Goal: Task Accomplishment & Management: Complete application form

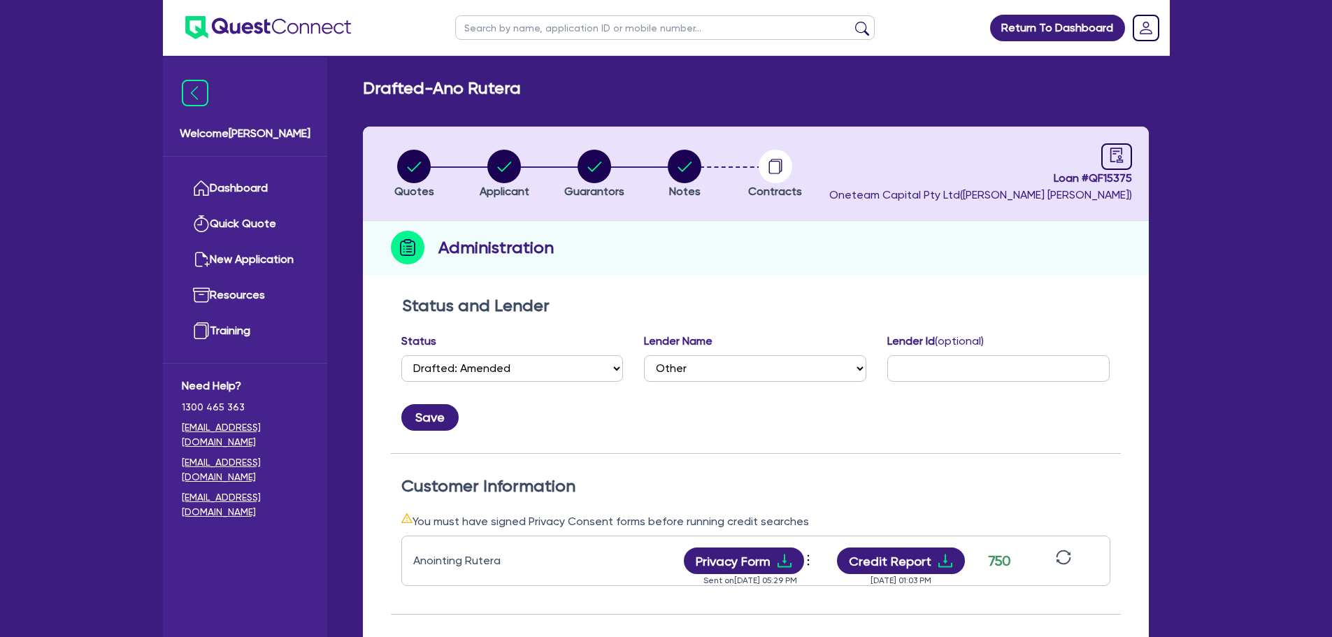
select select "DRAFTED_AMENDED"
select select "Other"
click at [244, 189] on link "Dashboard" at bounding box center [245, 189] width 127 height 36
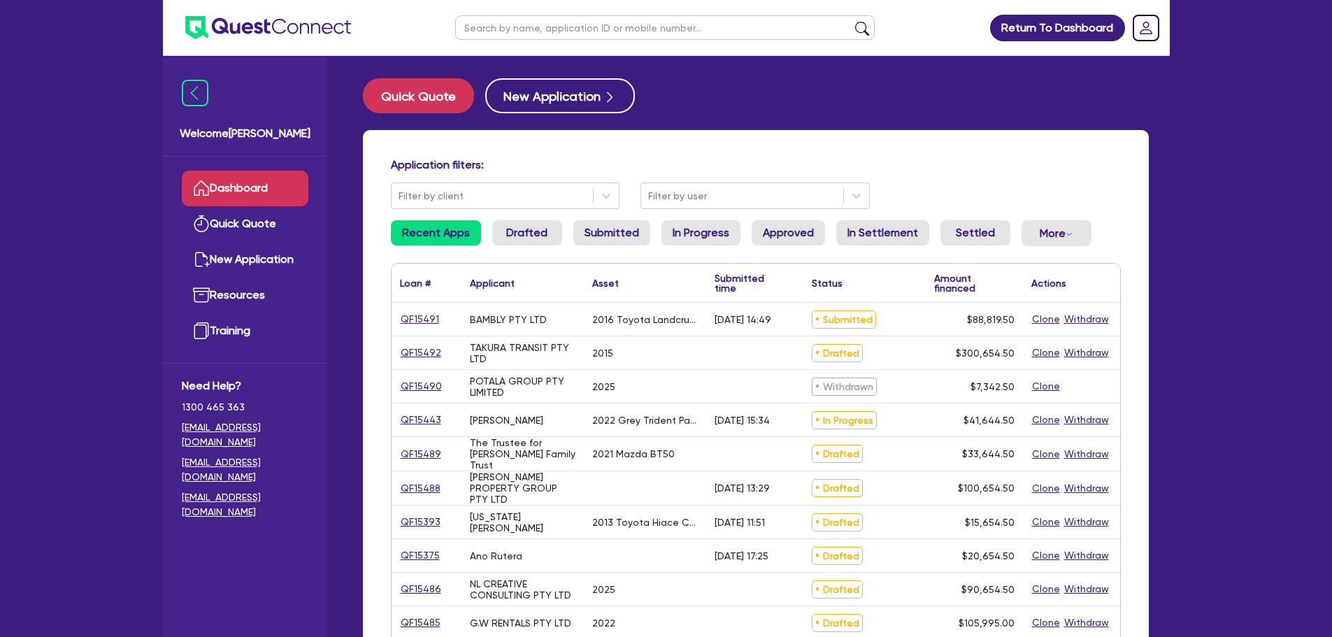
drag, startPoint x: 582, startPoint y: 30, endPoint x: 592, endPoint y: 29, distance: 10.5
click at [582, 29] on input "text" at bounding box center [664, 27] width 419 height 24
type input "black diamond solar"
click at [851, 21] on button "submit" at bounding box center [862, 31] width 22 height 20
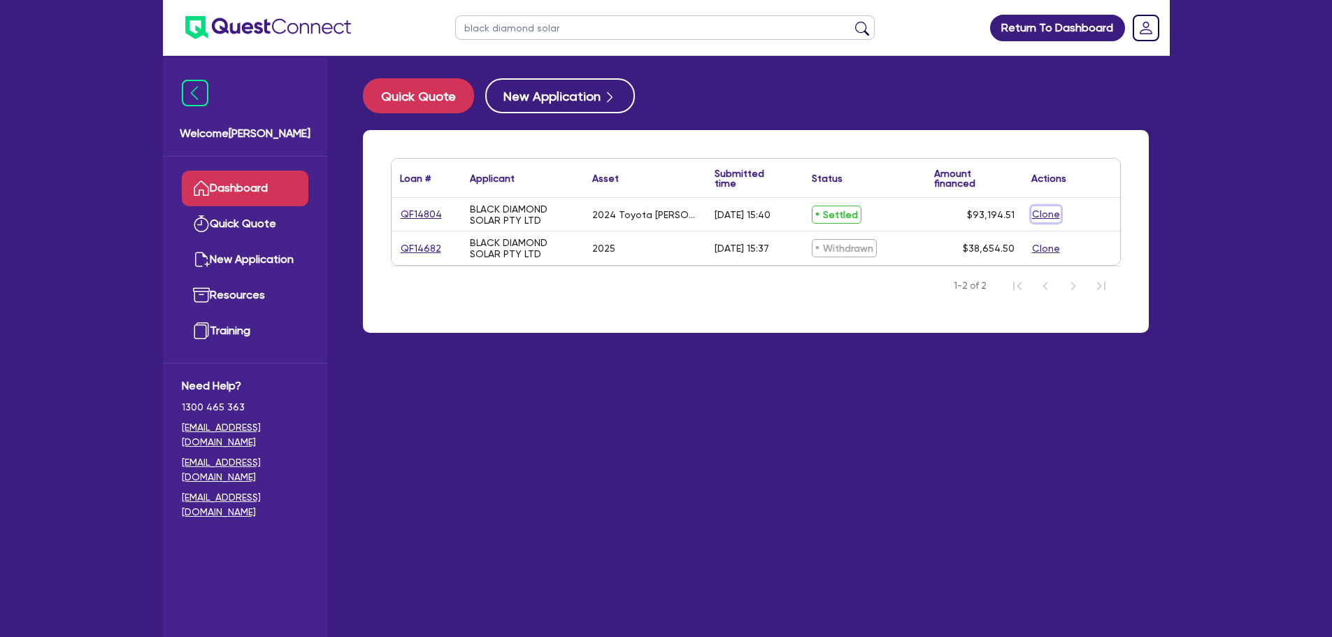
click at [1047, 213] on button "Clone" at bounding box center [1045, 214] width 29 height 16
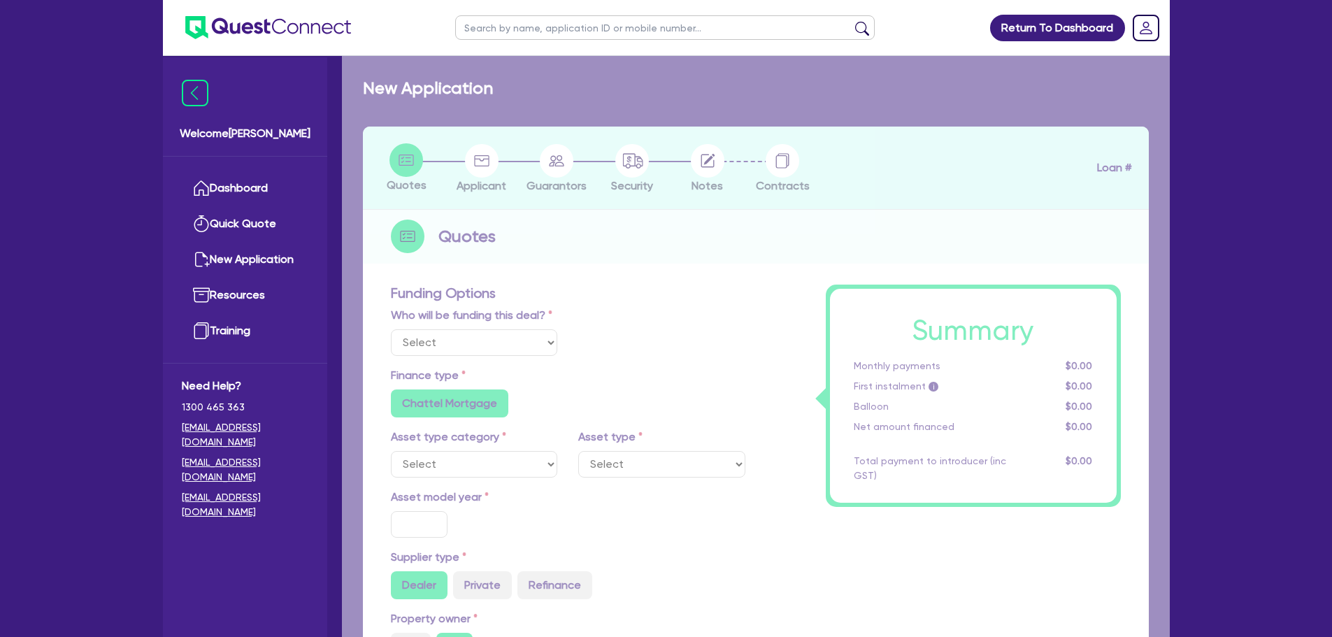
select select "Other"
radio input "true"
radio input "false"
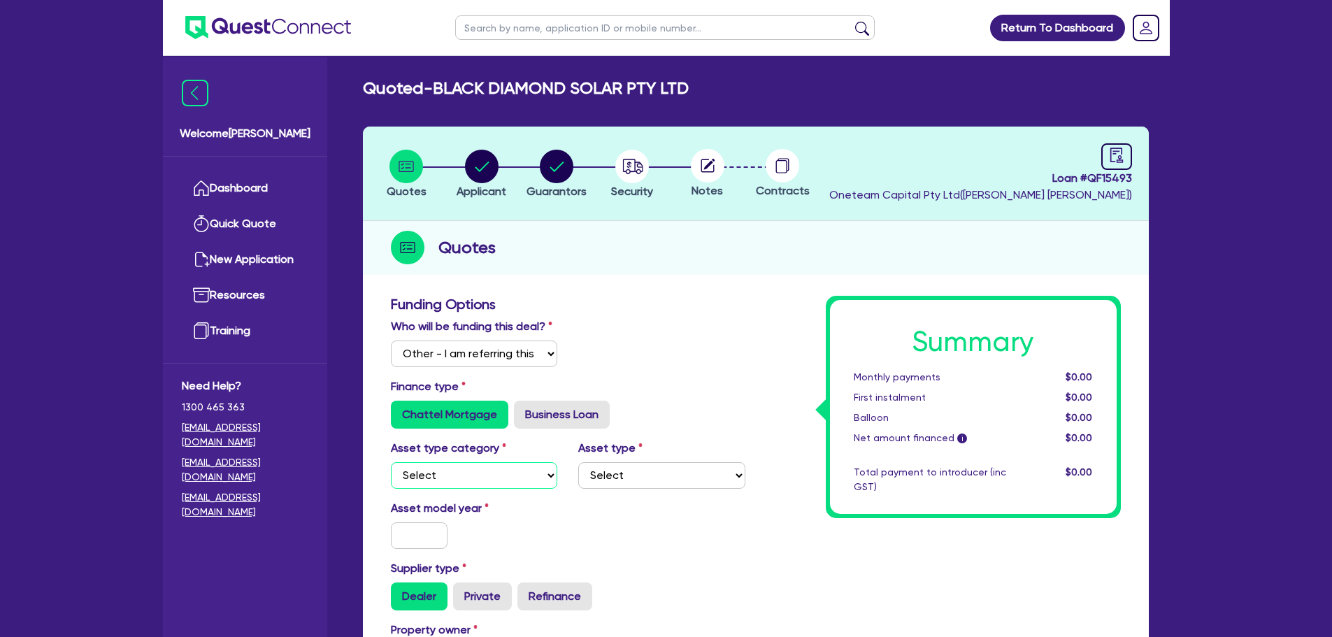
click at [489, 472] on select "Select Cars and light trucks Primary assets Secondary assets Tertiary assets" at bounding box center [474, 475] width 167 height 27
select select "CARS_AND_LIGHT_TRUCKS"
click at [391, 462] on select "Select Cars and light trucks Primary assets Secondary assets Tertiary assets" at bounding box center [474, 475] width 167 height 27
click at [692, 477] on select "Select Passenger vehicles Vans and utes Light trucks up to 4.5 tonne" at bounding box center [661, 475] width 167 height 27
click at [578, 462] on select "Select Passenger vehicles Vans and utes Light trucks up to 4.5 tonne" at bounding box center [661, 475] width 167 height 27
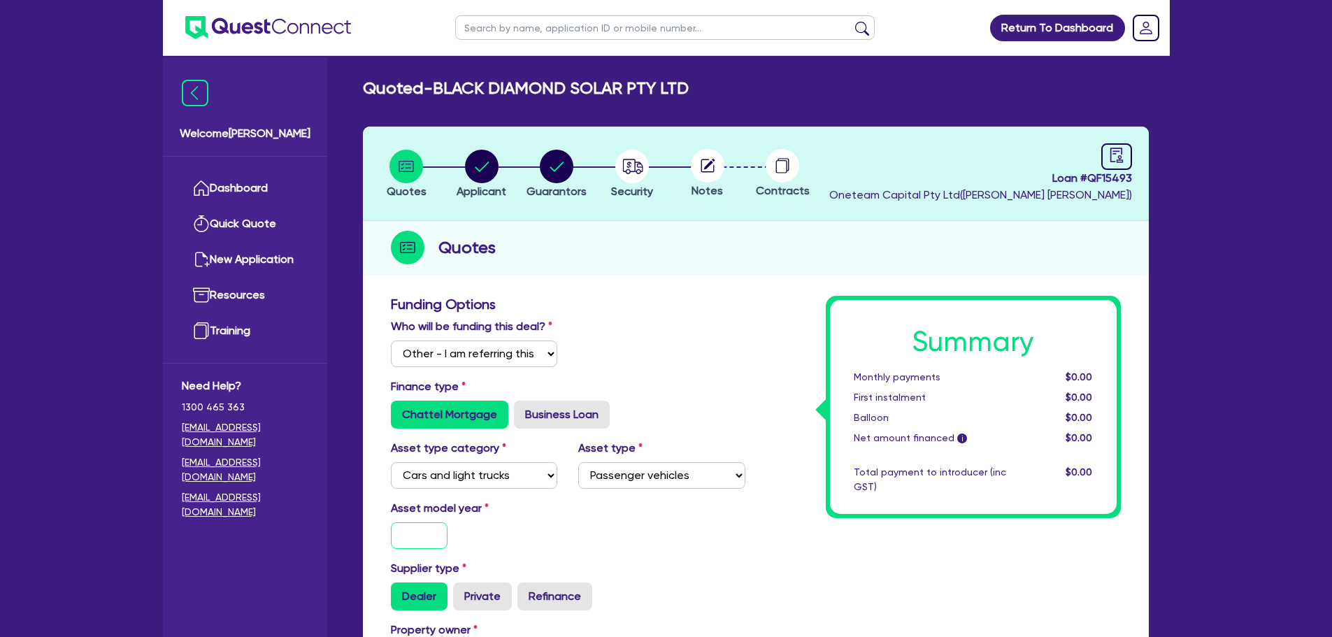
click at [409, 533] on input "text" at bounding box center [419, 535] width 57 height 27
click at [668, 467] on select "Select Passenger vehicles Vans and utes Light trucks up to 4.5 tonne" at bounding box center [661, 475] width 167 height 27
select select "VANS_AND_UTES"
click at [578, 462] on select "Select Passenger vehicles Vans and utes Light trucks up to 4.5 tonne" at bounding box center [661, 475] width 167 height 27
click at [409, 538] on input "text" at bounding box center [419, 535] width 57 height 27
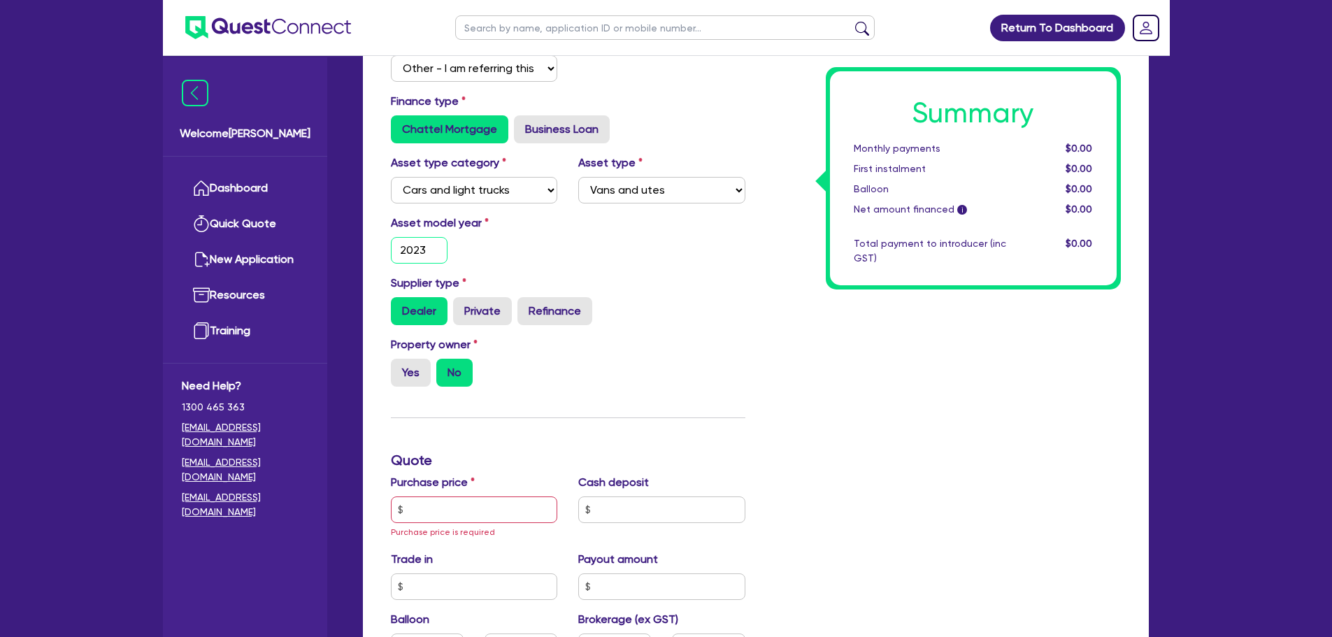
scroll to position [280, 0]
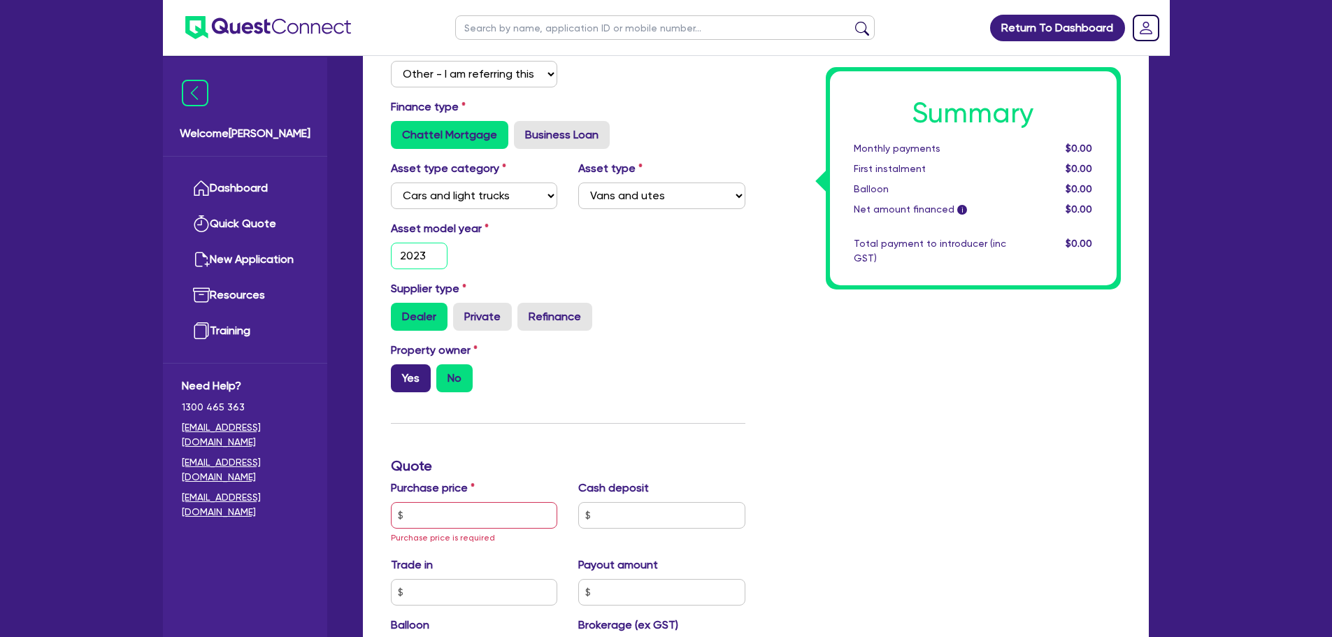
type input "2023"
click at [415, 382] on label "Yes" at bounding box center [411, 378] width 40 height 28
click at [400, 373] on input "Yes" at bounding box center [395, 368] width 9 height 9
radio input "true"
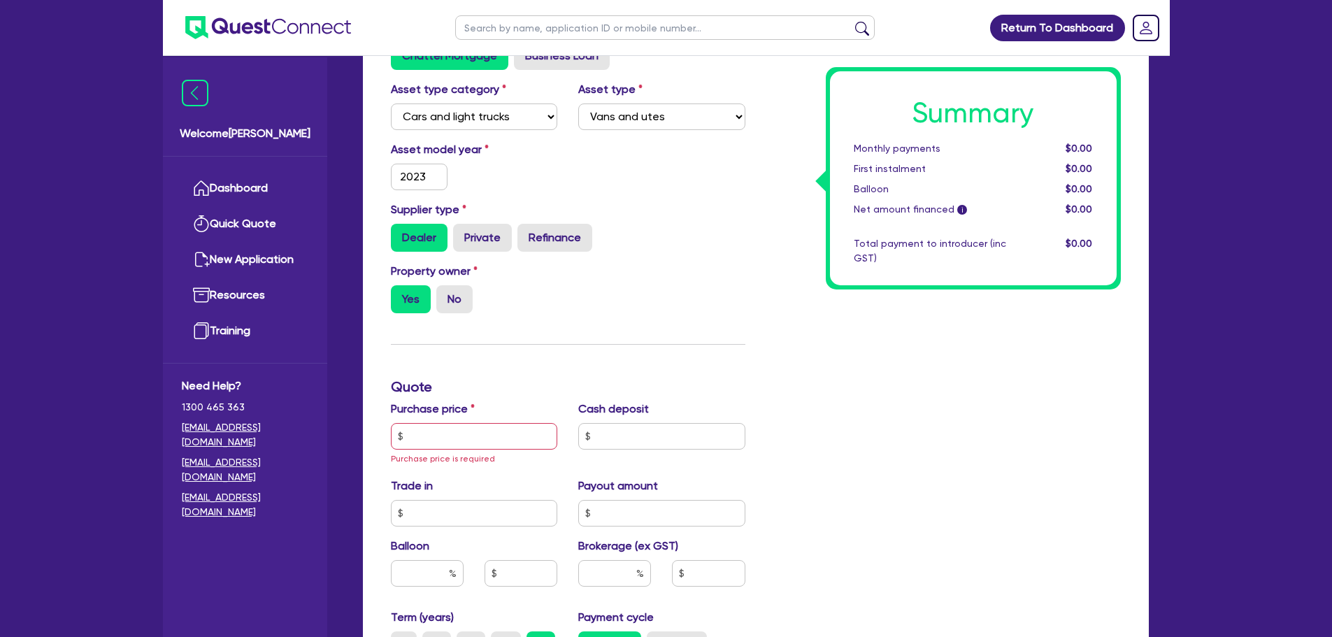
scroll to position [489, 0]
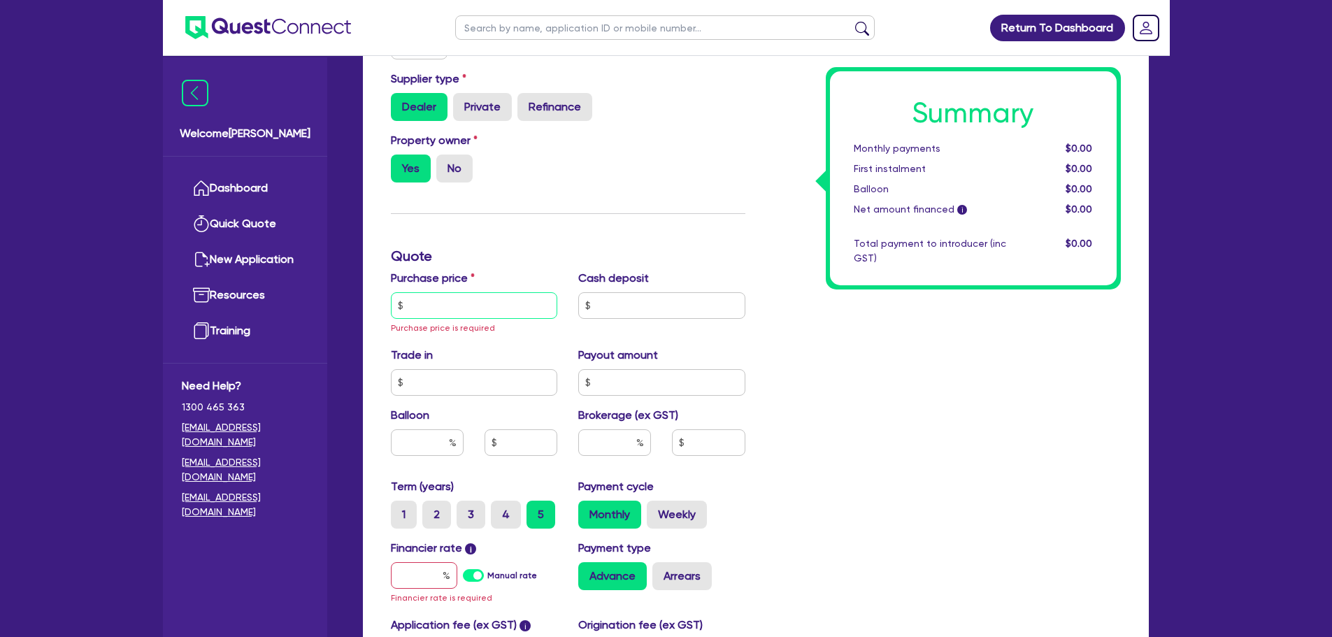
click at [471, 305] on input "text" at bounding box center [474, 305] width 167 height 27
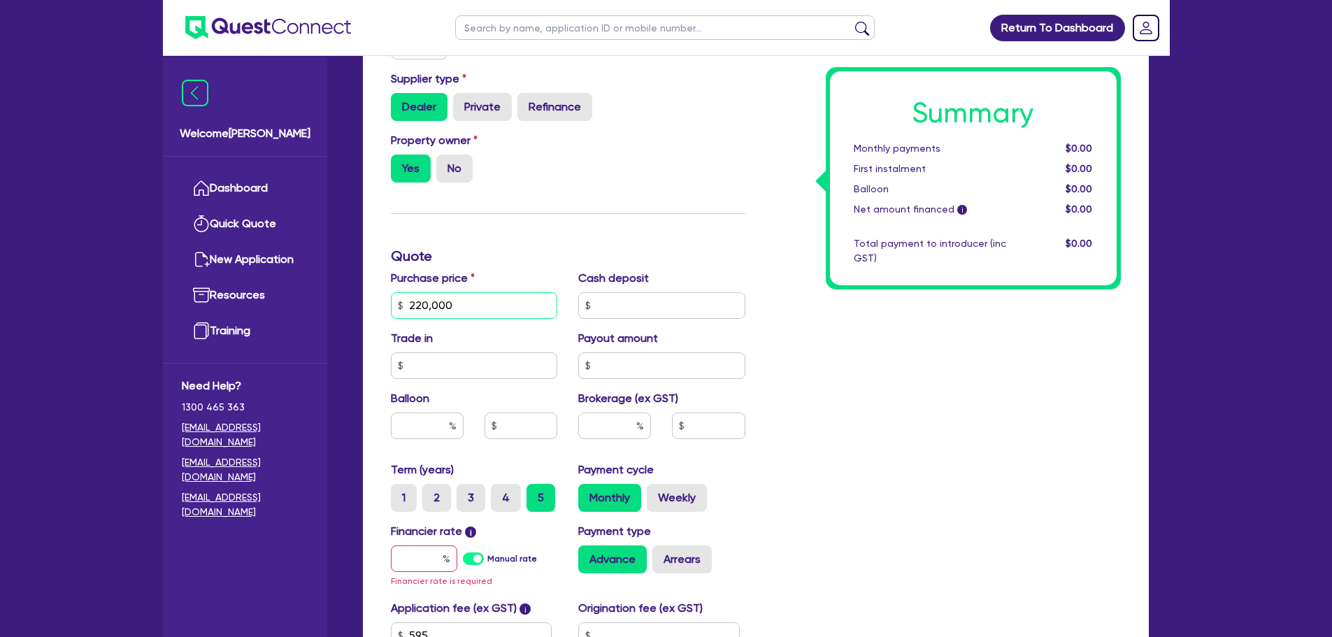
type input "220,000"
click at [619, 426] on input "text" at bounding box center [614, 425] width 73 height 27
type input "4"
click at [427, 566] on input "text" at bounding box center [424, 558] width 66 height 27
type input "7"
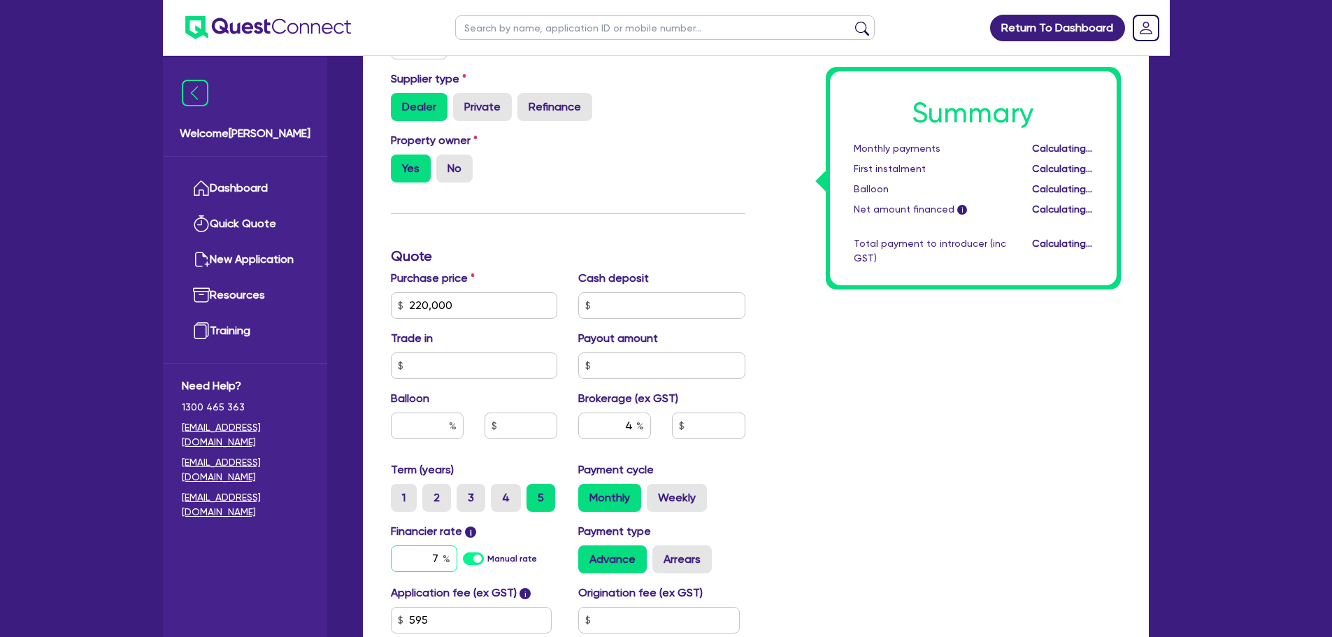
type input "8,826.18"
type input "7."
type input "8,826.18"
type input "7.1"
type input "8,826.18"
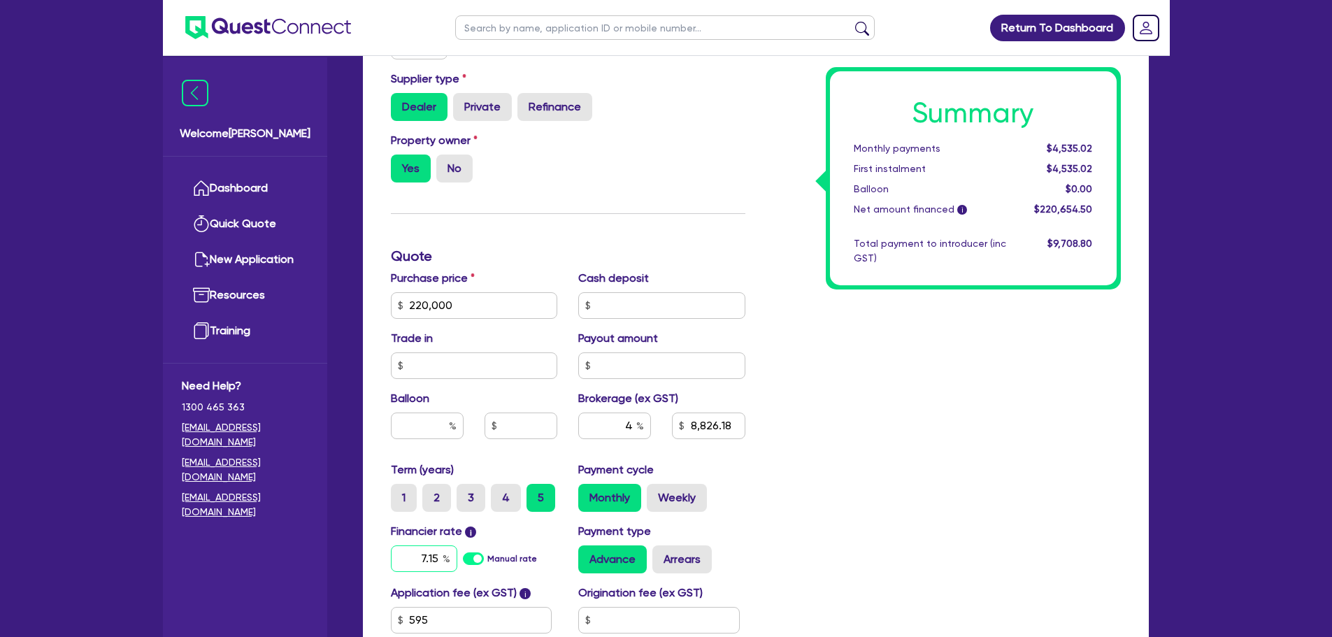
type input "7.15"
click at [802, 444] on div "Summary Monthly payments $4,535.02 First instalment $4,535.02 Balloon $0.00 Net…" at bounding box center [943, 256] width 375 height 900
type input "8,826.18"
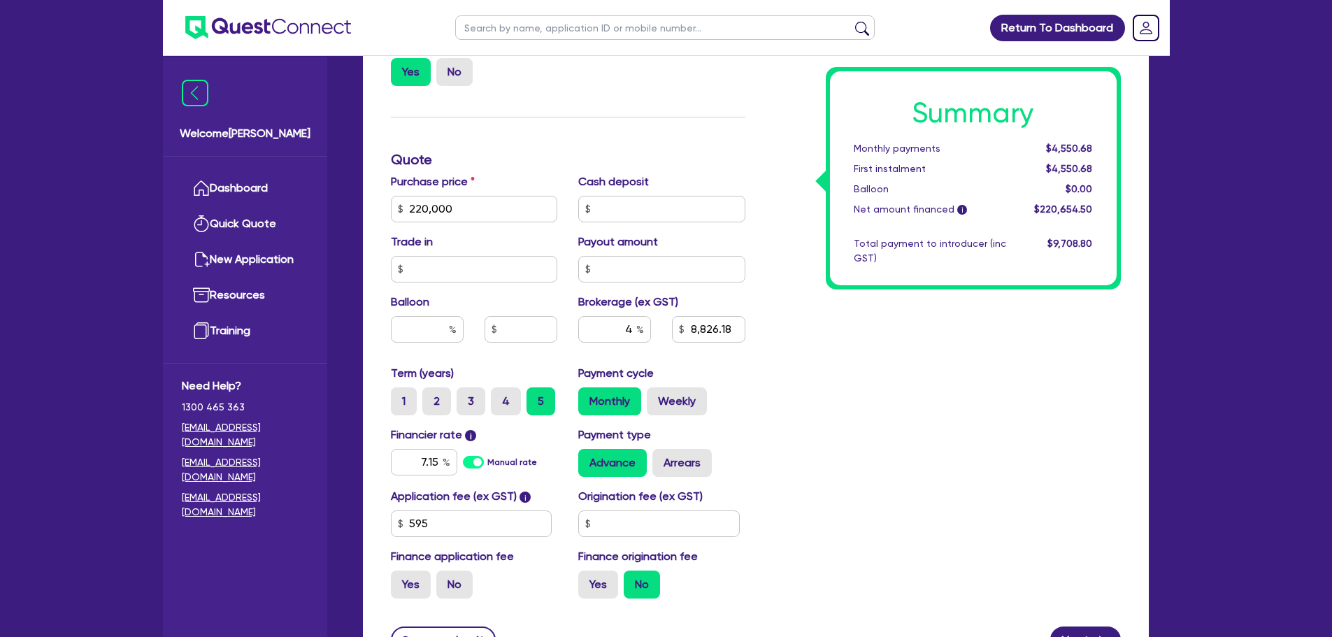
scroll to position [575, 0]
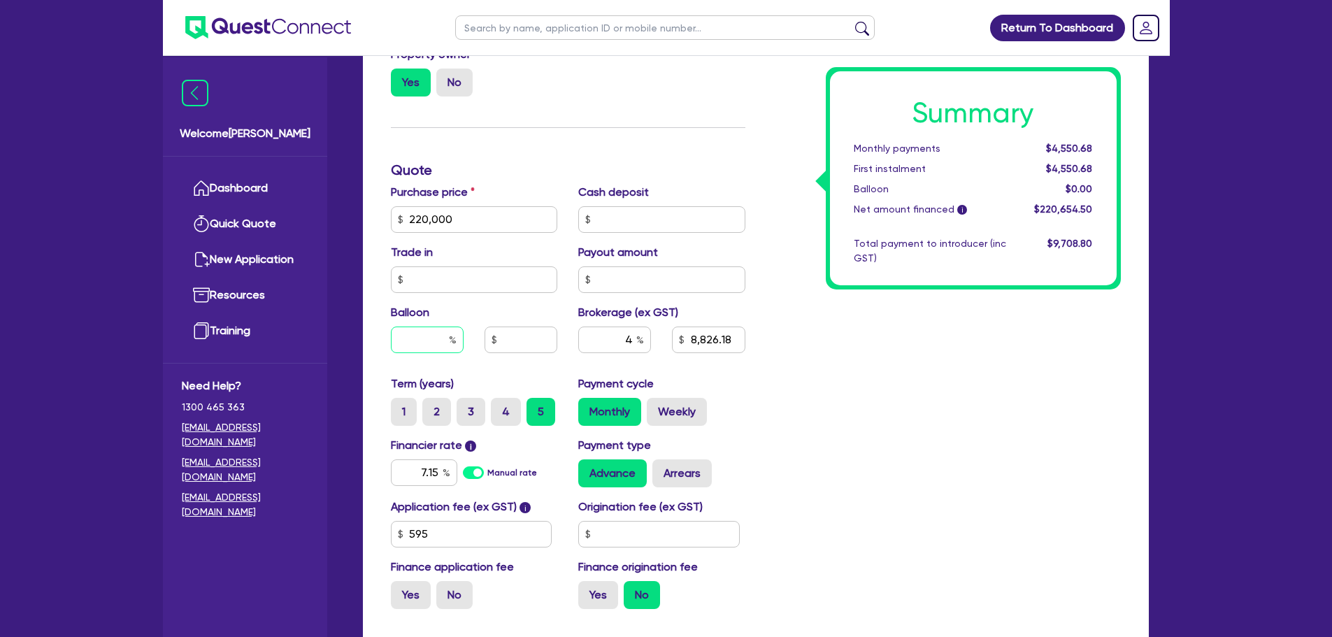
drag, startPoint x: 447, startPoint y: 340, endPoint x: 440, endPoint y: 336, distance: 7.8
click at [445, 338] on input "text" at bounding box center [427, 339] width 73 height 27
type input "3"
type input "8,826.18"
type input "30"
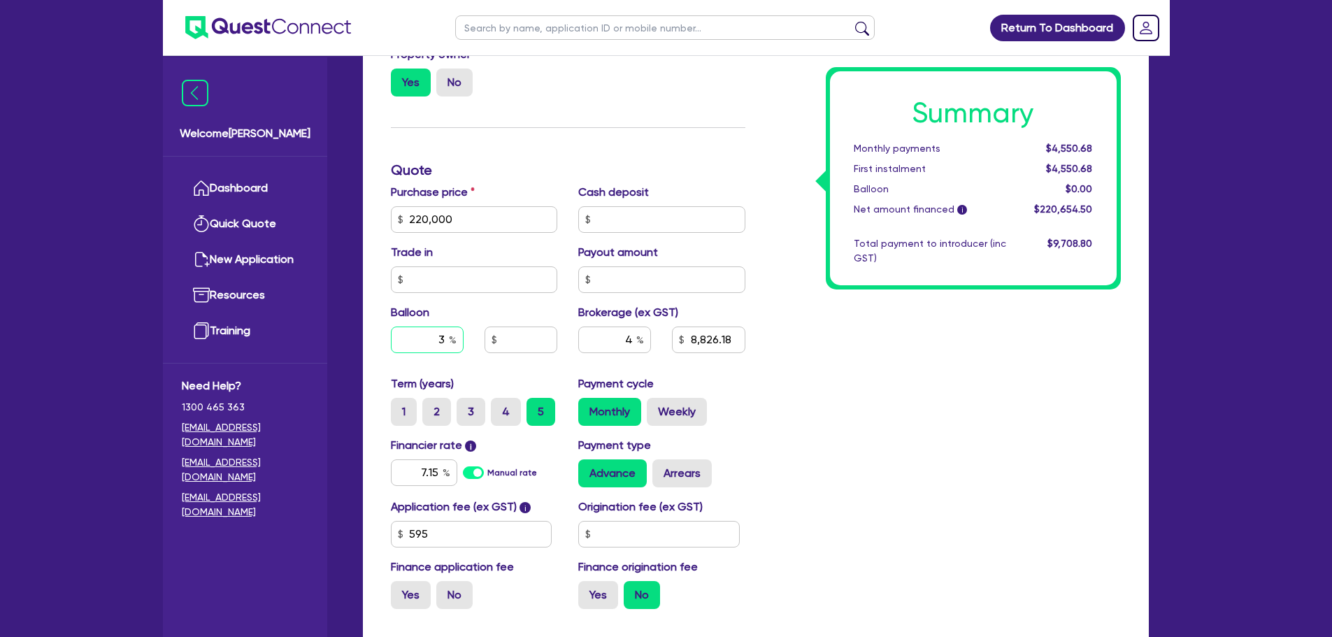
type input "8,826.18"
type input "30"
type input "8,826.18"
type input "66,000"
type input "8,826.18"
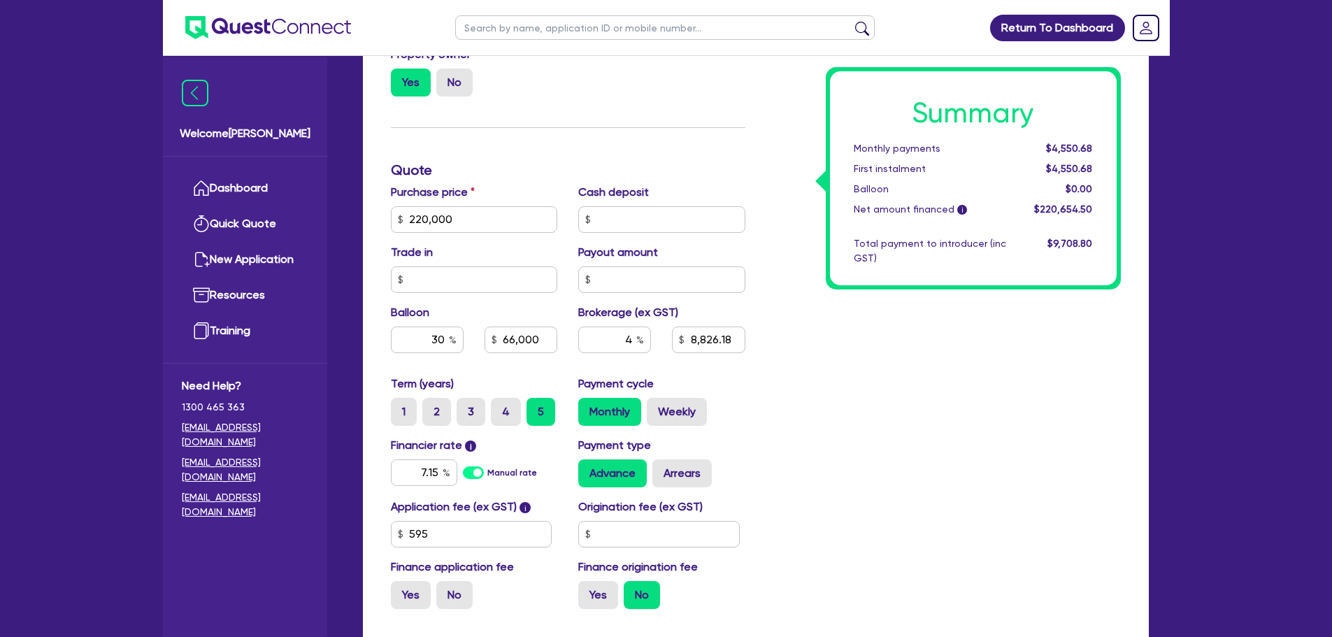
click at [907, 323] on div "Summary Monthly payments $4,550.68 First instalment $4,550.68 Balloon $0.00 Net…" at bounding box center [943, 170] width 375 height 900
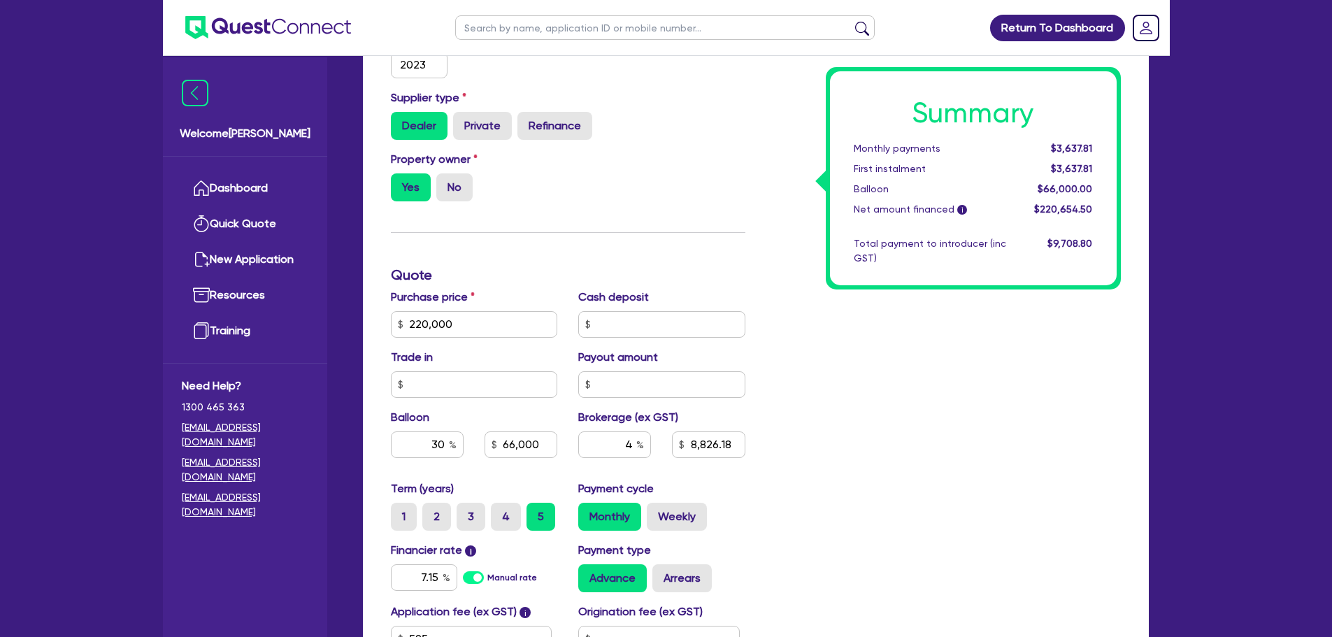
scroll to position [435, 0]
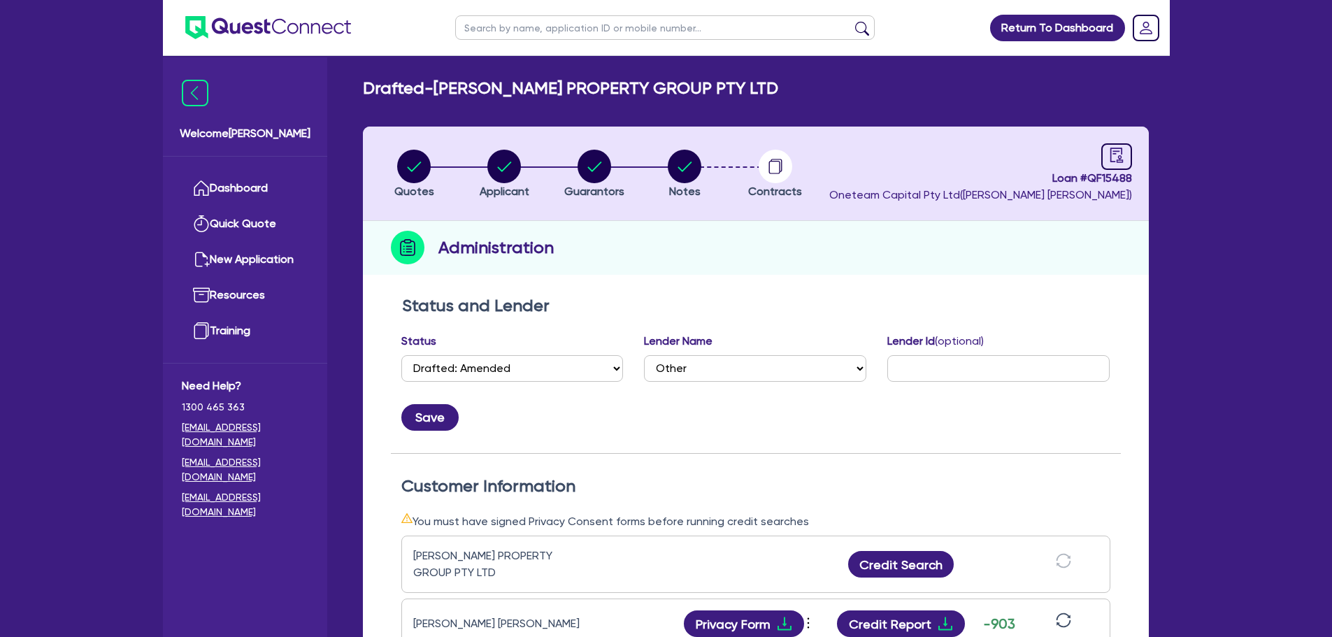
select select "DRAFTED_AMENDED"
select select "Other"
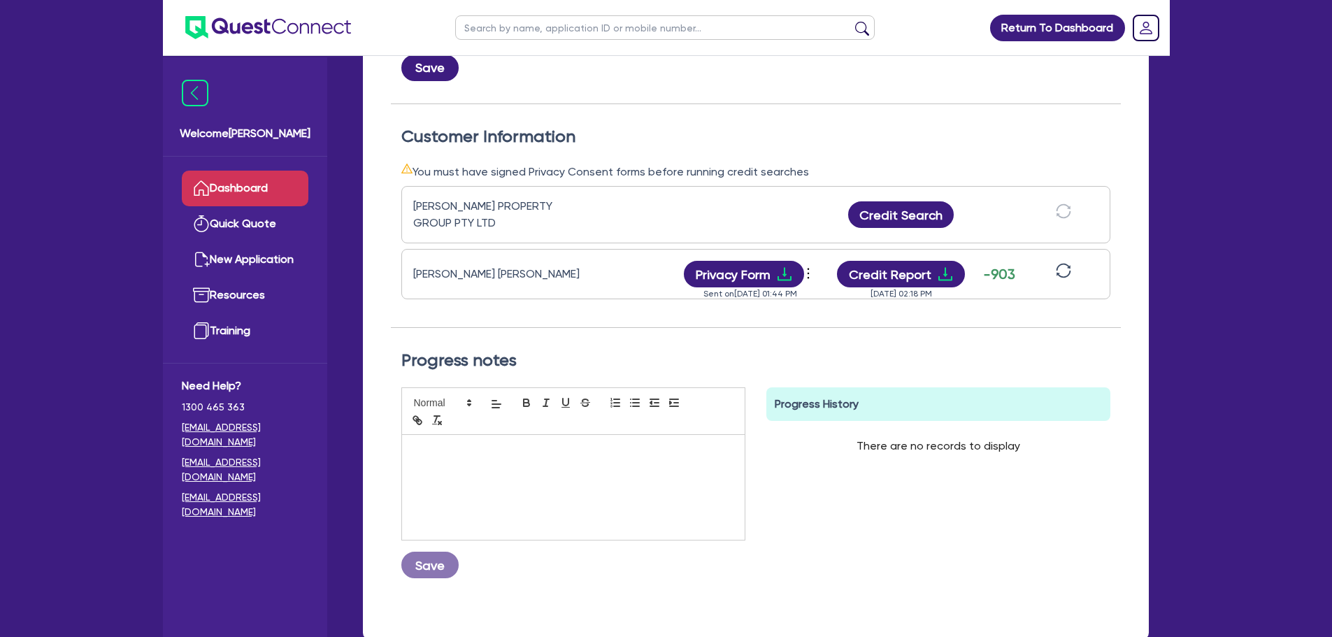
click at [238, 177] on link "Dashboard" at bounding box center [245, 189] width 127 height 36
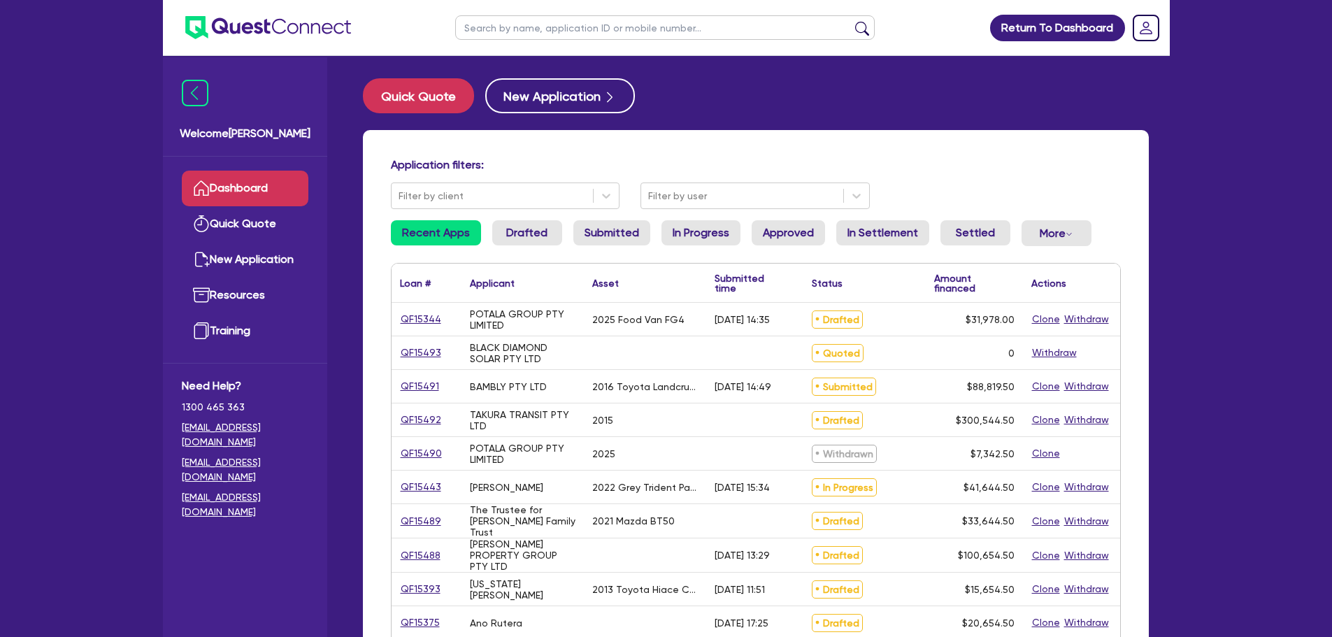
click at [527, 35] on input "text" at bounding box center [664, 27] width 419 height 24
type input "jk contract"
click at [851, 21] on button "submit" at bounding box center [862, 31] width 22 height 20
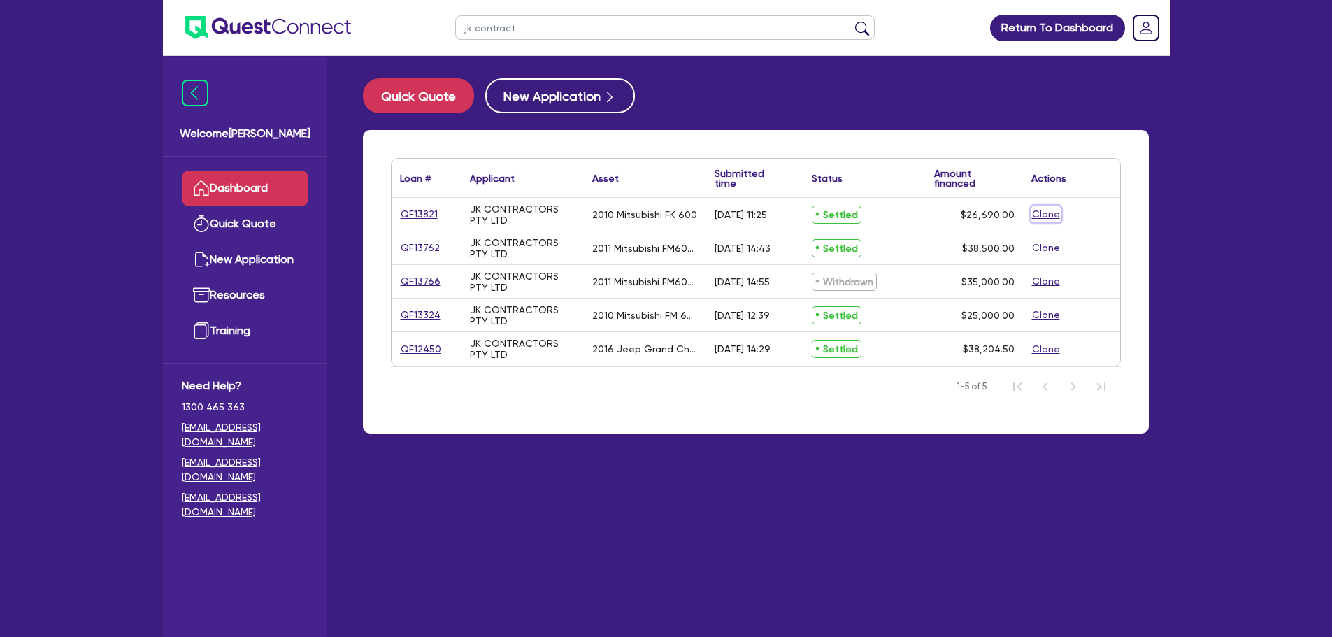
click at [1050, 215] on button "Clone" at bounding box center [1045, 214] width 29 height 16
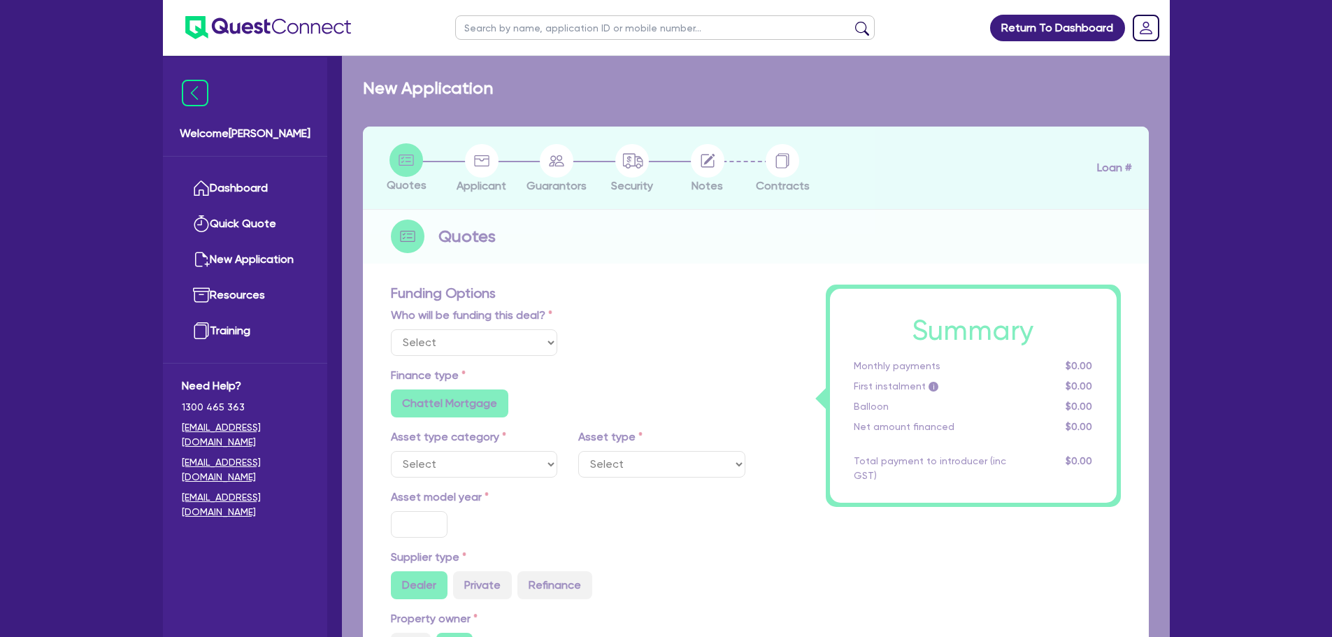
select select "Other"
radio input "true"
radio input "false"
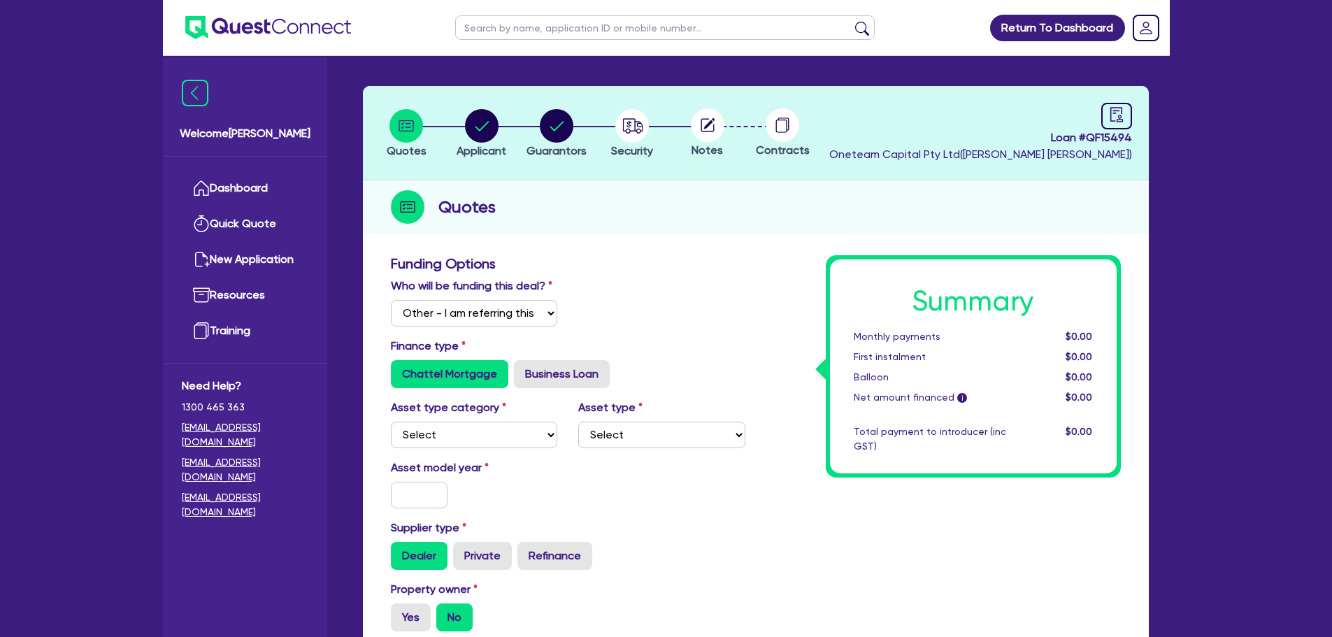
scroll to position [70, 0]
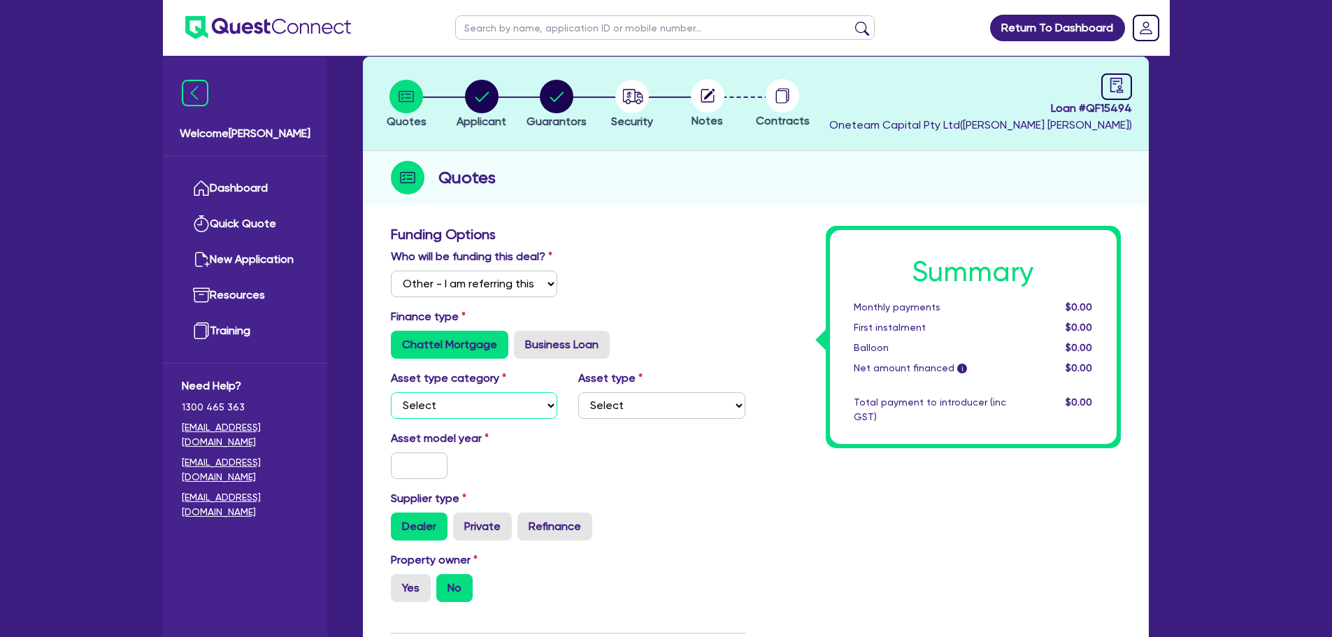
click at [515, 405] on select "Select Cars and light trucks Primary assets Secondary assets Tertiary assets" at bounding box center [474, 405] width 167 height 27
select select "CARS_AND_LIGHT_TRUCKS"
click at [391, 392] on select "Select Cars and light trucks Primary assets Secondary assets Tertiary assets" at bounding box center [474, 405] width 167 height 27
click at [649, 408] on select "Select Passenger vehicles Vans and utes Light trucks up to 4.5 tonne" at bounding box center [661, 405] width 167 height 27
select select "LIGHT_TRUCKS"
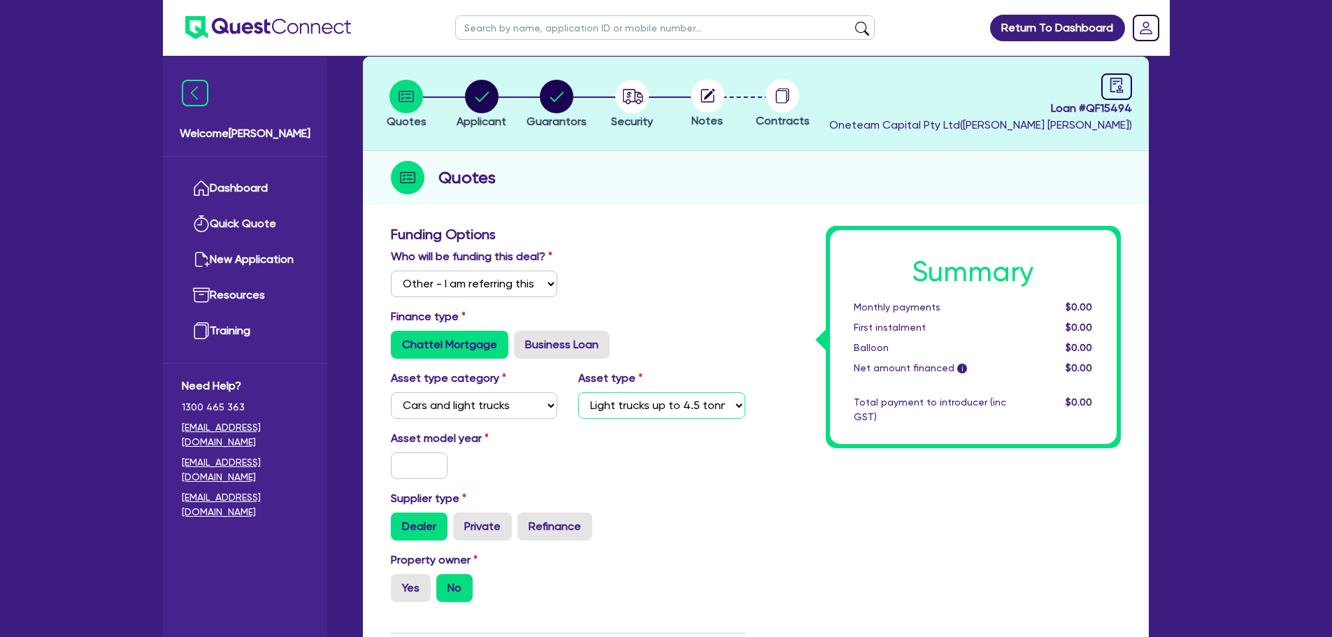
click at [578, 392] on select "Select Passenger vehicles Vans and utes Light trucks up to 4.5 tonne" at bounding box center [661, 405] width 167 height 27
click at [403, 463] on input "text" at bounding box center [419, 465] width 57 height 27
type input "2"
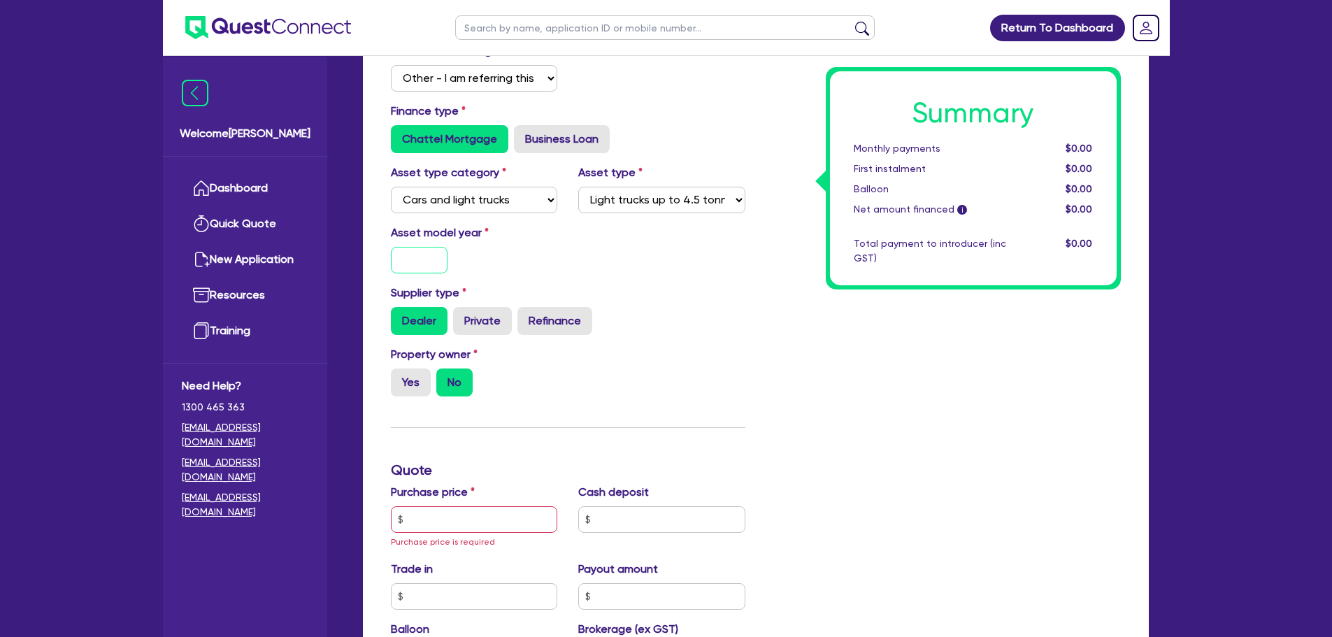
scroll to position [280, 0]
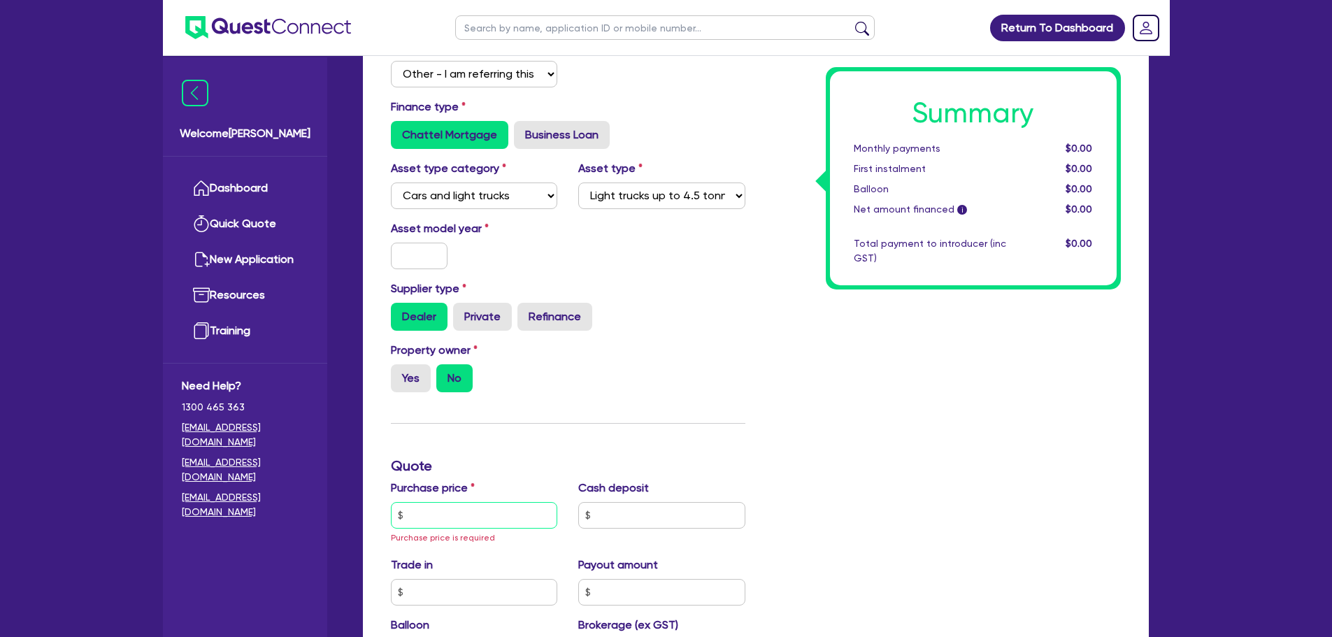
drag, startPoint x: 445, startPoint y: 527, endPoint x: 464, endPoint y: 519, distance: 21.0
click at [446, 526] on input "text" at bounding box center [474, 515] width 167 height 27
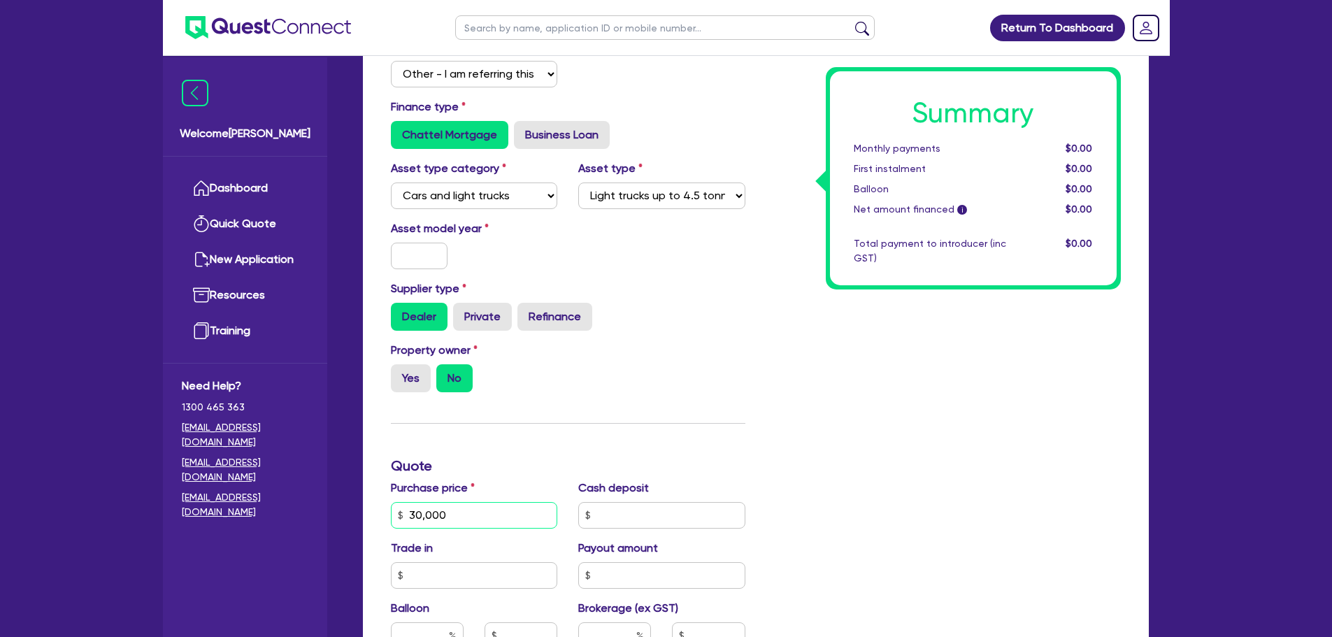
type input "30,000"
click at [431, 249] on input "text" at bounding box center [419, 256] width 57 height 27
type input "2015"
click at [733, 314] on div "Dealer Private Refinance" at bounding box center [568, 317] width 354 height 28
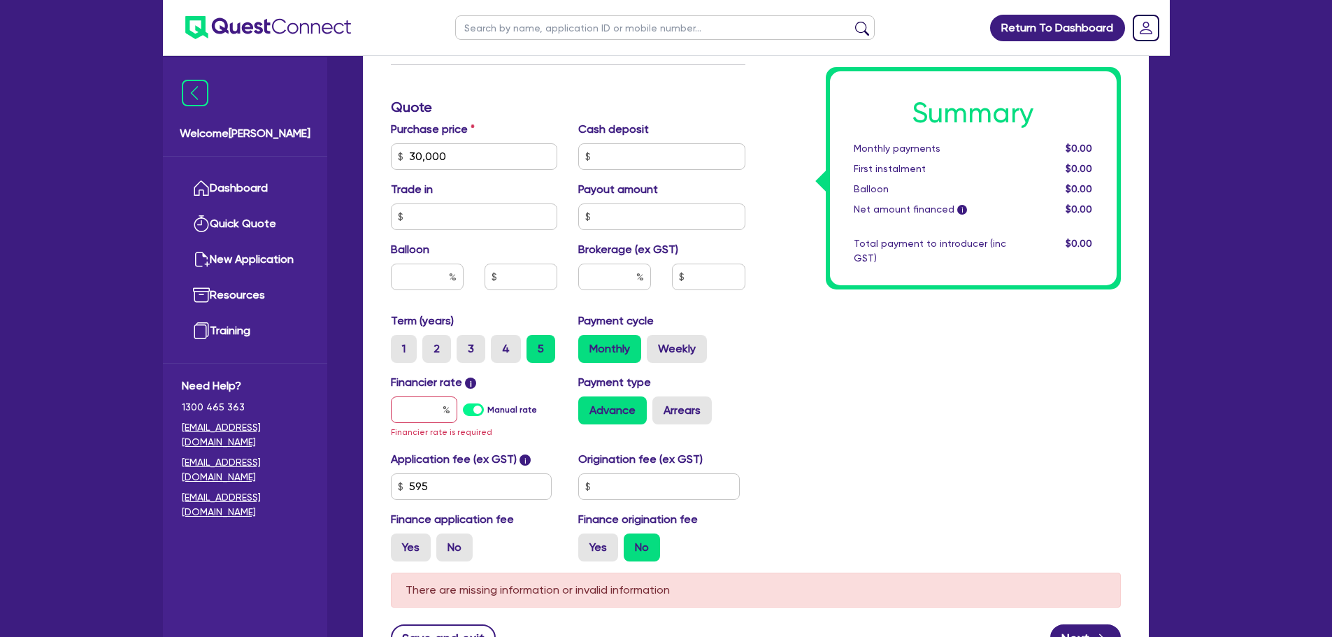
scroll to position [765, 0]
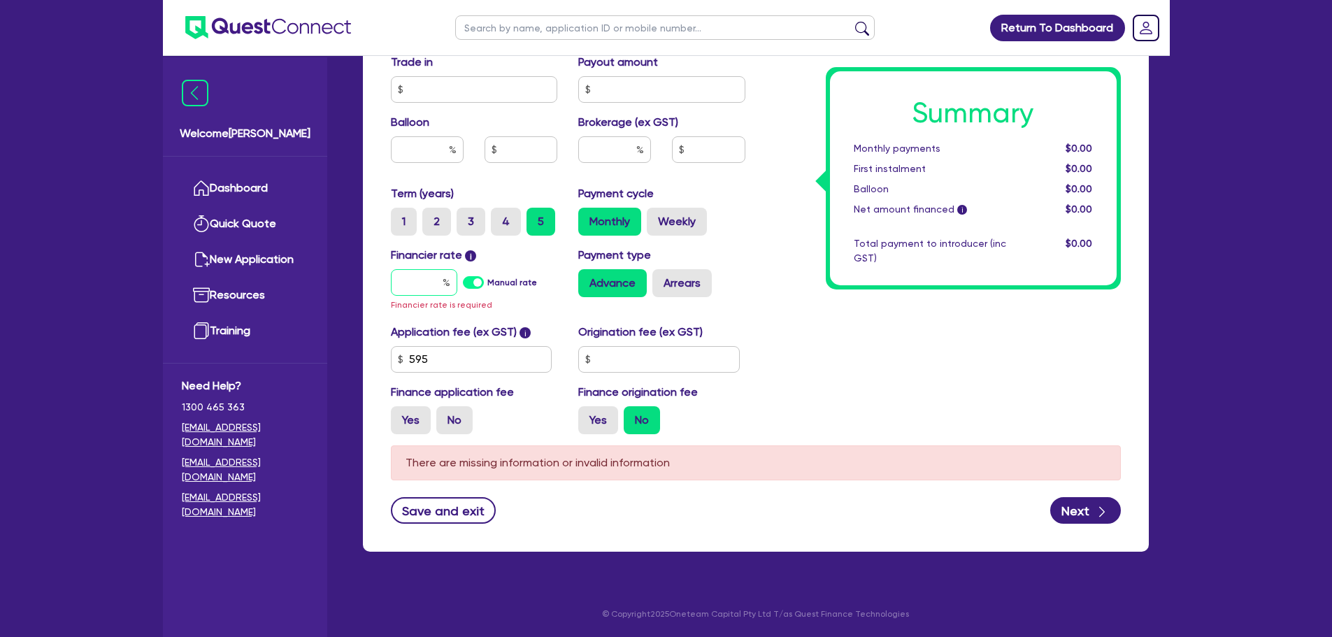
click at [420, 275] on input "text" at bounding box center [424, 282] width 66 height 27
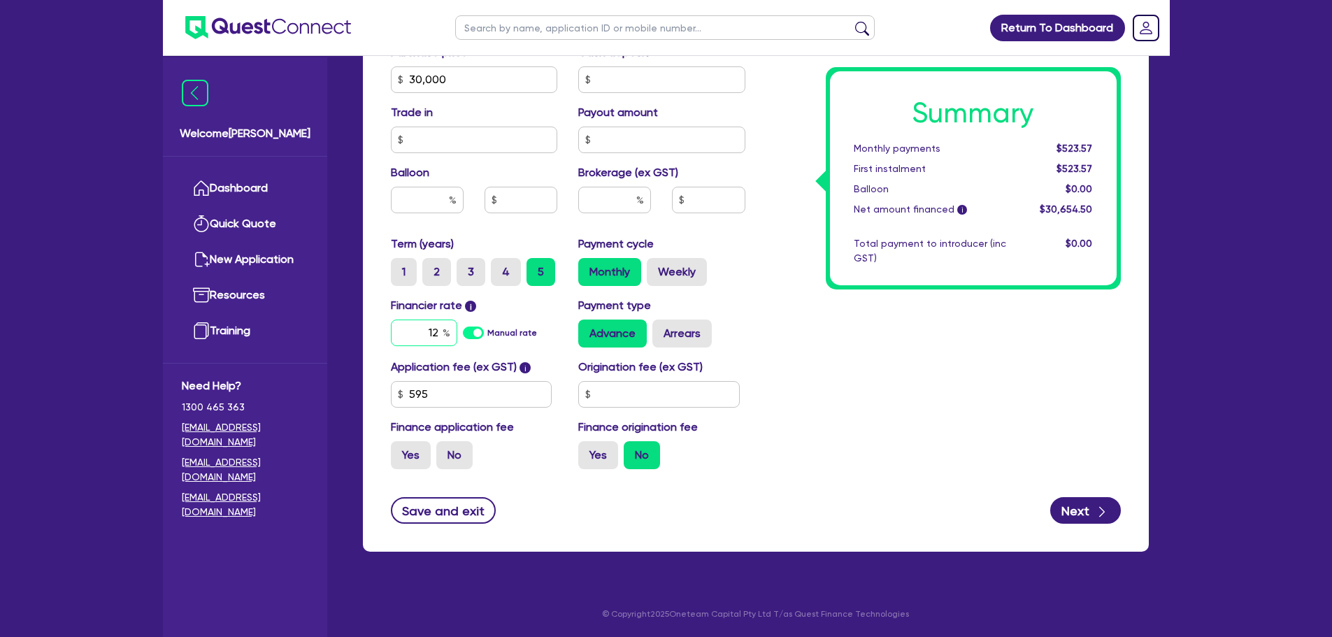
type input "12"
click at [1030, 423] on div "Summary Monthly payments $523.57 First instalment $523.57 Balloon $0.00 Net amo…" at bounding box center [943, 31] width 375 height 900
click at [1069, 502] on button "Next" at bounding box center [1085, 510] width 71 height 27
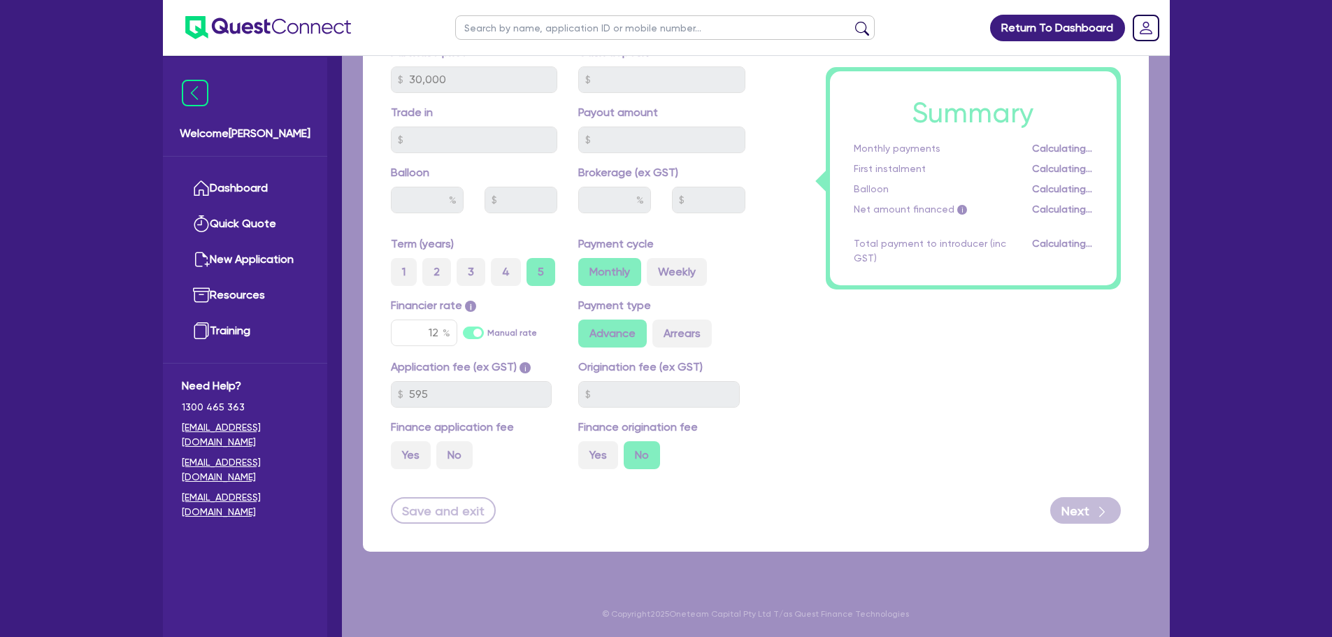
select select "COMPANY"
select select "TRANSPORT_WAREHOUSING"
select select "PASSENGERS_FREIGHT_TRANSPORT"
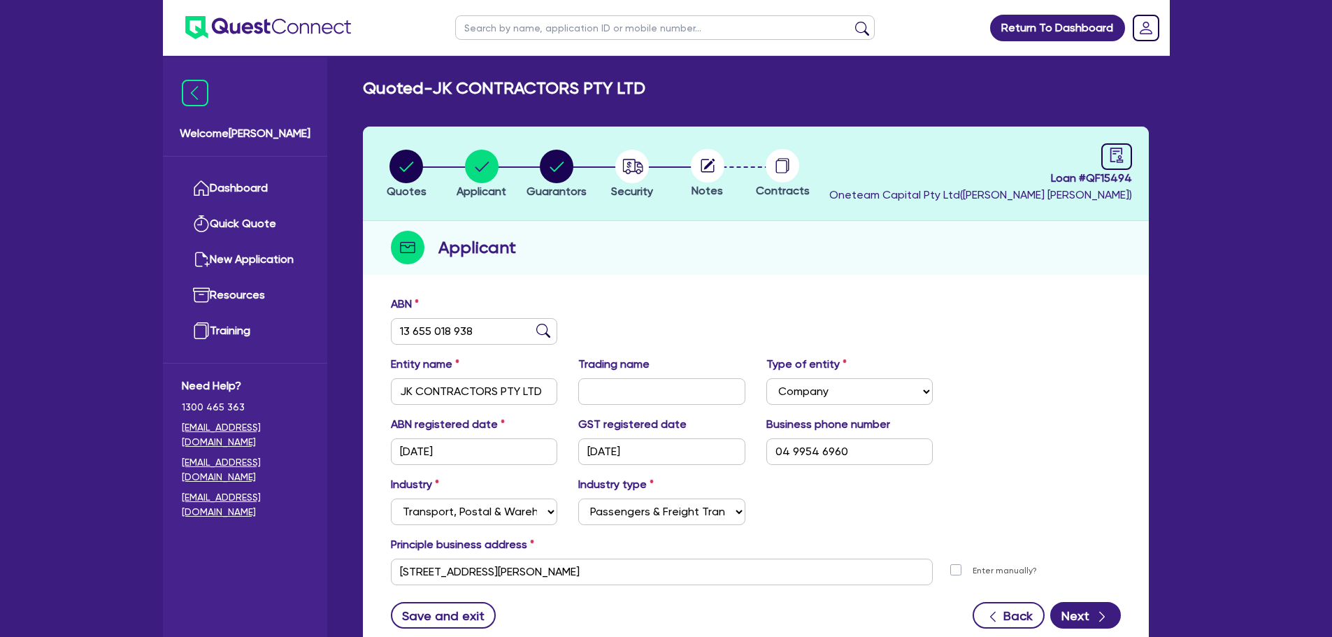
scroll to position [105, 0]
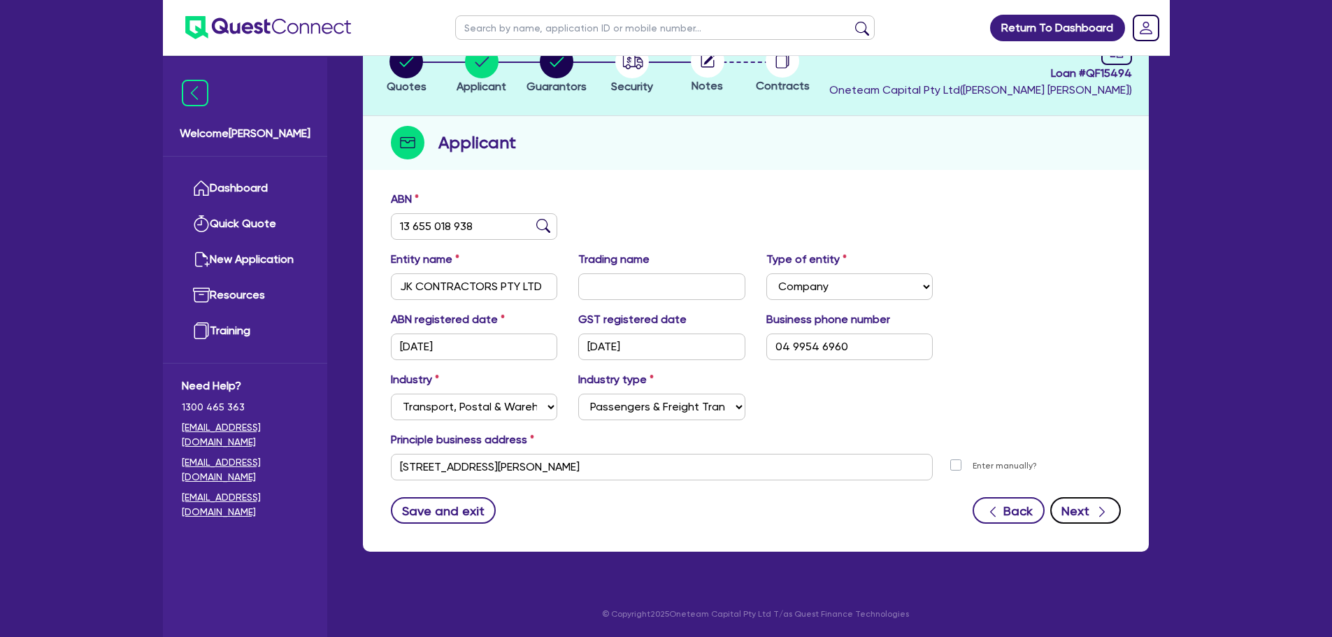
click at [1081, 503] on button "Next" at bounding box center [1085, 510] width 71 height 27
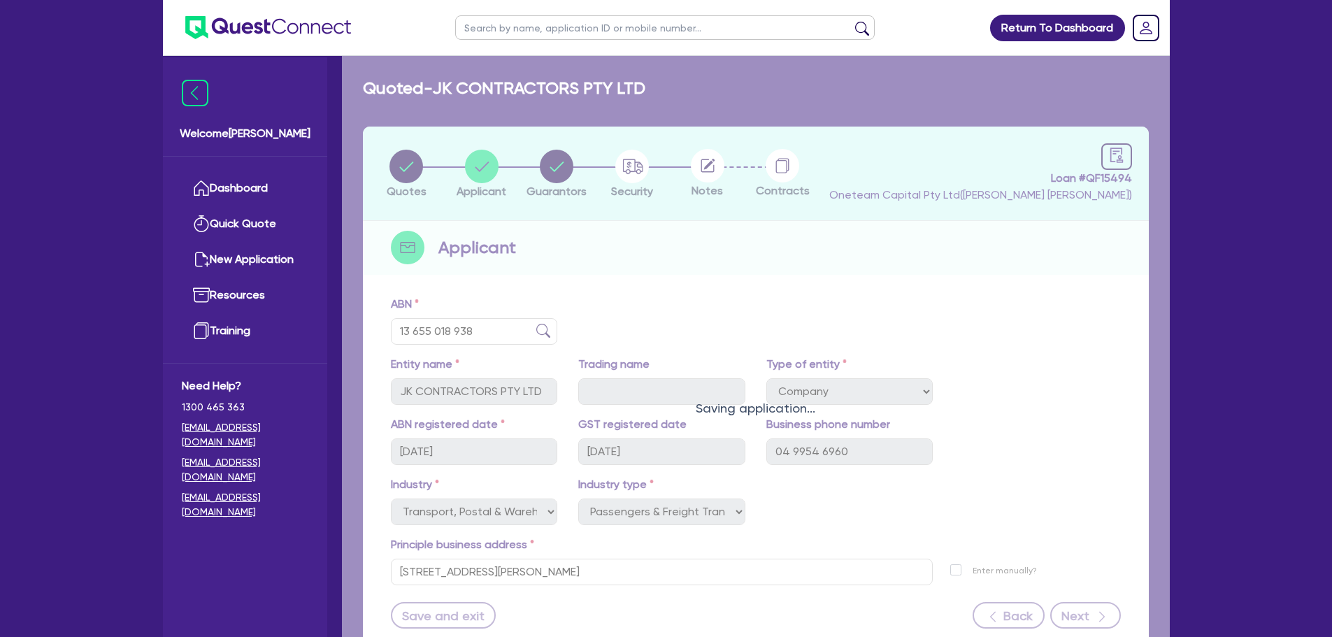
select select "MR"
select select "NSW"
select select "SINGLE"
select select "HOUSEHOLD_PERSONAL"
select select "VEHICLE"
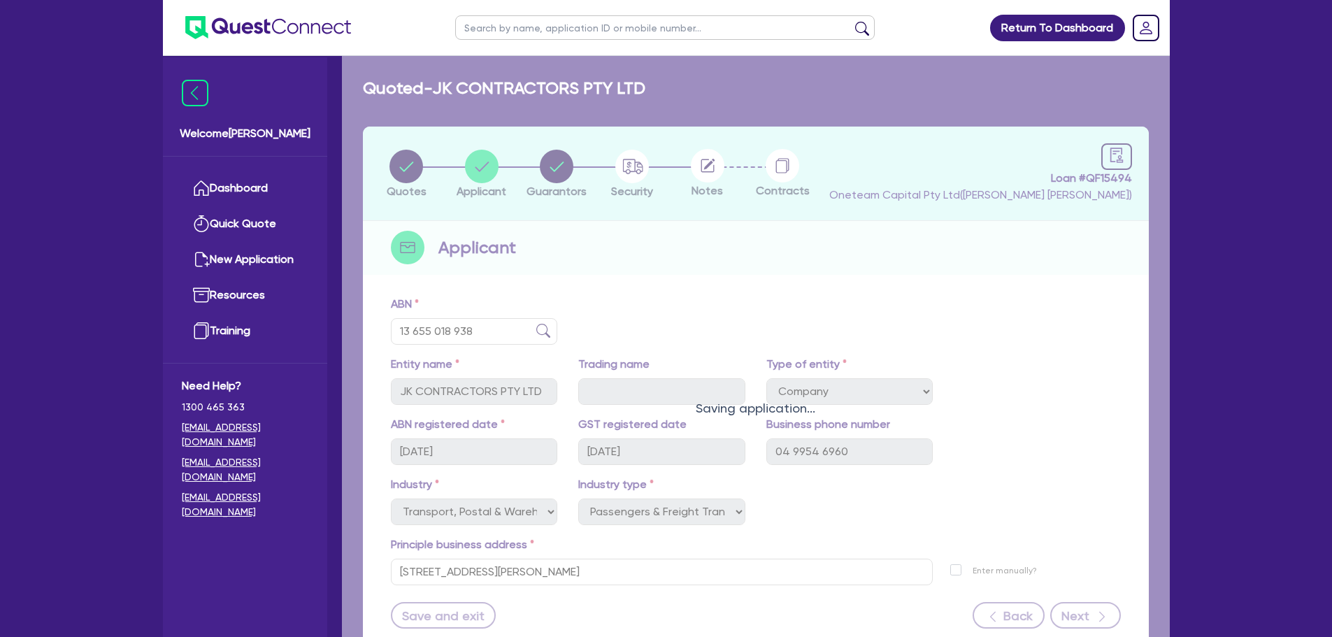
select select "TRUCK"
select select "VEHICLE"
select select "CASH"
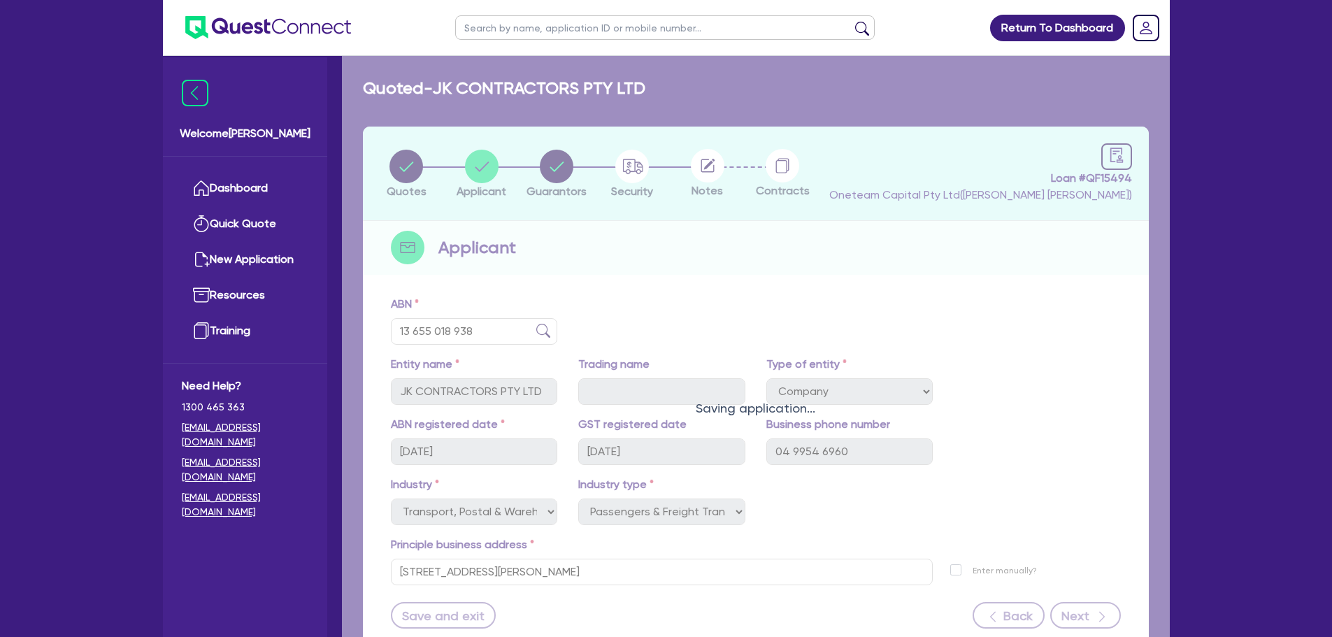
select select "TRUCK"
select select "CREDIT_CARD"
select select "VEHICLE_LOAN"
select select "TRUCK_LOAN"
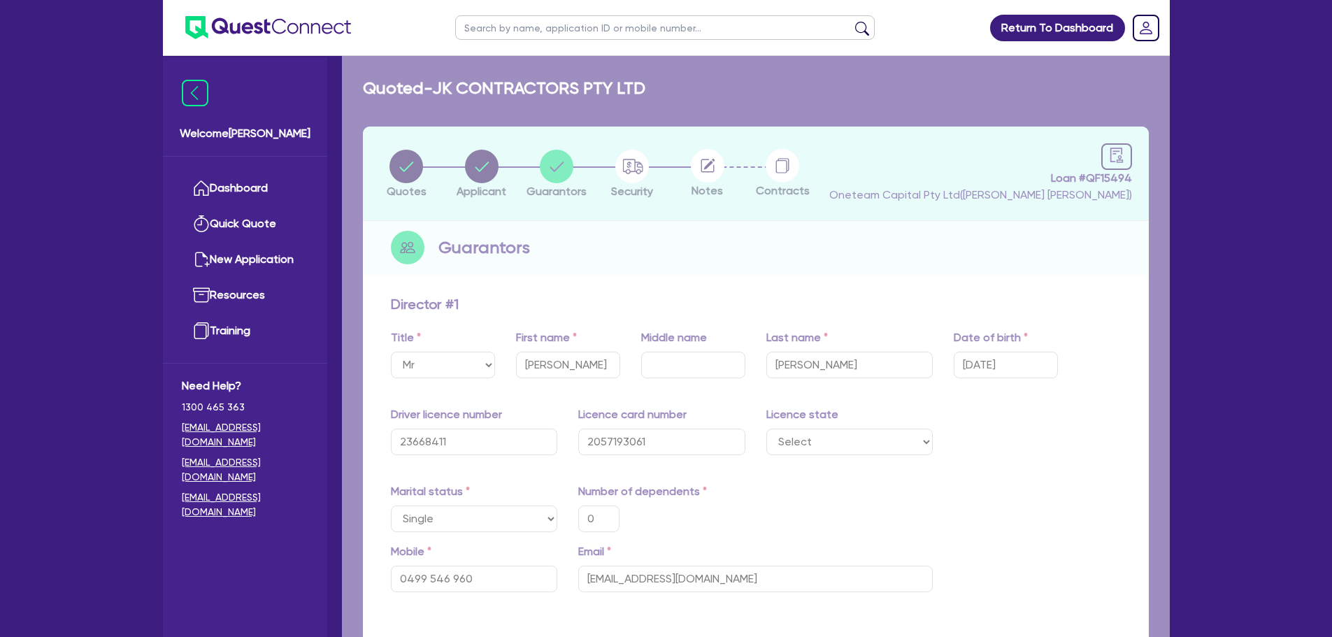
type input "0"
type input "0499 546 960"
type input "25,000"
type input "30,000"
type input "40,000"
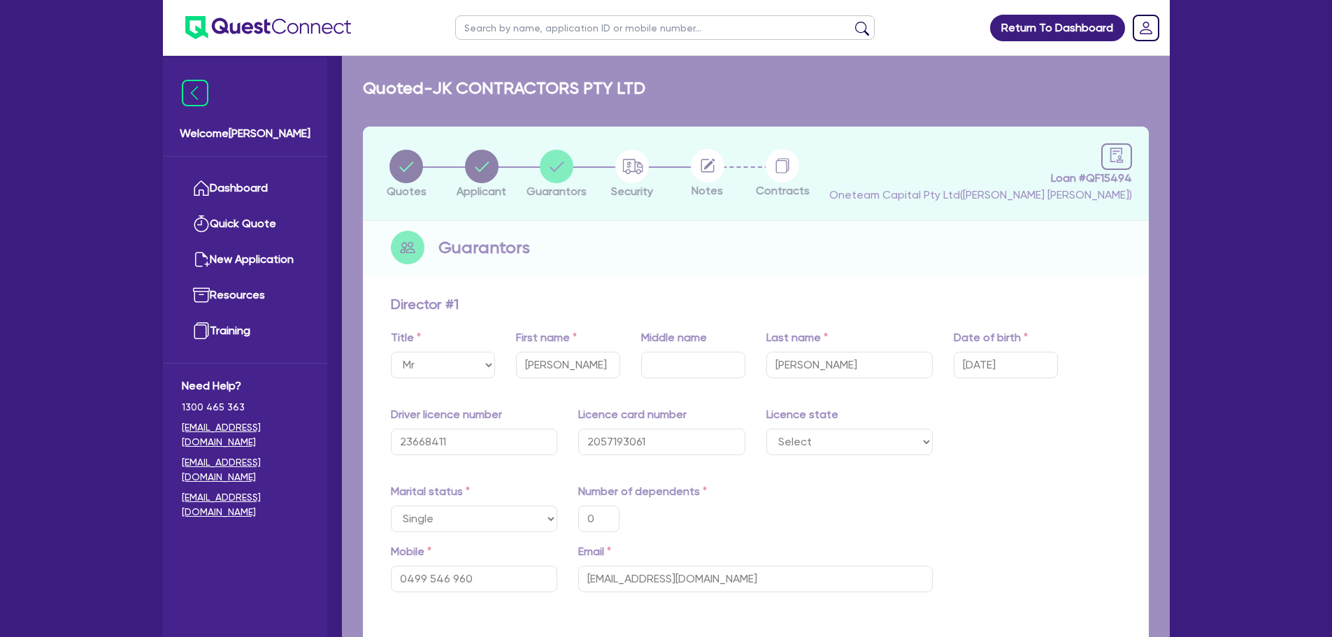
type input "30,000"
type input "40,000"
type input "45,000"
type input "20,000"
type input "38,500"
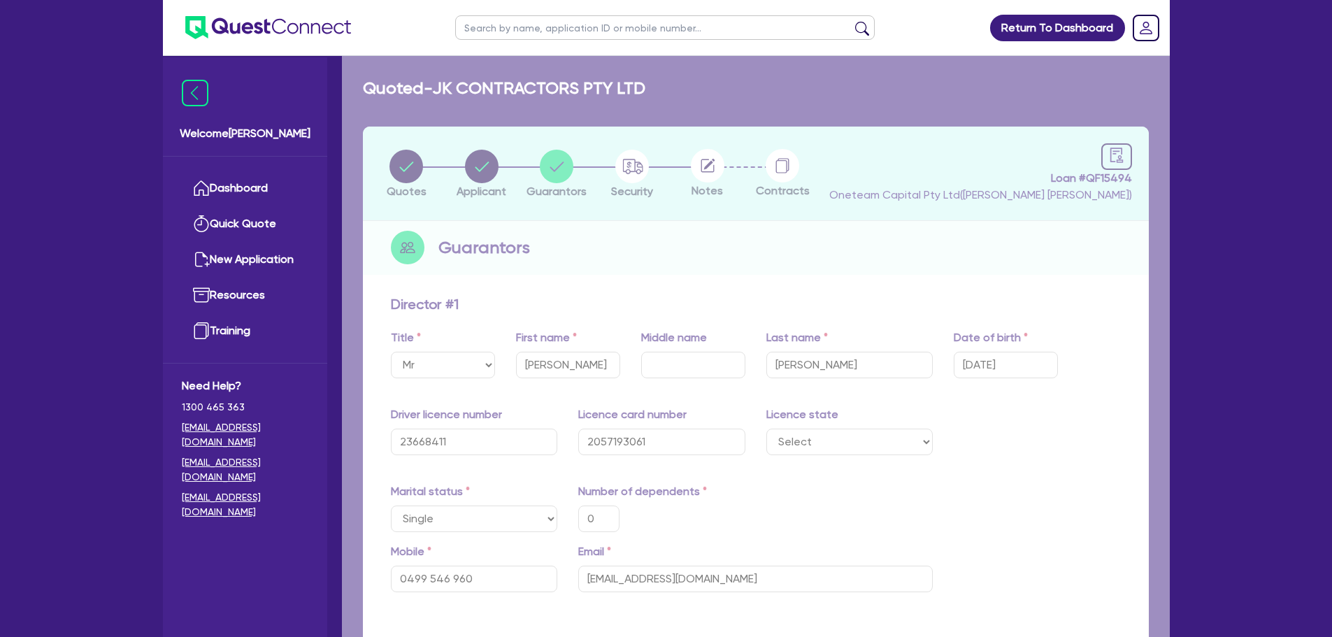
type input "10,000"
type input "2,000"
type input "40,000"
type input "35,000"
type input "1,000"
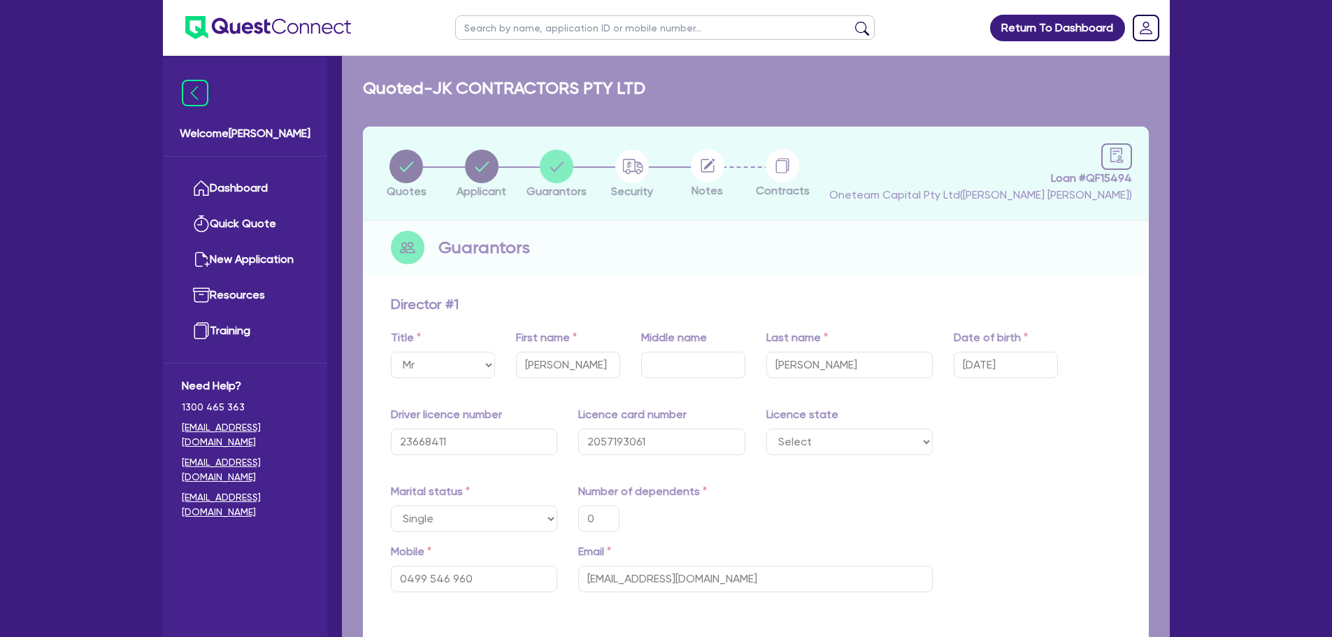
type input "38,500"
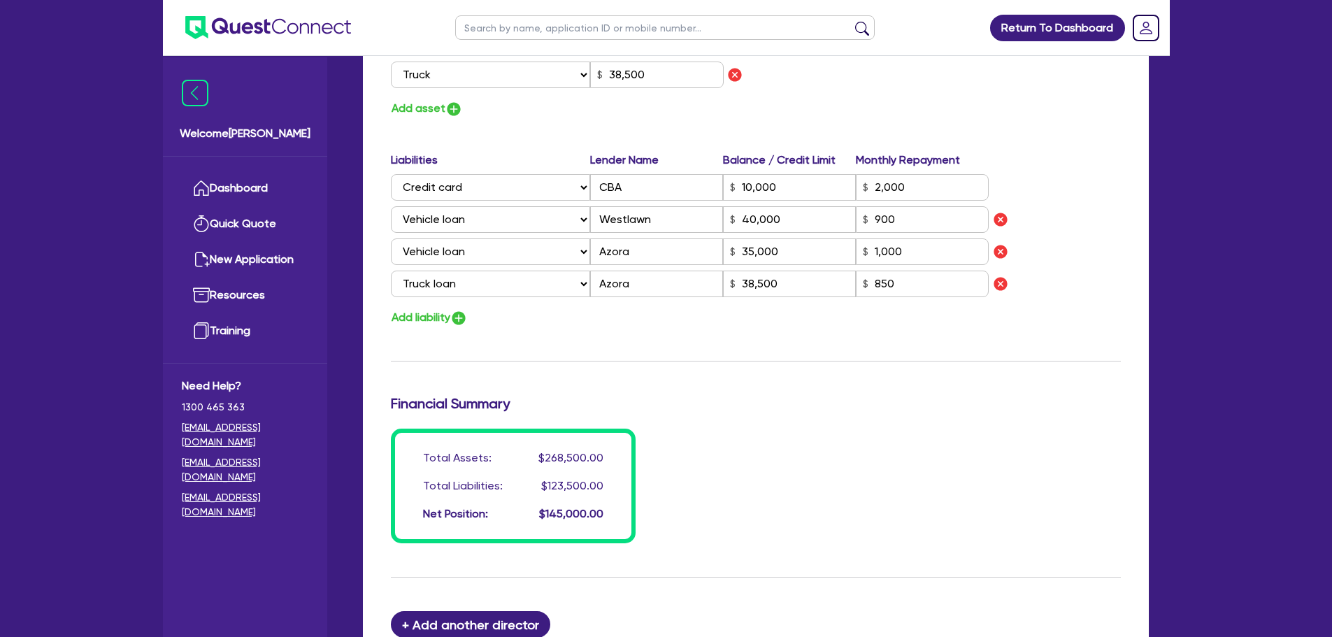
scroll to position [1258, 0]
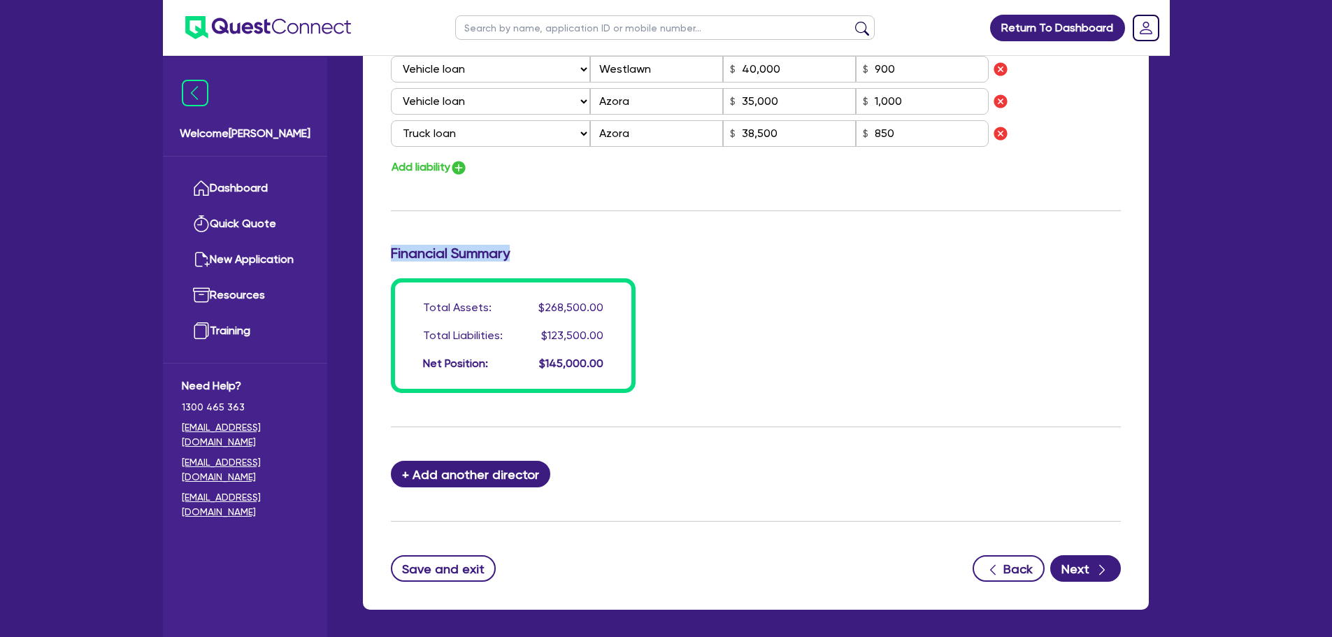
drag, startPoint x: 517, startPoint y: 246, endPoint x: 393, endPoint y: 254, distance: 124.0
click at [393, 254] on h3 "Financial Summary" at bounding box center [756, 253] width 730 height 17
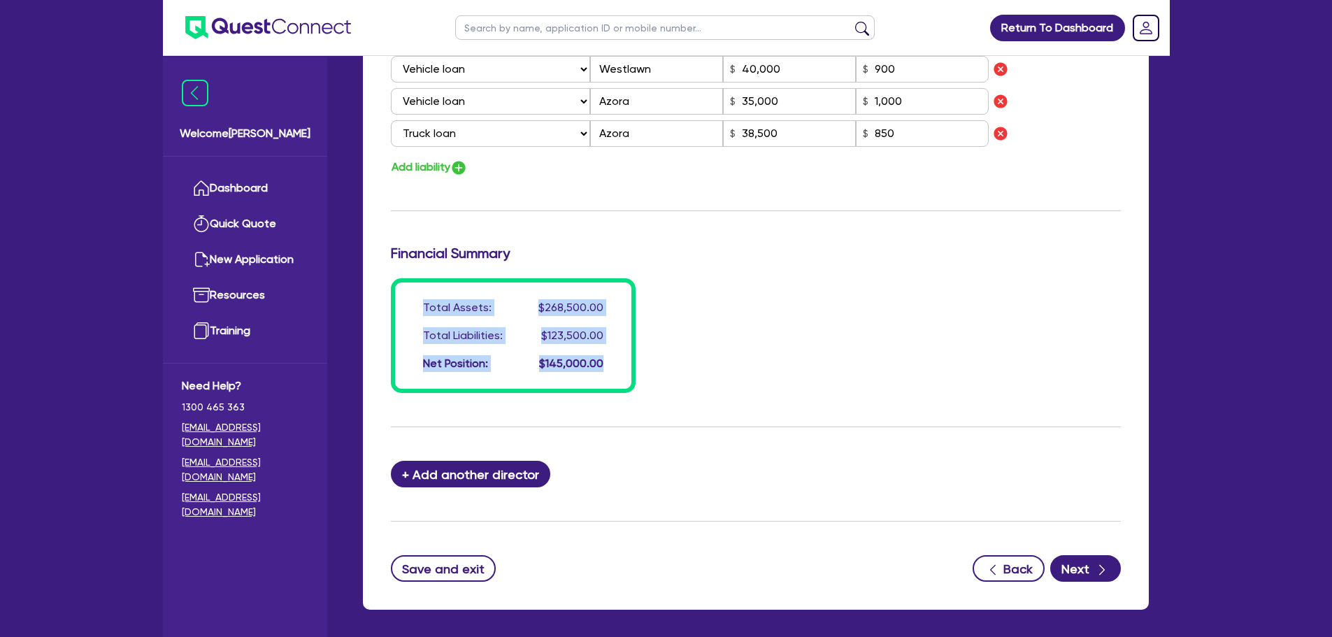
drag, startPoint x: 559, startPoint y: 360, endPoint x: 422, endPoint y: 303, distance: 149.2
click at [422, 303] on div "Total Assets: $268,500.00 Total Liabilities: $123,500.00 Net Position: $145,000…" at bounding box center [513, 335] width 245 height 115
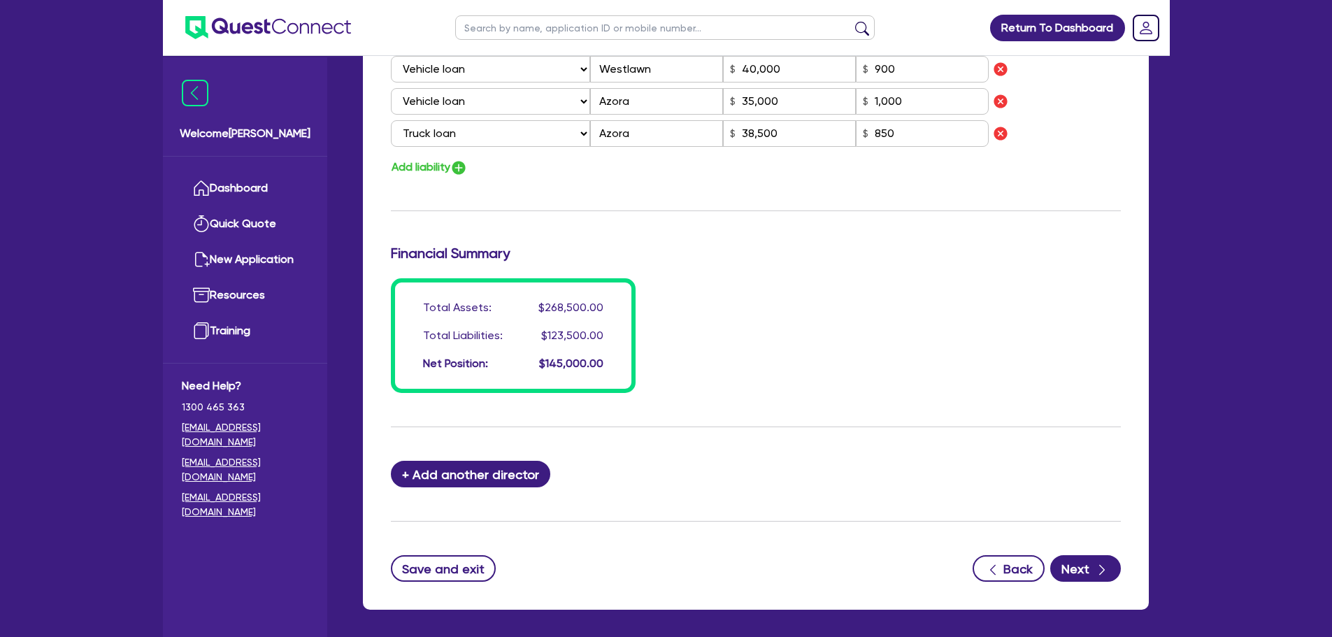
click at [730, 254] on h3 "Financial Summary" at bounding box center [756, 253] width 730 height 17
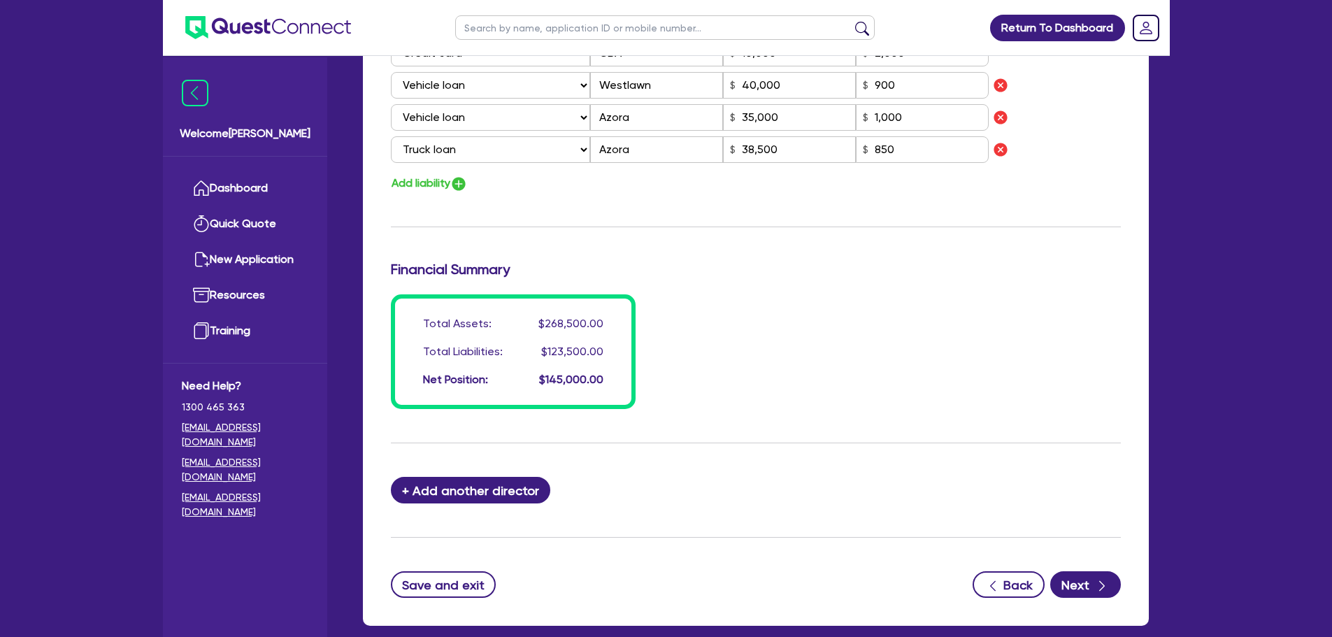
scroll to position [1316, 0]
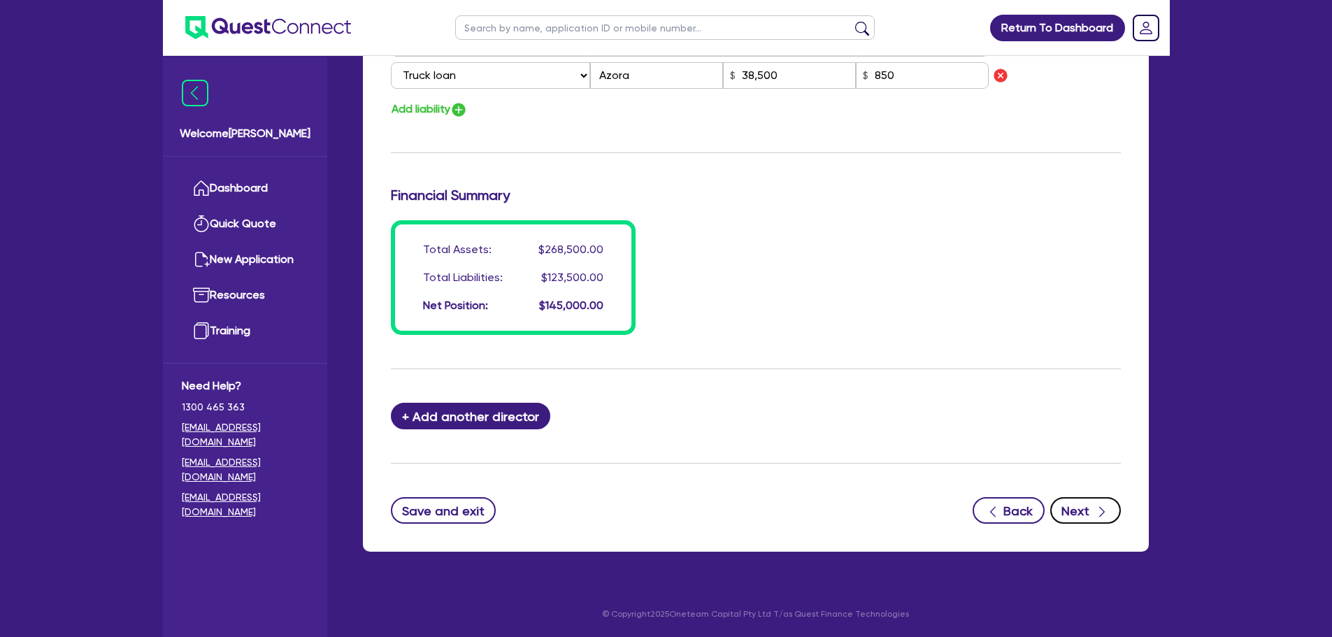
click at [1095, 502] on div "button" at bounding box center [1102, 510] width 14 height 17
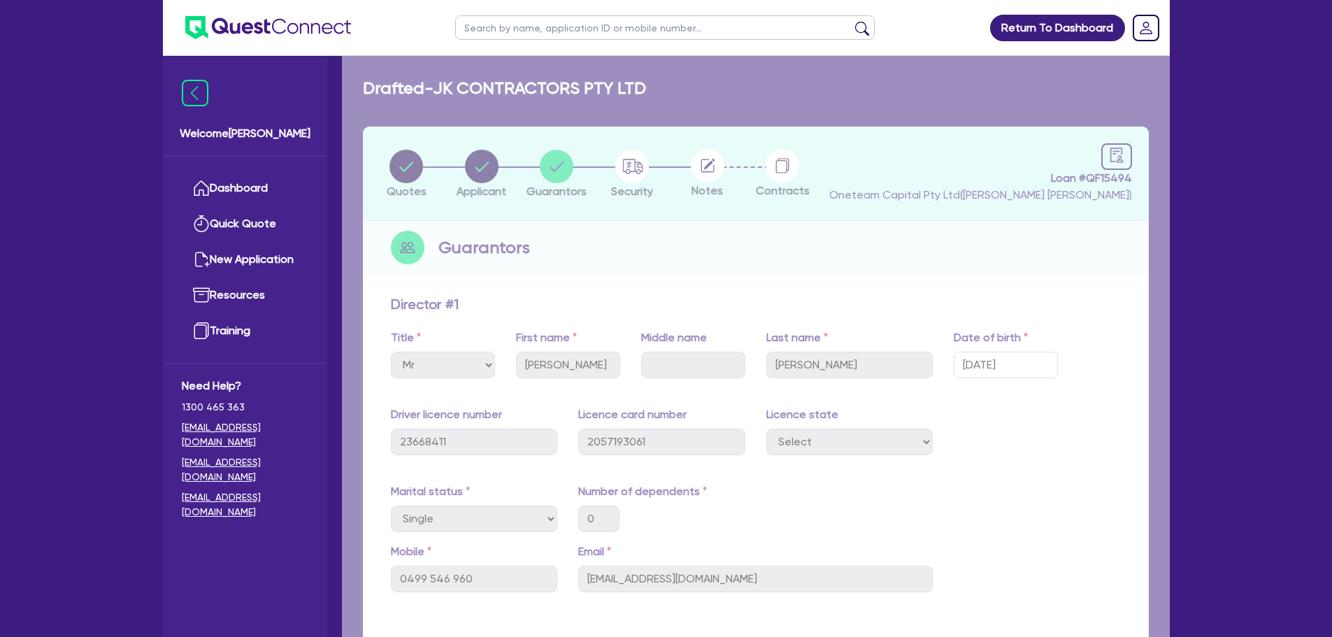
select select "CARS_AND_LIGHT_TRUCKS"
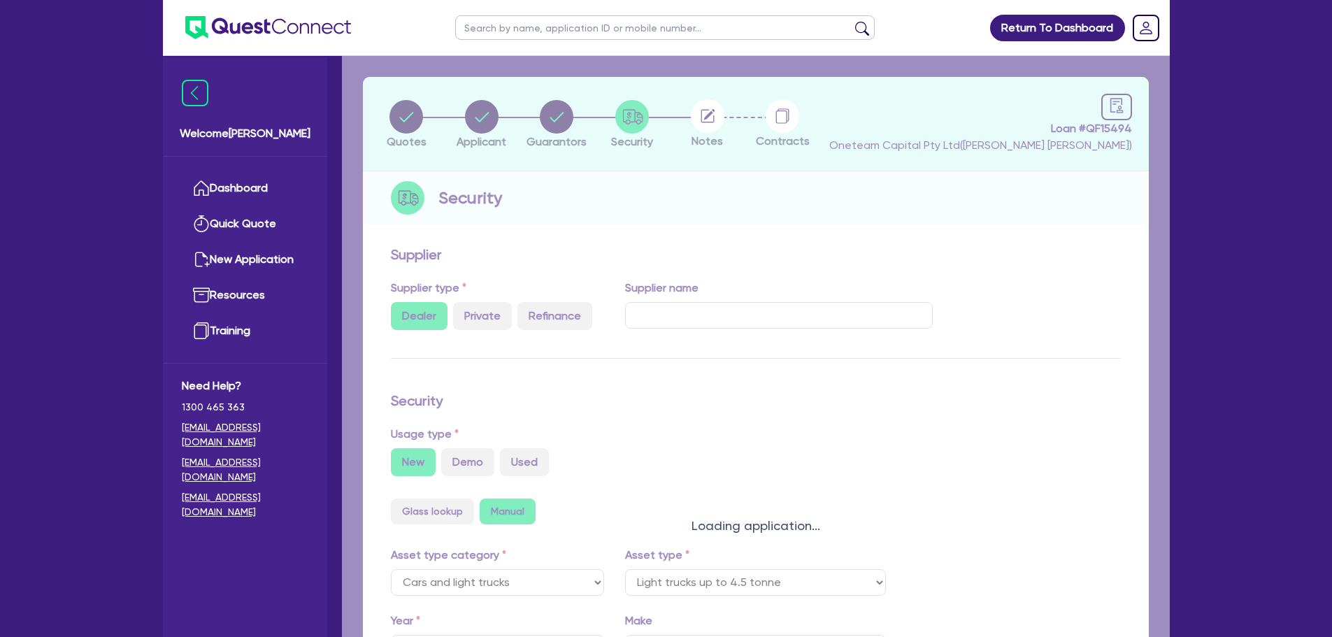
select select "LIGHT_TRUCKS"
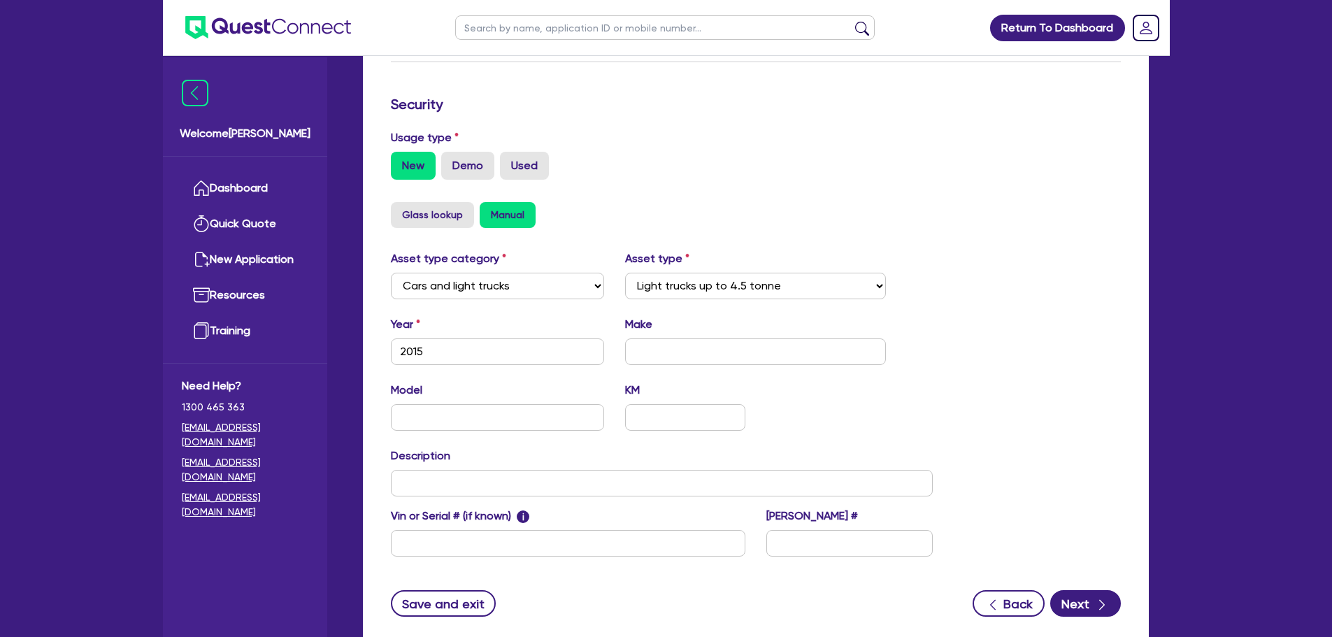
scroll to position [439, 0]
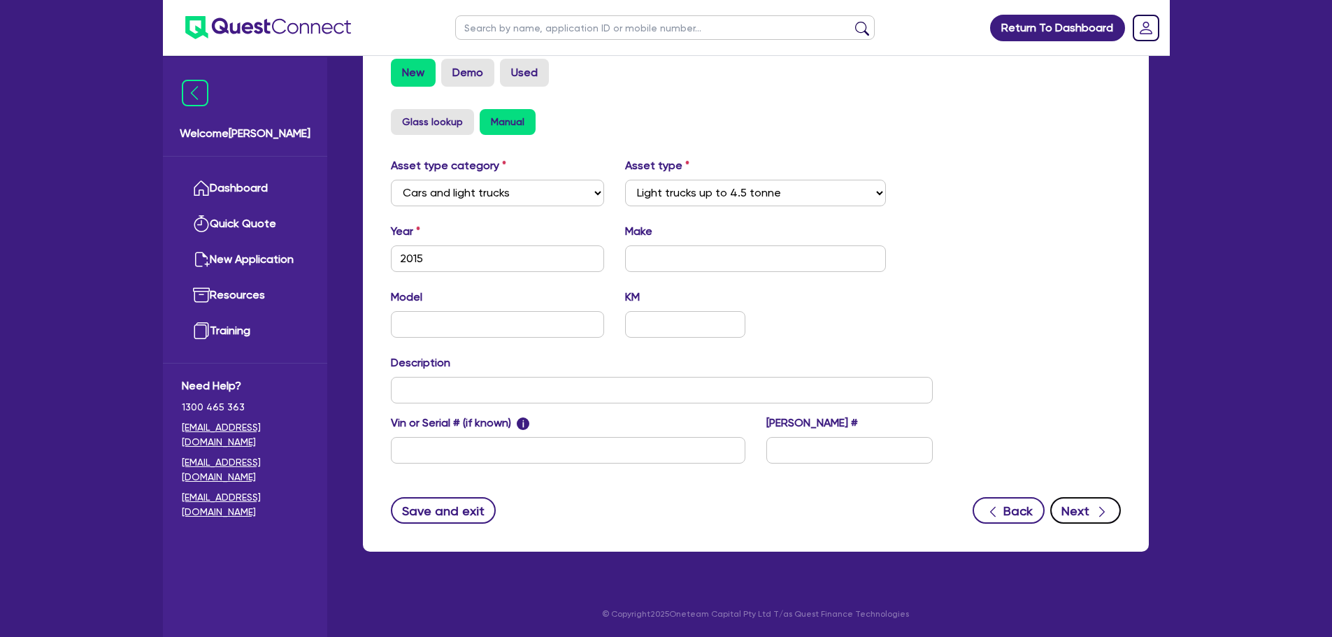
click at [1091, 512] on button "Next" at bounding box center [1085, 510] width 71 height 27
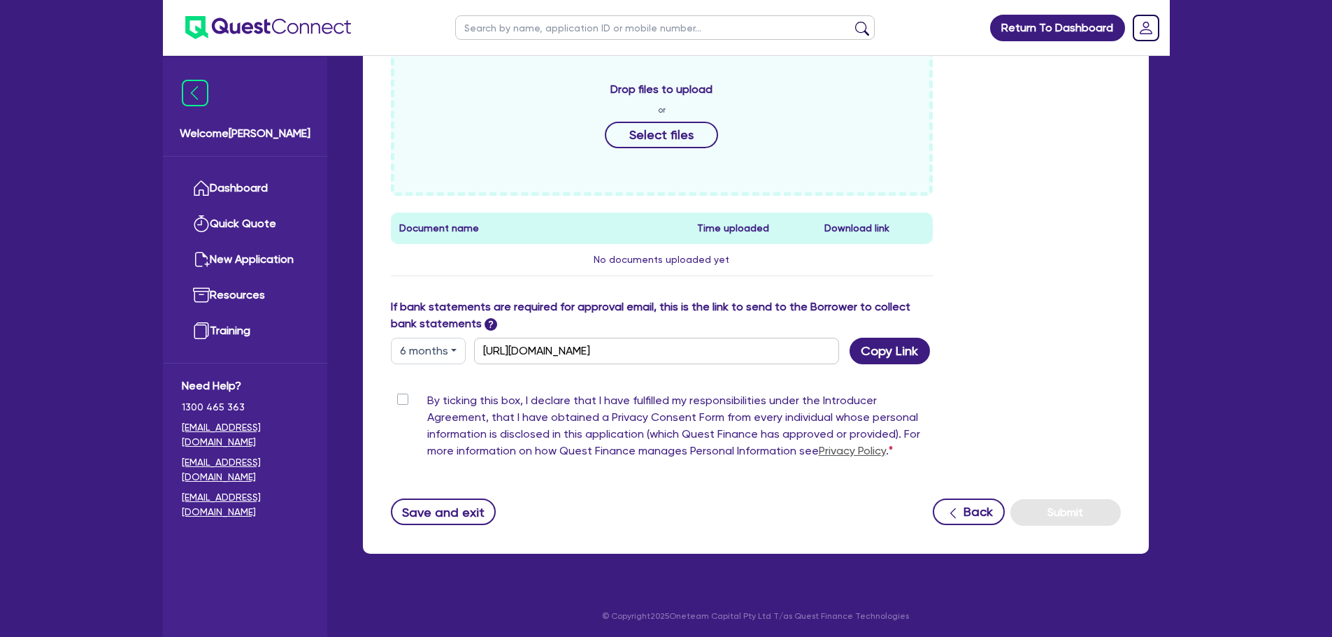
scroll to position [517, 0]
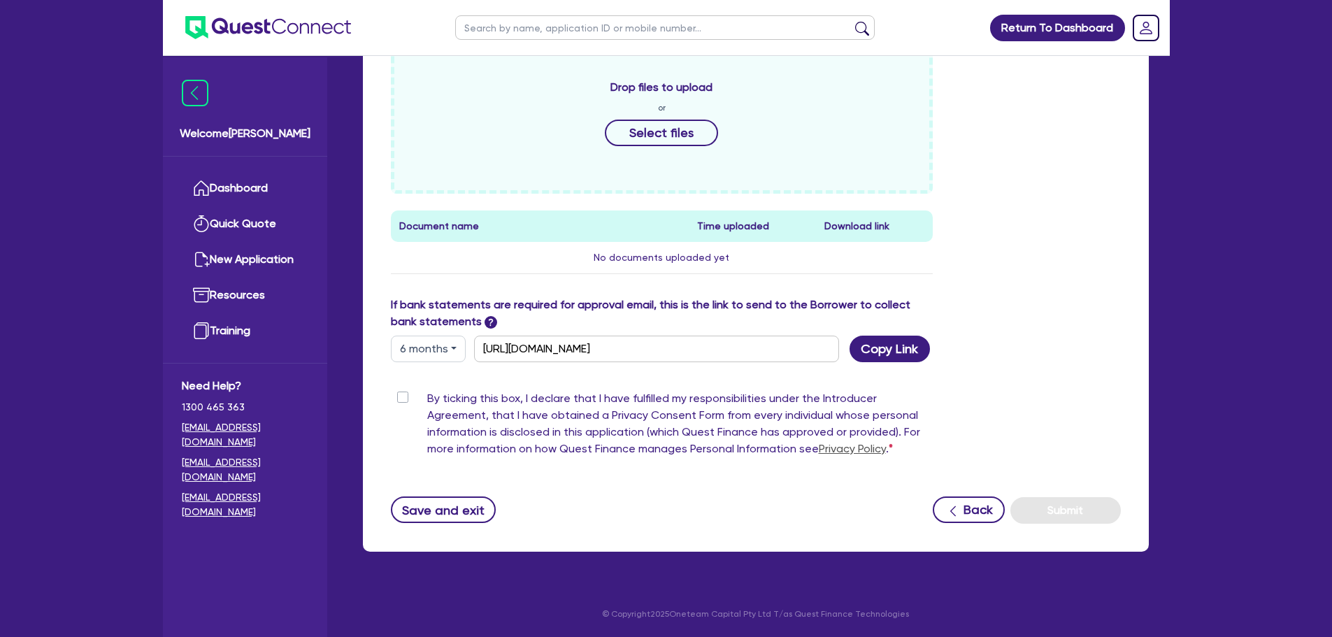
click at [427, 397] on label "By ticking this box, I declare that I have fulfilled my responsibilities under …" at bounding box center [680, 426] width 506 height 73
click at [398, 397] on input "By ticking this box, I declare that I have fulfilled my responsibilities under …" at bounding box center [396, 396] width 11 height 13
checkbox input "true"
click at [1034, 498] on button "Submit" at bounding box center [1065, 510] width 110 height 27
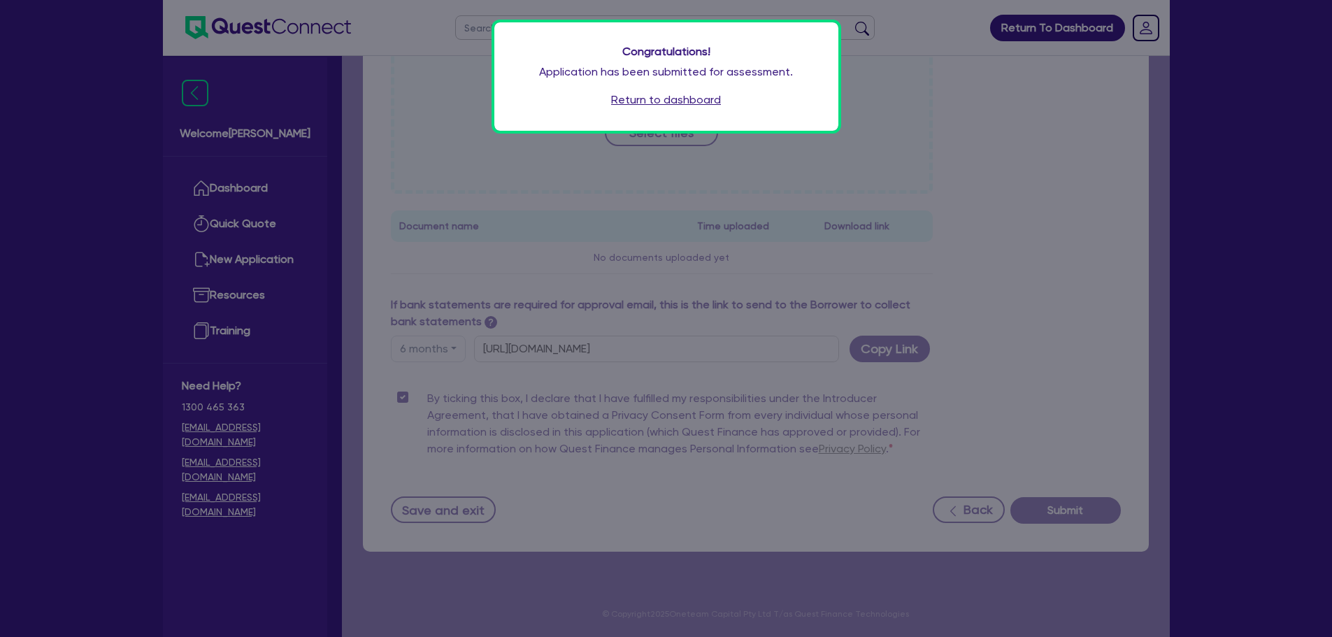
drag, startPoint x: 629, startPoint y: 102, endPoint x: 637, endPoint y: 92, distance: 13.4
click at [630, 102] on link "Return to dashboard" at bounding box center [666, 100] width 110 height 17
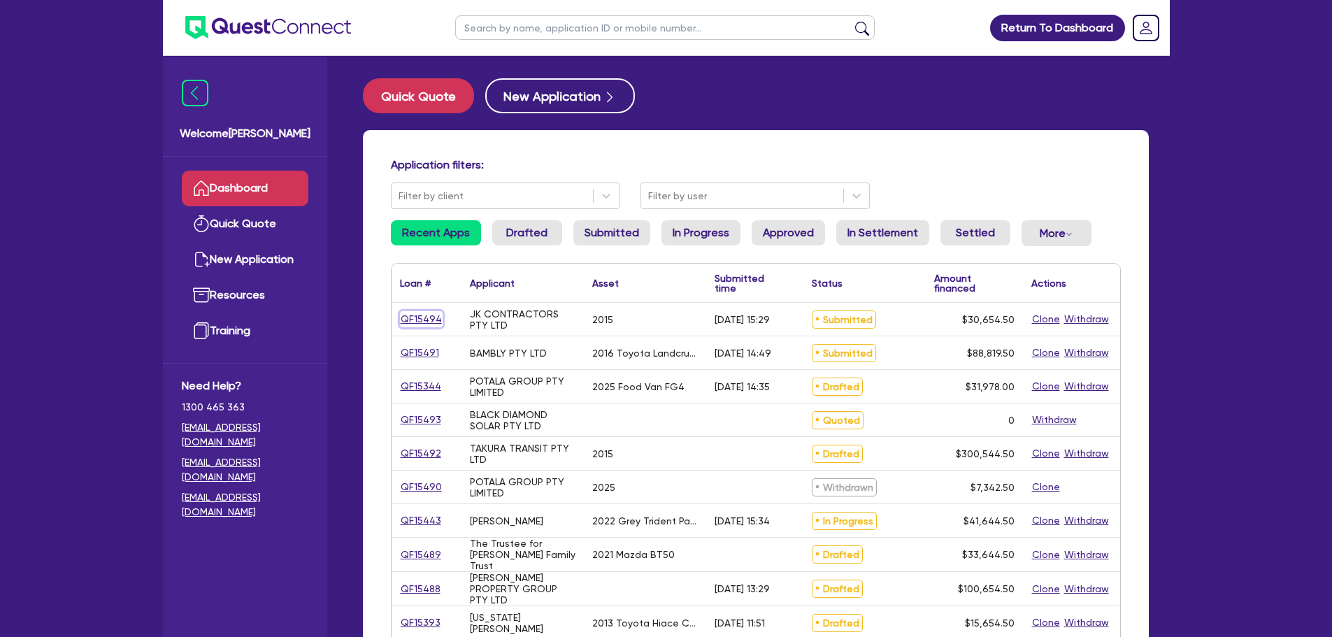
click at [414, 321] on link "QF15494" at bounding box center [421, 319] width 43 height 16
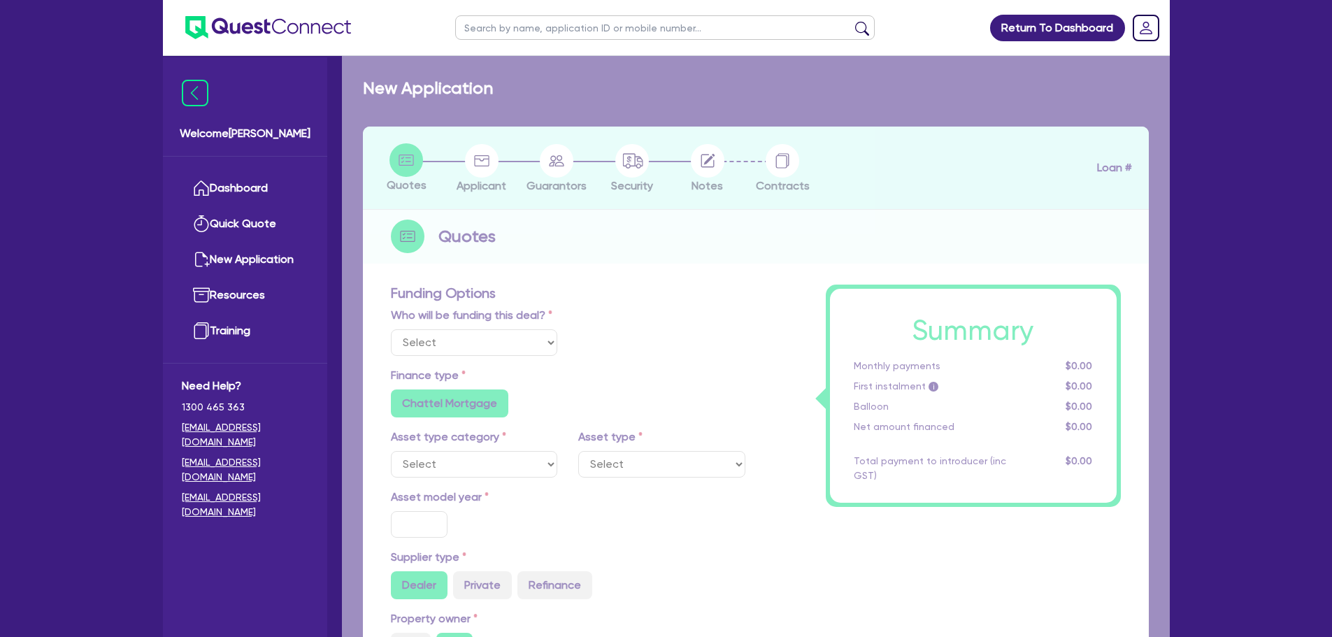
select select "Other"
select select "CARS_AND_LIGHT_TRUCKS"
type input "2015"
type input "30,000"
type input "12"
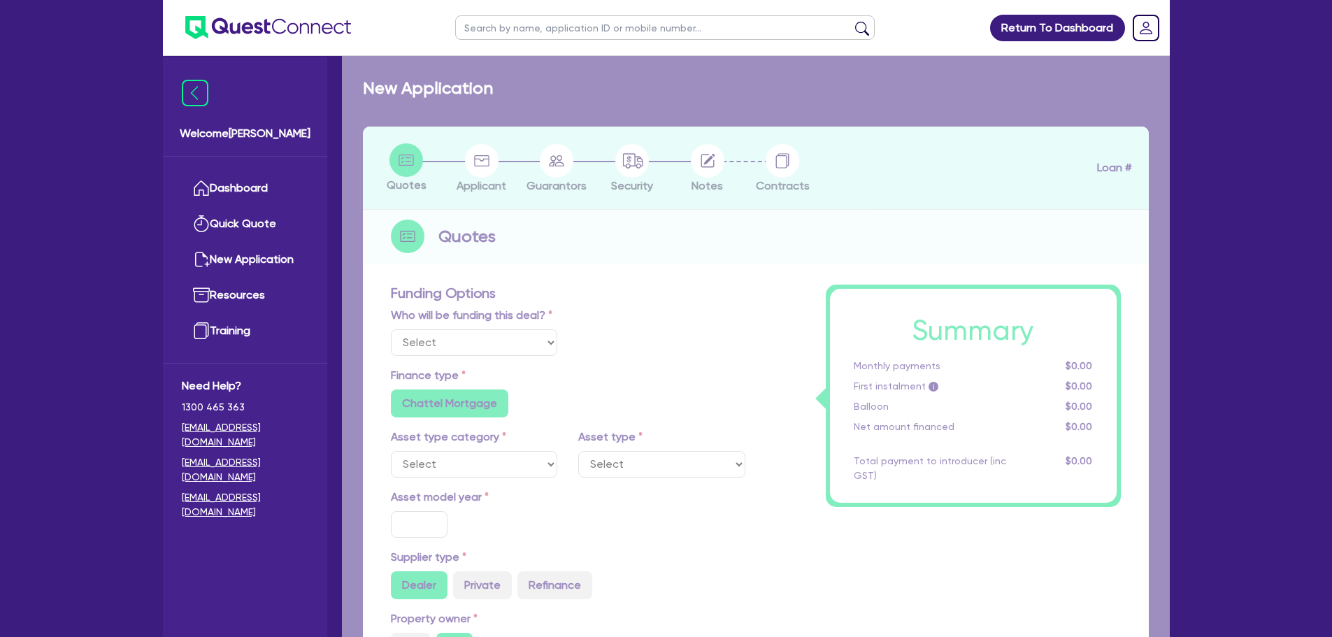
radio input "true"
radio input "false"
select select "LIGHT_TRUCKS"
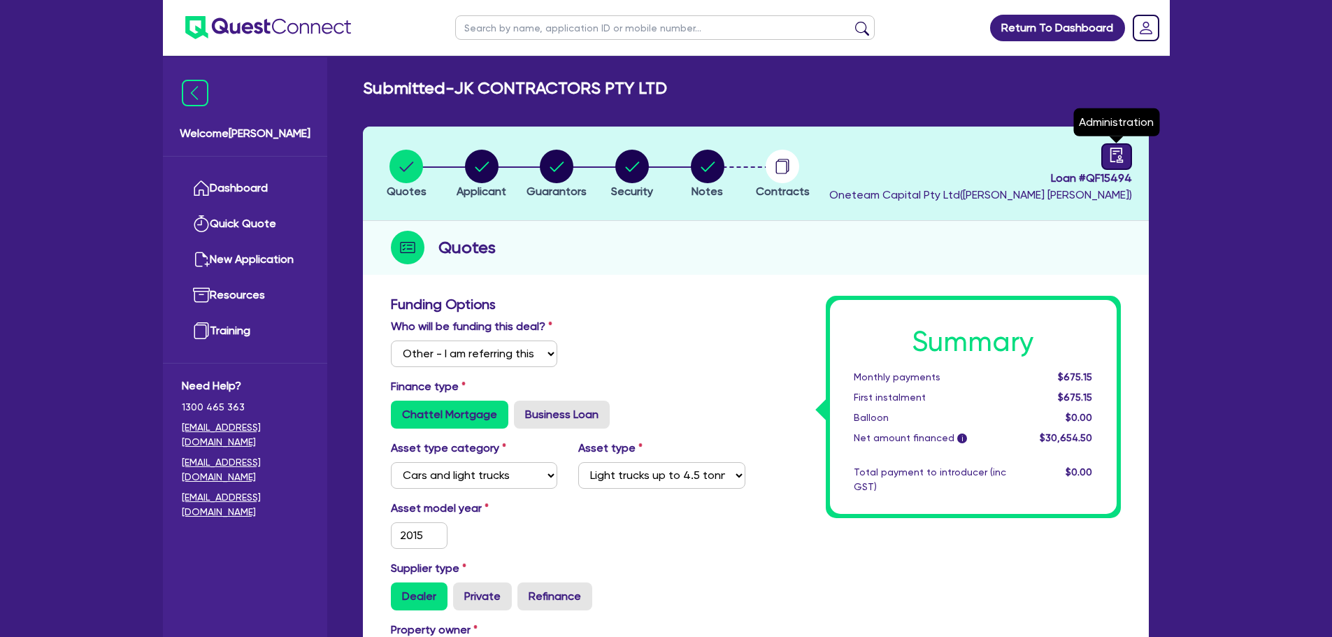
click at [1120, 153] on icon "audit" at bounding box center [1116, 154] width 15 height 15
select select "SUBMITTED_NEW"
select select "Other"
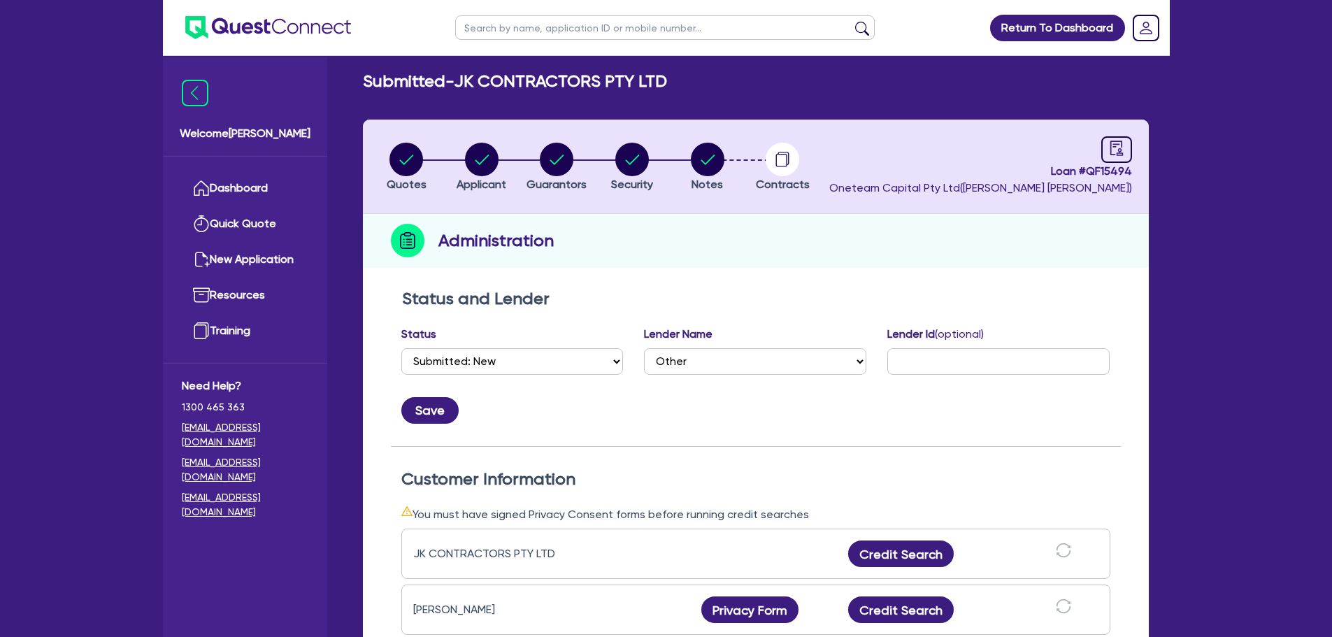
scroll to position [350, 0]
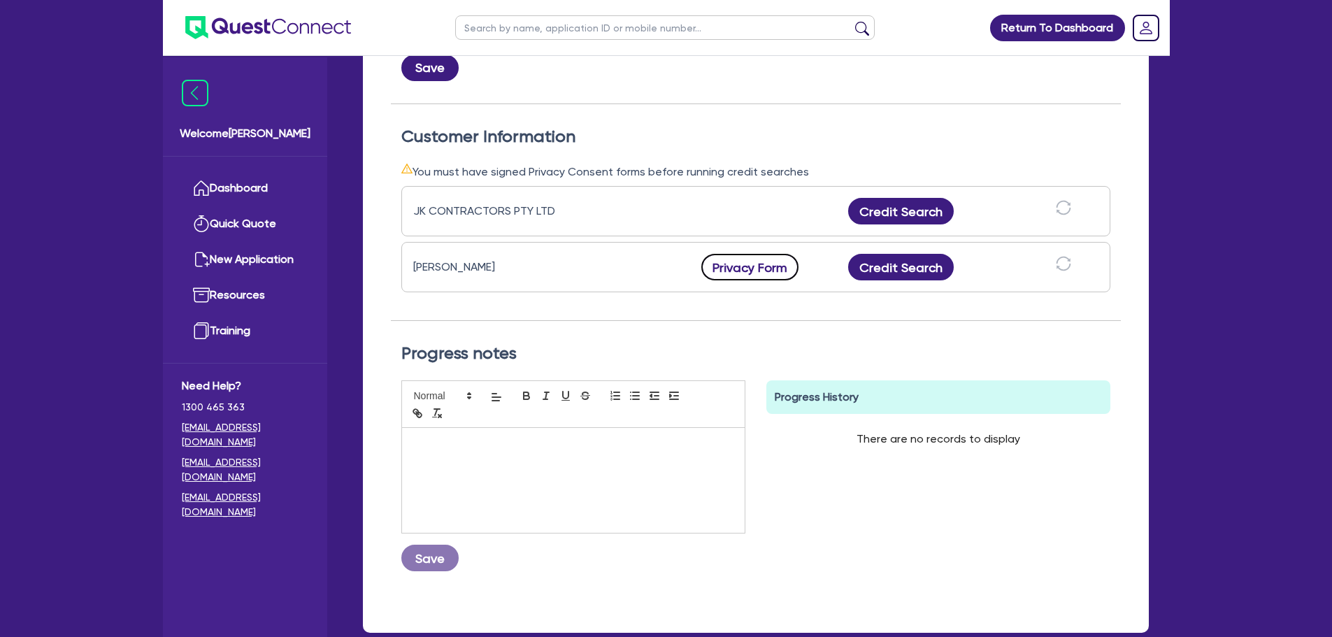
click at [753, 264] on button "Privacy Form" at bounding box center [750, 267] width 98 height 27
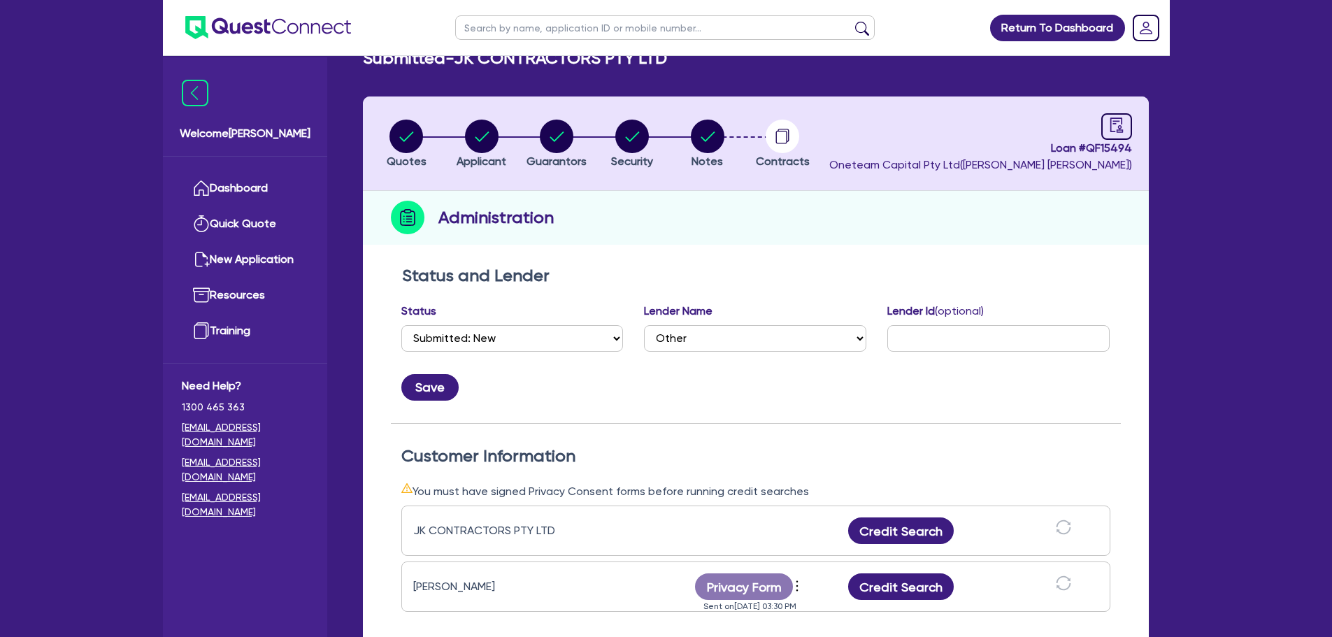
scroll to position [0, 0]
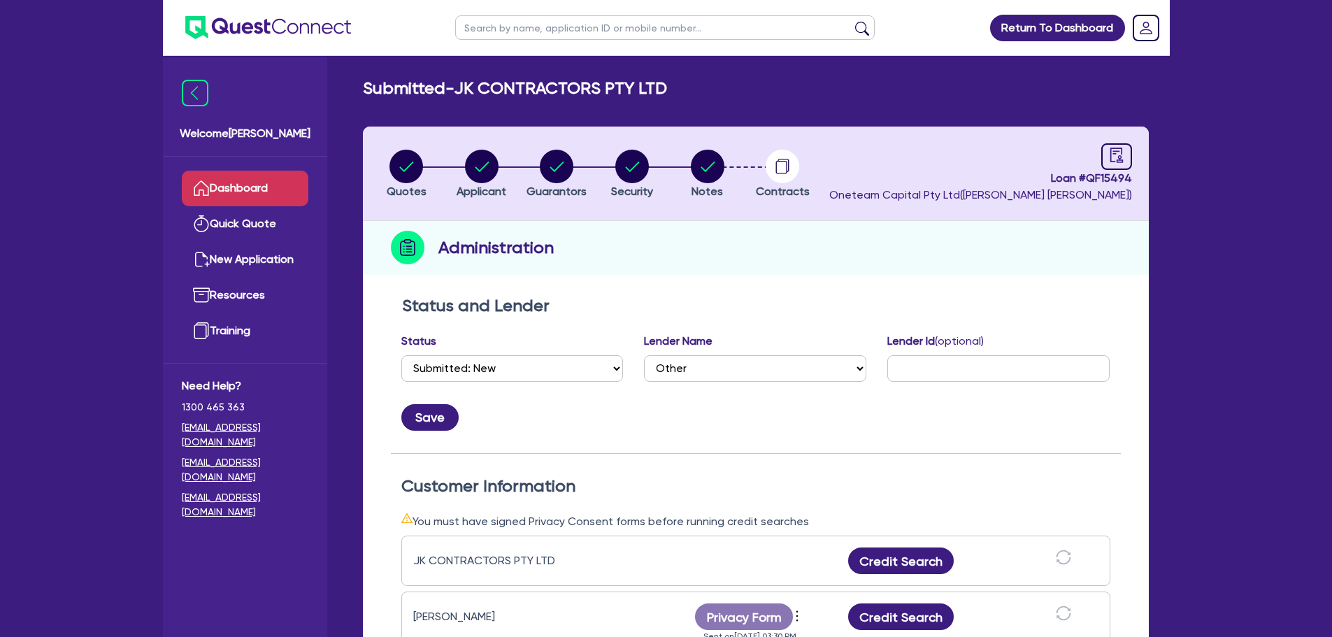
click at [269, 189] on link "Dashboard" at bounding box center [245, 189] width 127 height 36
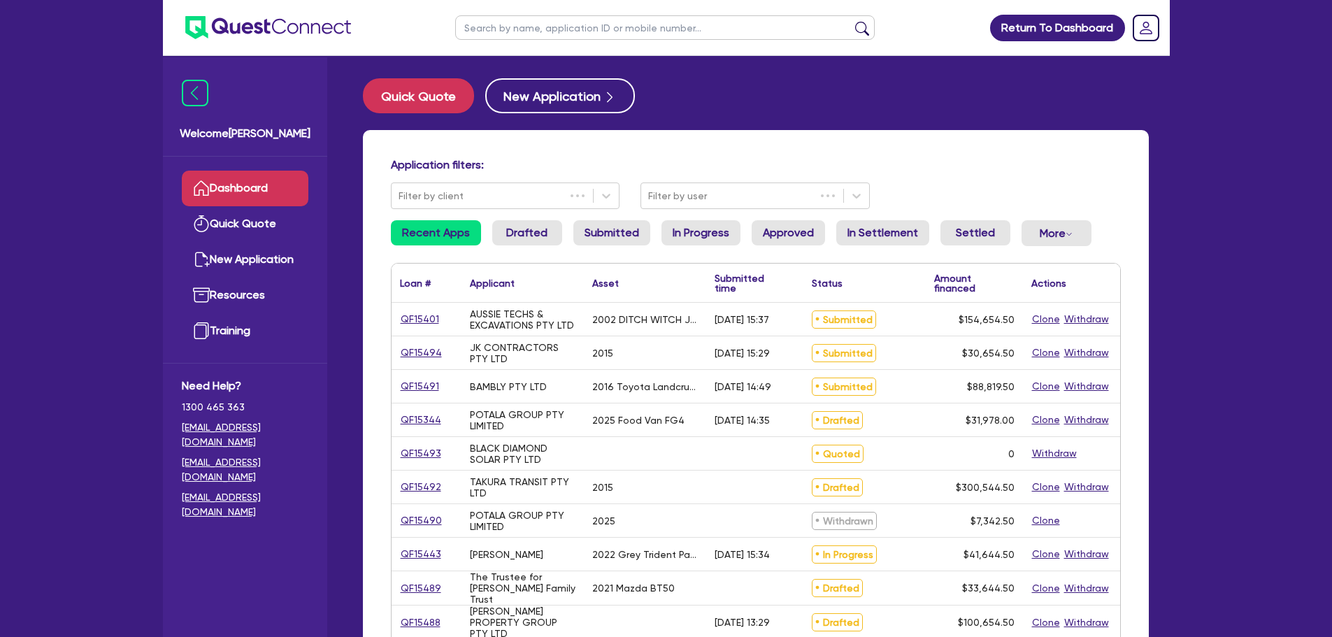
drag, startPoint x: 525, startPoint y: 28, endPoint x: 480, endPoint y: 46, distance: 48.9
click at [525, 27] on input "text" at bounding box center [664, 27] width 419 height 24
type input "black"
click at [851, 21] on button "submit" at bounding box center [862, 31] width 22 height 20
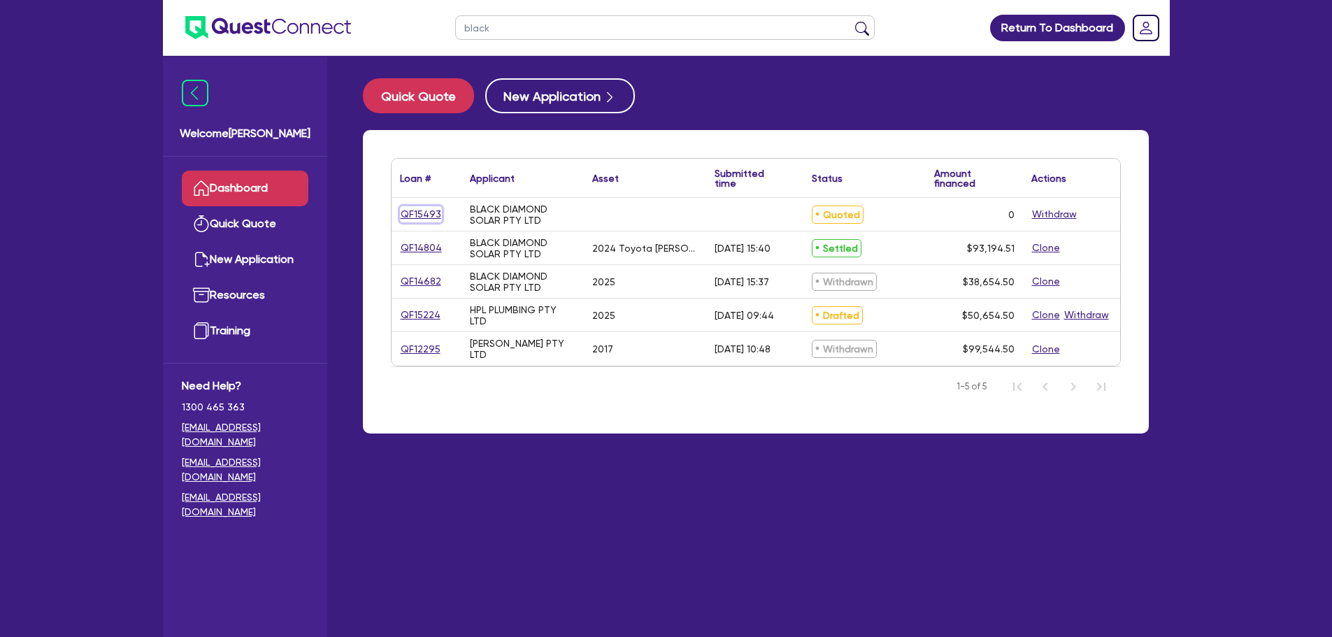
click at [427, 207] on link "QF15493" at bounding box center [421, 214] width 42 height 16
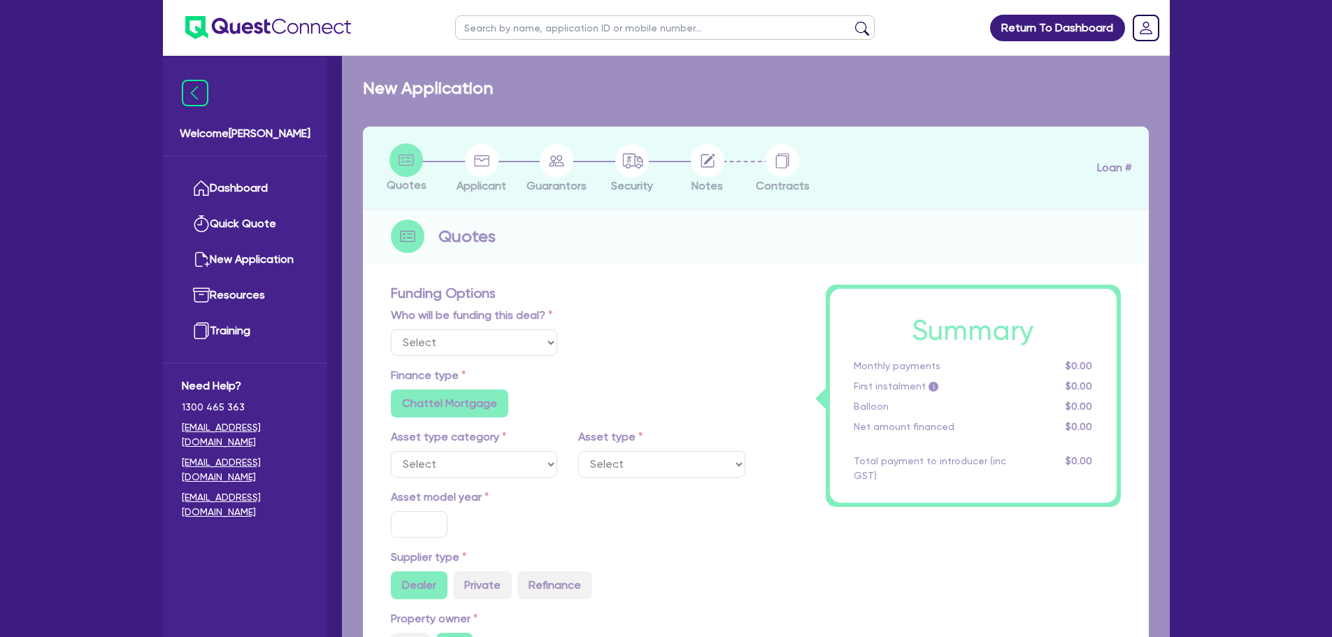
select select "Other"
radio input "true"
radio input "false"
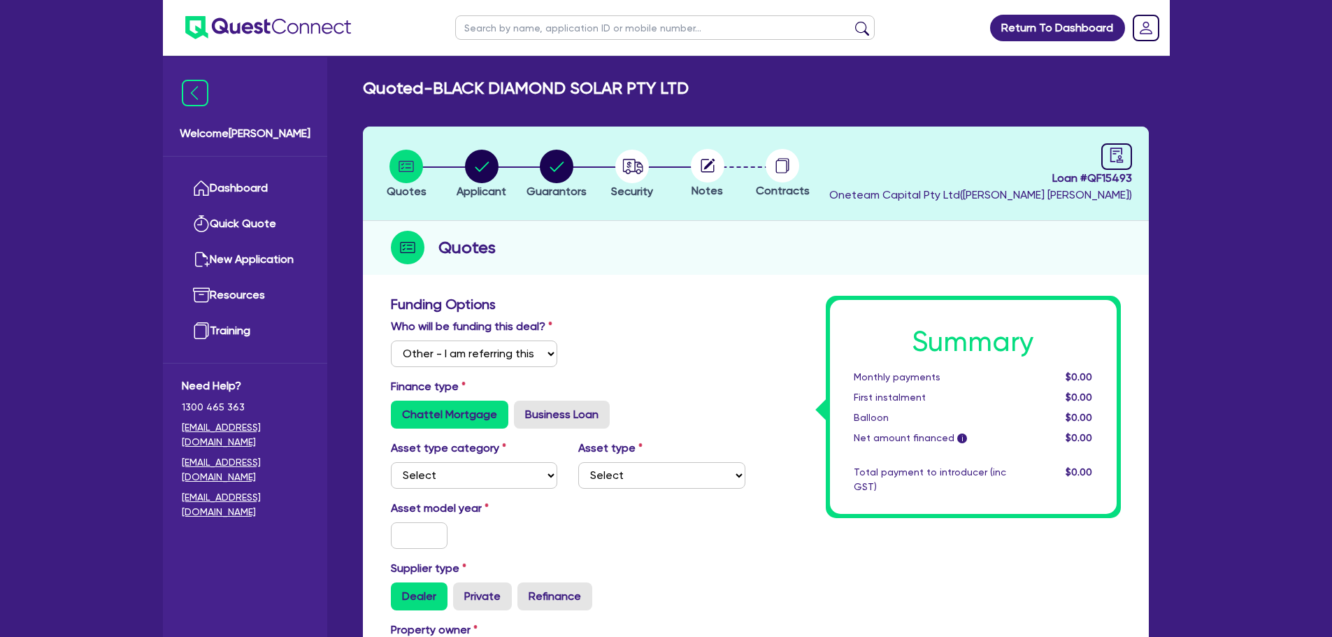
scroll to position [70, 0]
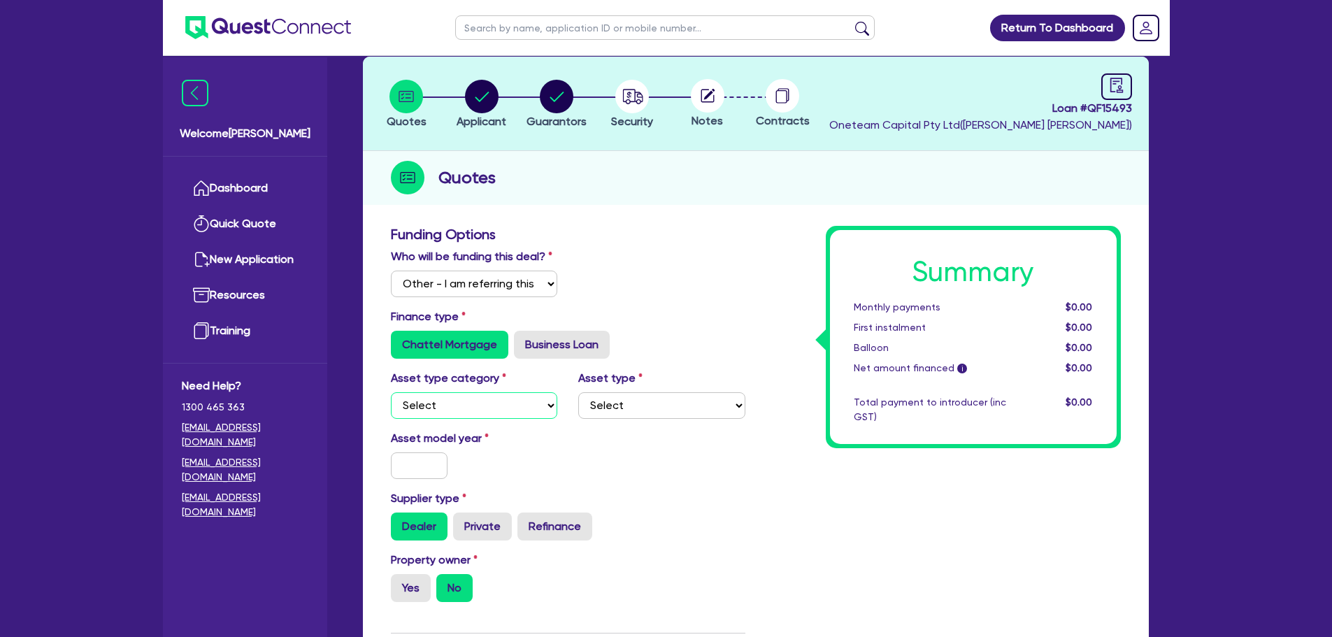
click at [484, 412] on select "Select Cars and light trucks Primary assets Secondary assets Tertiary assets" at bounding box center [474, 405] width 167 height 27
click at [391, 392] on select "Select Cars and light trucks Primary assets Secondary assets Tertiary assets" at bounding box center [474, 405] width 167 height 27
click at [504, 410] on select "Select Cars and light trucks Primary assets Secondary assets Tertiary assets" at bounding box center [474, 405] width 167 height 27
select select "CARS_AND_LIGHT_TRUCKS"
click at [391, 392] on select "Select Cars and light trucks Primary assets Secondary assets Tertiary assets" at bounding box center [474, 405] width 167 height 27
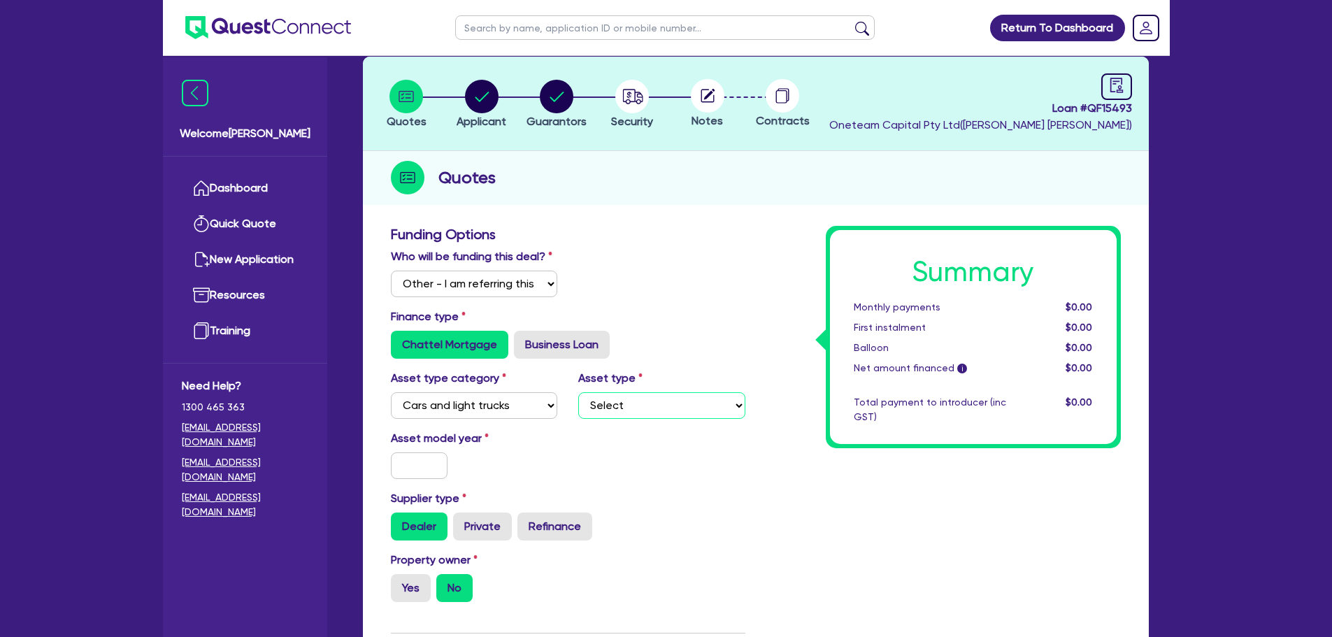
click at [680, 408] on select "Select Passenger vehicles Vans and utes Light trucks up to 4.5 tonne" at bounding box center [661, 405] width 167 height 27
select select "PASSENGER_VEHICLES"
click at [578, 392] on select "Select Passenger vehicles Vans and utes Light trucks up to 4.5 tonne" at bounding box center [661, 405] width 167 height 27
click at [430, 470] on input "text" at bounding box center [419, 465] width 57 height 27
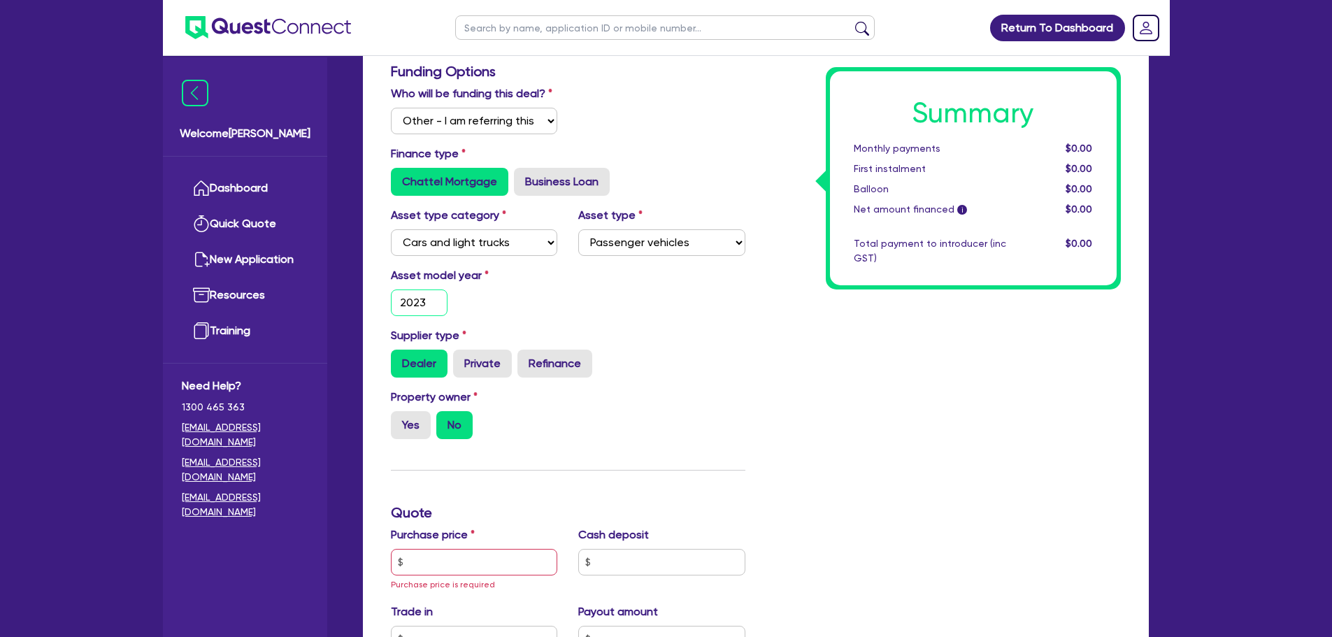
scroll to position [350, 0]
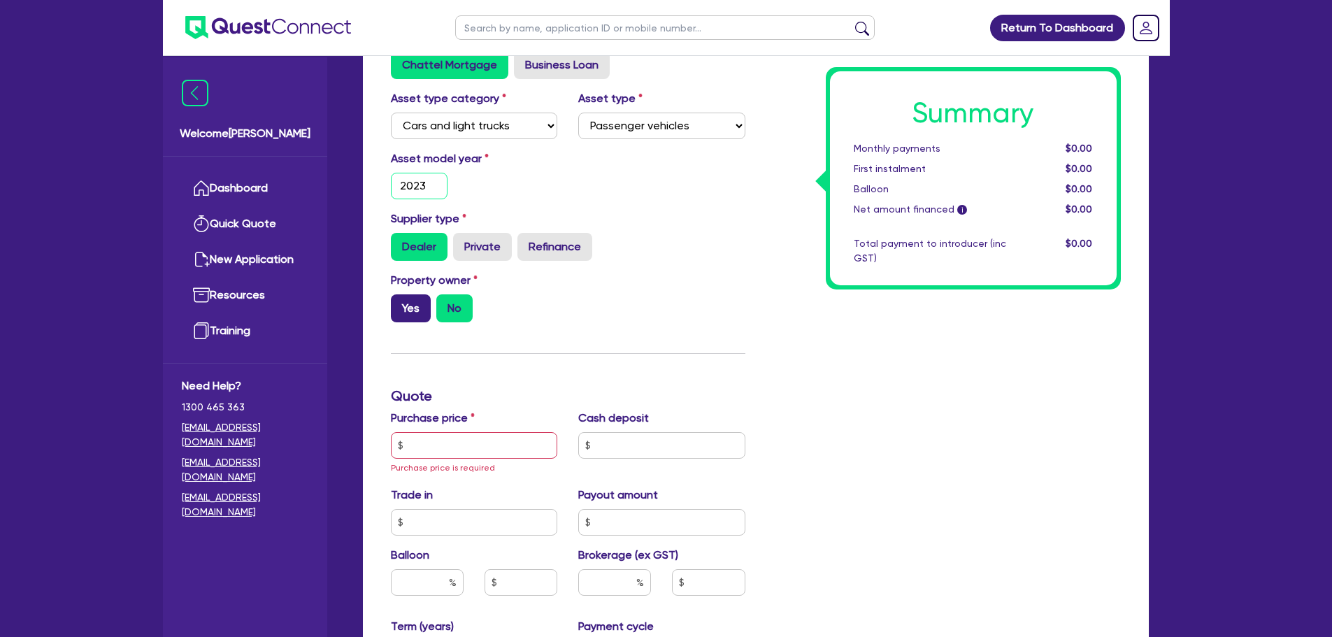
type input "2023"
click at [403, 317] on label "Yes" at bounding box center [411, 308] width 40 height 28
click at [400, 303] on input "Yes" at bounding box center [395, 298] width 9 height 9
radio input "true"
click at [463, 446] on input "text" at bounding box center [474, 445] width 167 height 27
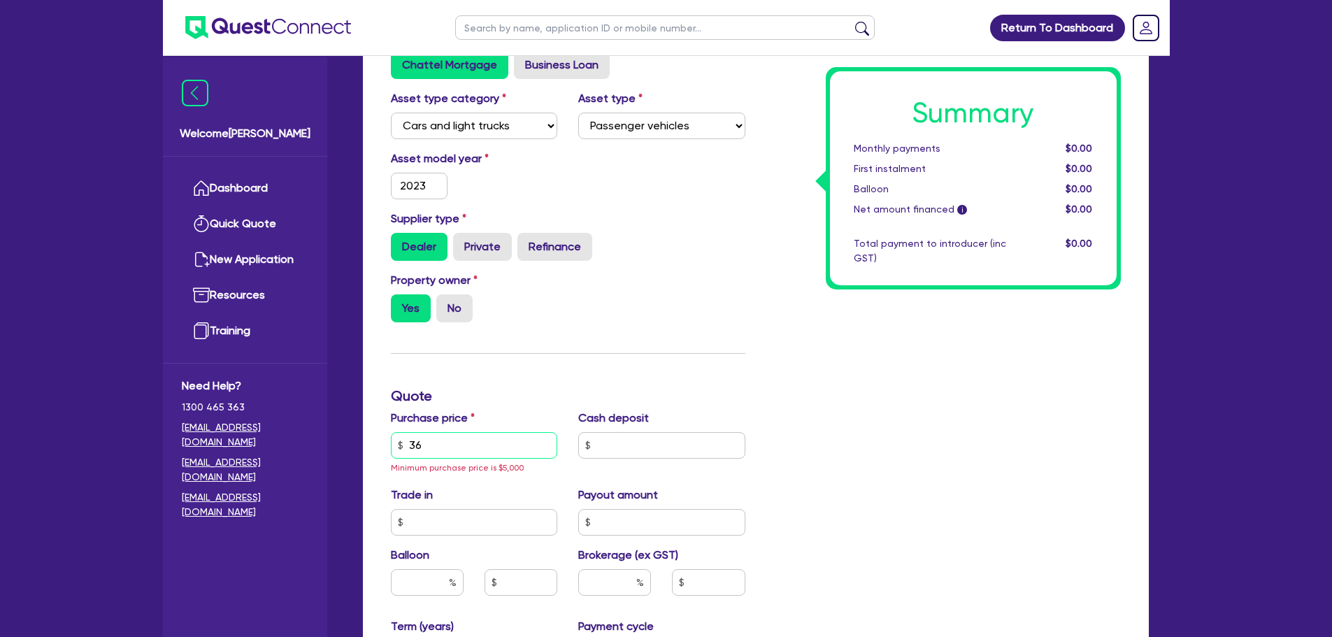
type input "3"
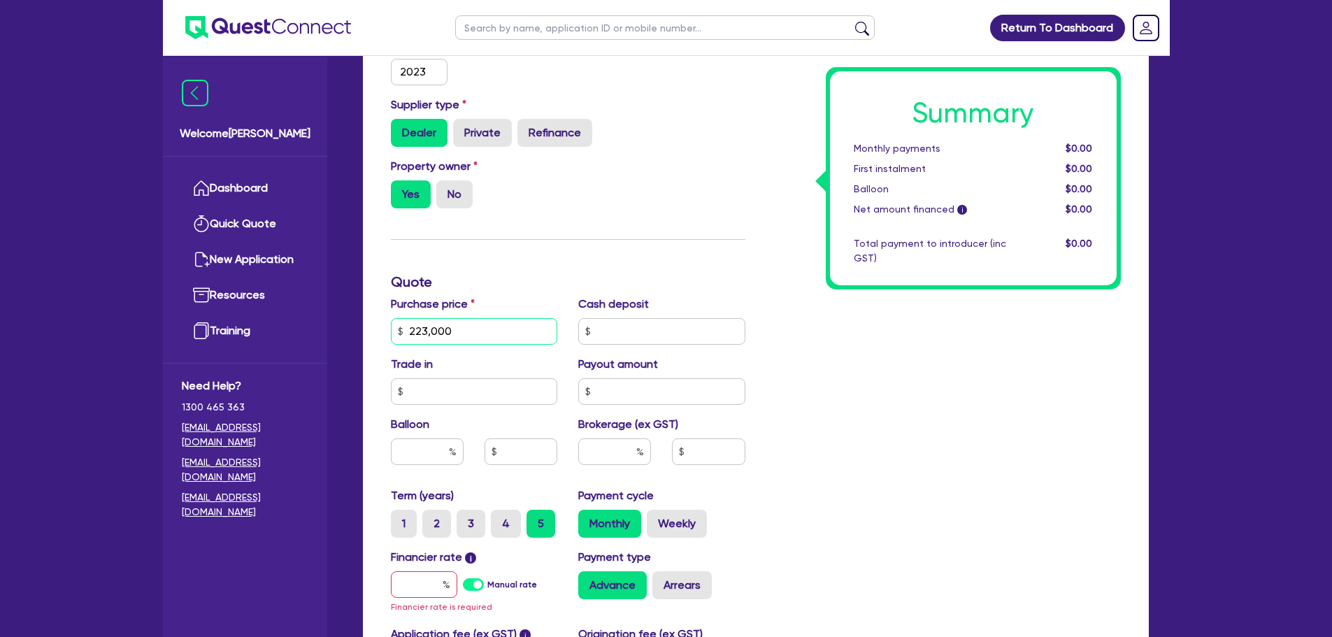
scroll to position [629, 0]
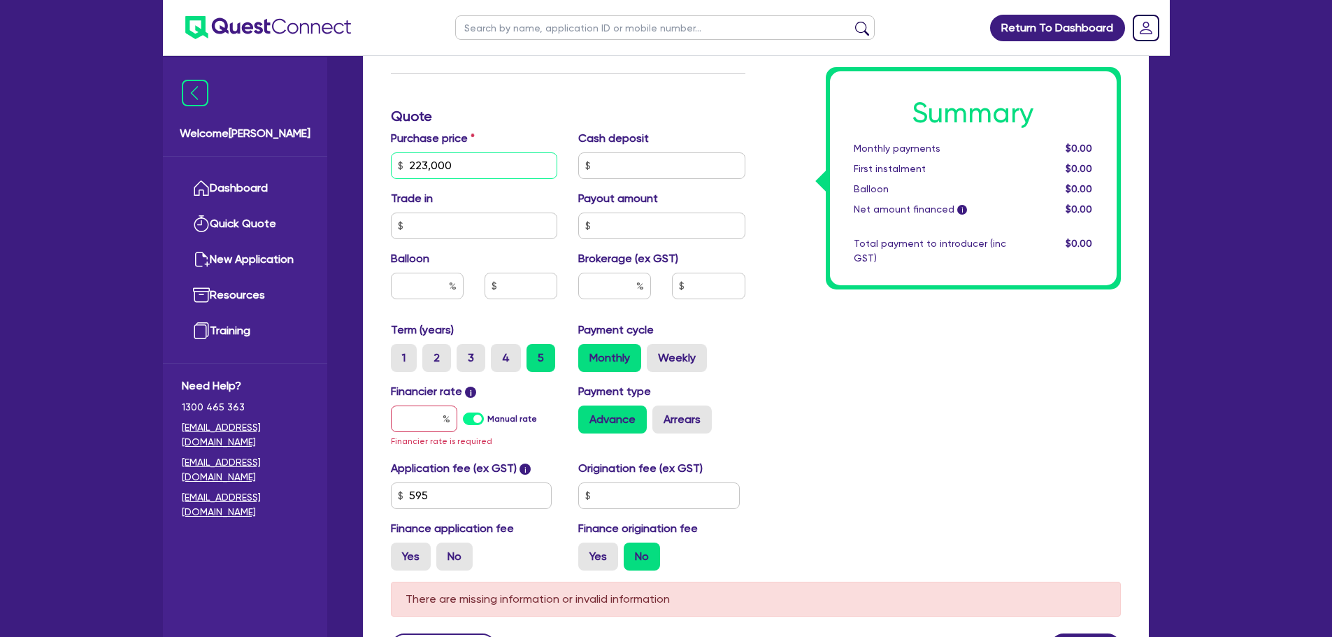
type input "223,000"
click at [445, 289] on input "text" at bounding box center [427, 286] width 73 height 27
type input "30"
click at [410, 422] on input "text" at bounding box center [424, 418] width 66 height 27
type input "7"
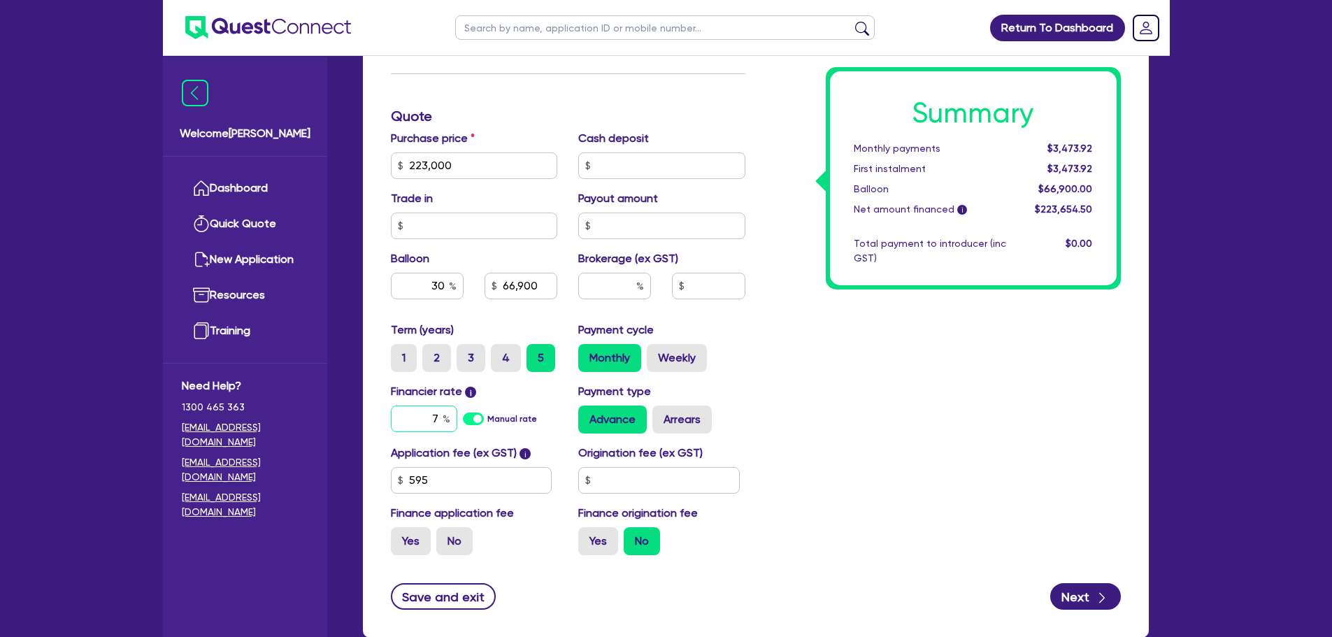
type input "66,900"
type input "7."
type input "66,900"
type input "7.1"
type input "66,900"
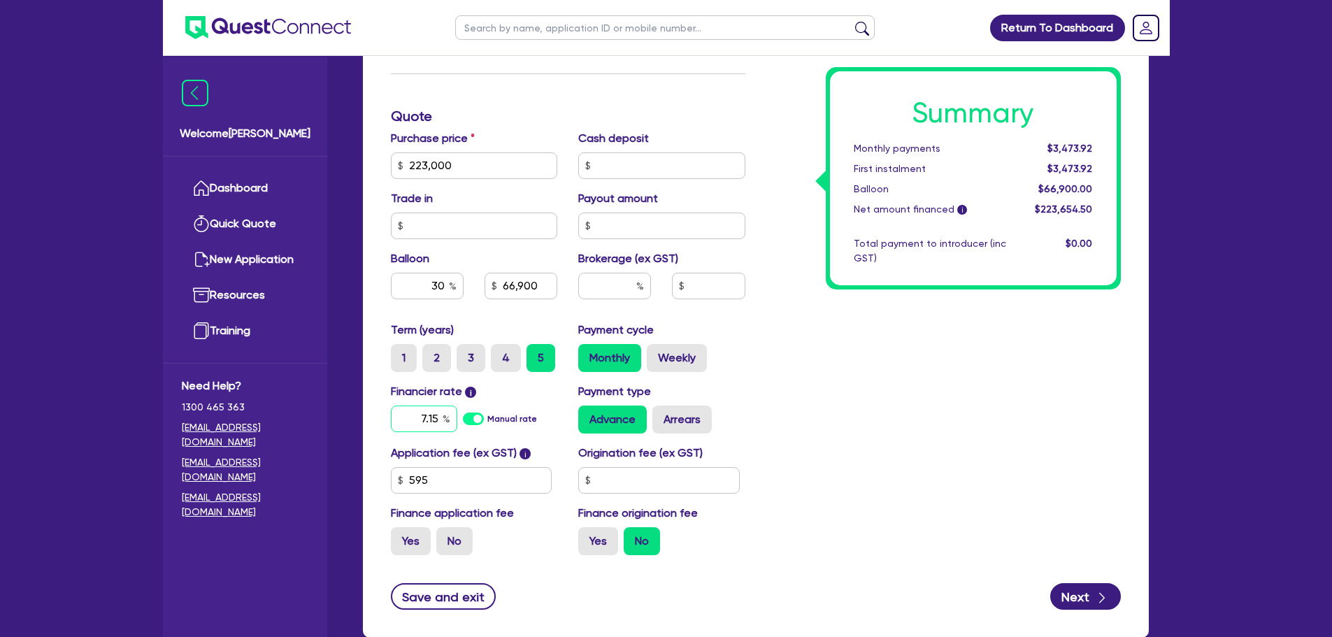
type input "7.15"
click at [619, 284] on input "text" at bounding box center [614, 286] width 73 height 27
type input "66,900"
type input "4"
click at [846, 338] on div "Summary Monthly payments $3,492.84 First instalment $3,492.84 Balloon $66,900.0…" at bounding box center [943, 117] width 375 height 900
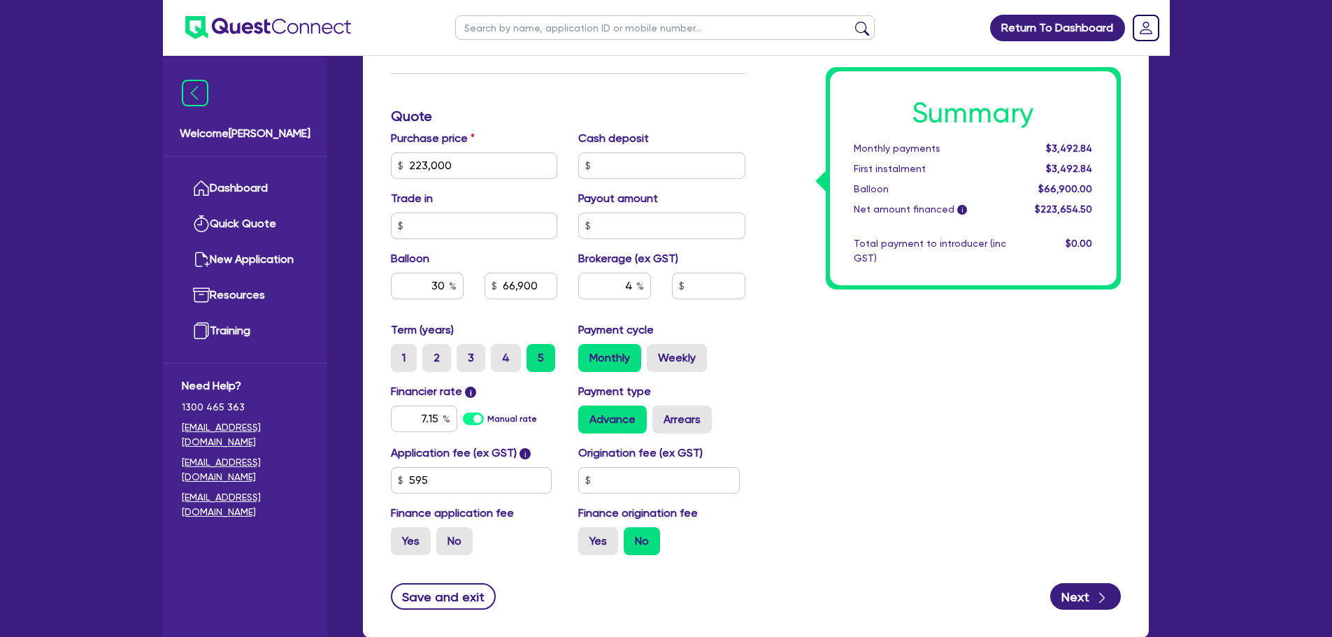
type input "66,900"
type input "8,946.18"
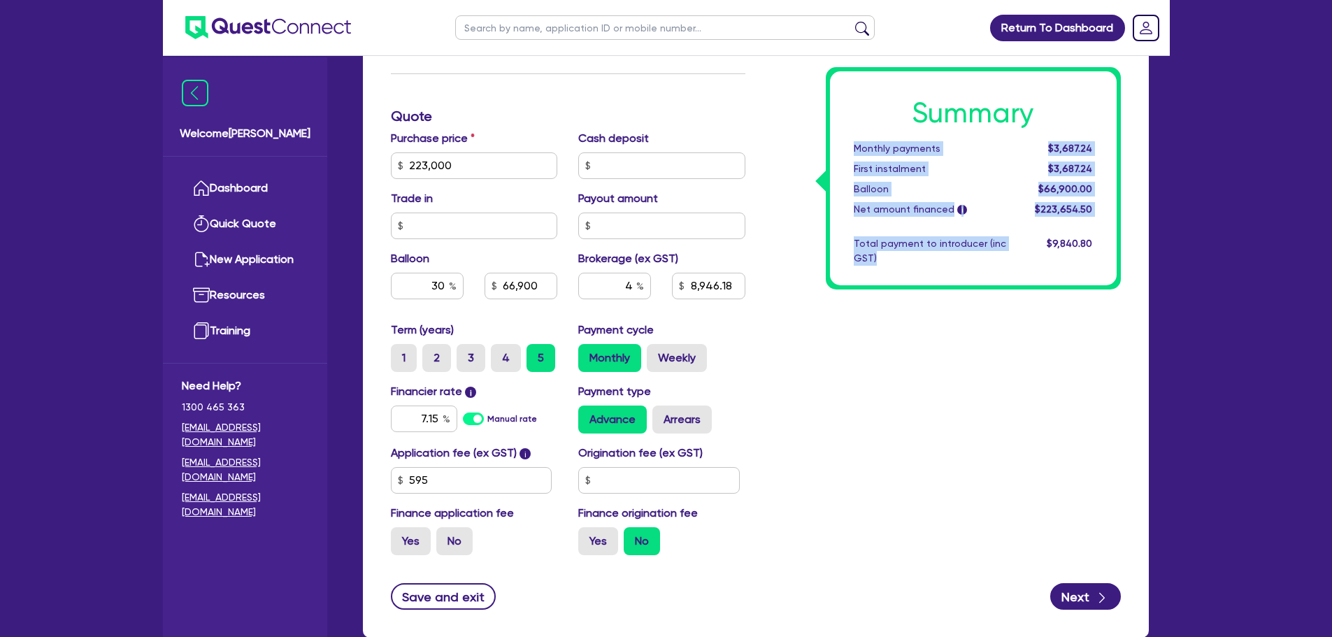
drag, startPoint x: 881, startPoint y: 259, endPoint x: 846, endPoint y: 158, distance: 106.8
click at [837, 143] on div "Summary Monthly payments $3,687.24 First instalment $3,687.24 Balloon $66,900.0…" at bounding box center [973, 178] width 287 height 214
click at [924, 302] on div "Summary Monthly payments $3,687.24 First instalment $3,687.24 Balloon $66,900.0…" at bounding box center [943, 117] width 375 height 900
drag, startPoint x: 1106, startPoint y: 241, endPoint x: 847, endPoint y: 140, distance: 278.4
click at [847, 140] on div "Summary Monthly payments $3,687.24 First instalment $3,687.24 Balloon $66,900.0…" at bounding box center [973, 178] width 287 height 214
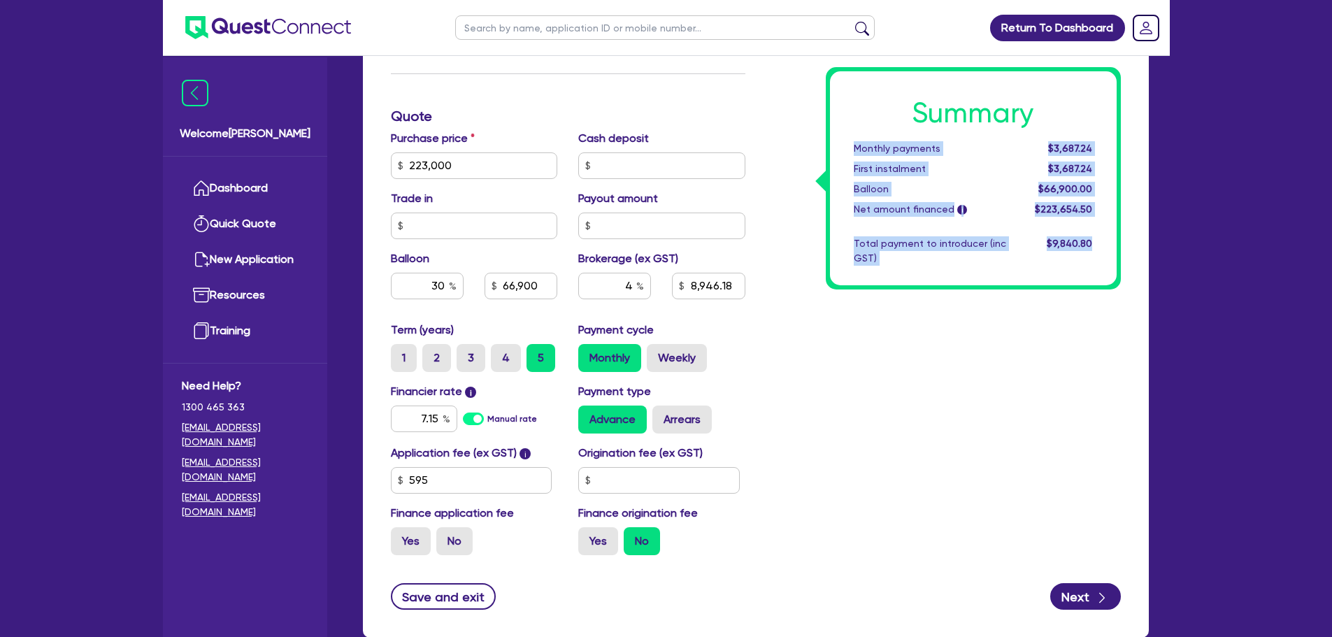
click at [907, 340] on div "Summary Monthly payments $3,687.24 First instalment $3,687.24 Balloon $66,900.0…" at bounding box center [943, 117] width 375 height 900
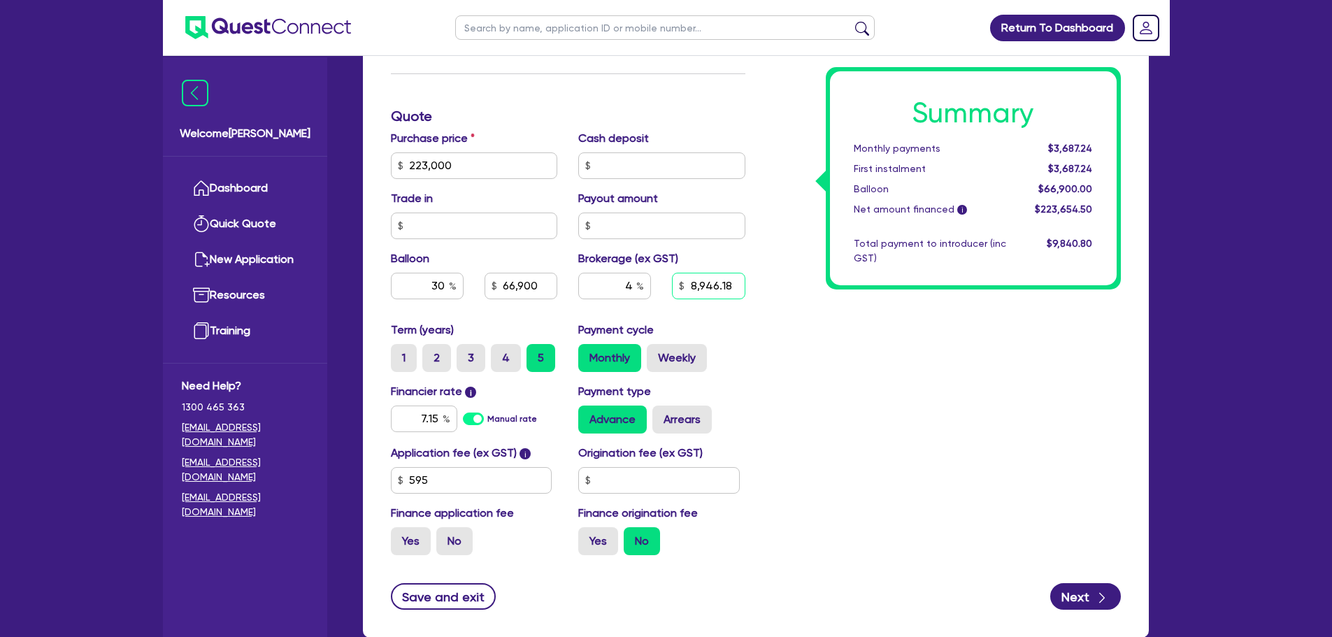
click at [734, 291] on input "8,946.18" at bounding box center [708, 286] width 73 height 27
type input "66,900"
type input "8,946.18"
click at [775, 255] on div "Summary Monthly payments $3,687.24 First instalment $3,687.24 Balloon $66,900.0…" at bounding box center [943, 117] width 375 height 900
type input "66,900"
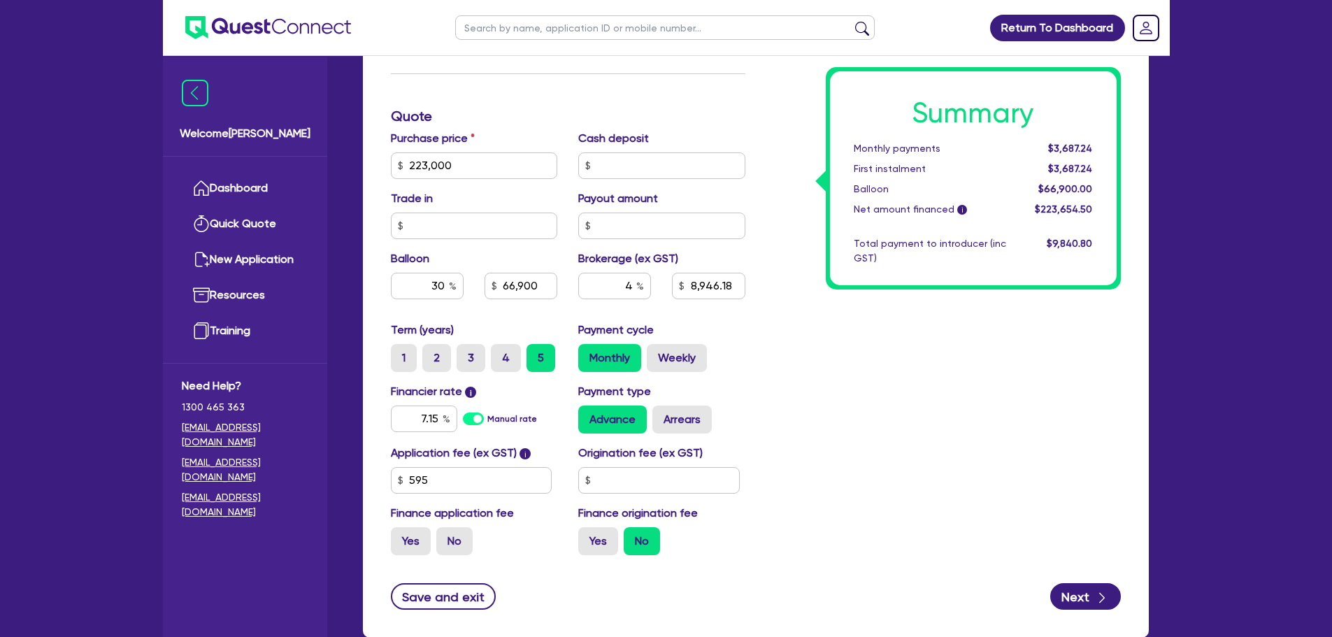
type input "8,946.18"
click at [780, 261] on div "Summary Monthly payments $3,687.24 First instalment $3,687.24 Balloon $66,900.0…" at bounding box center [943, 117] width 375 height 900
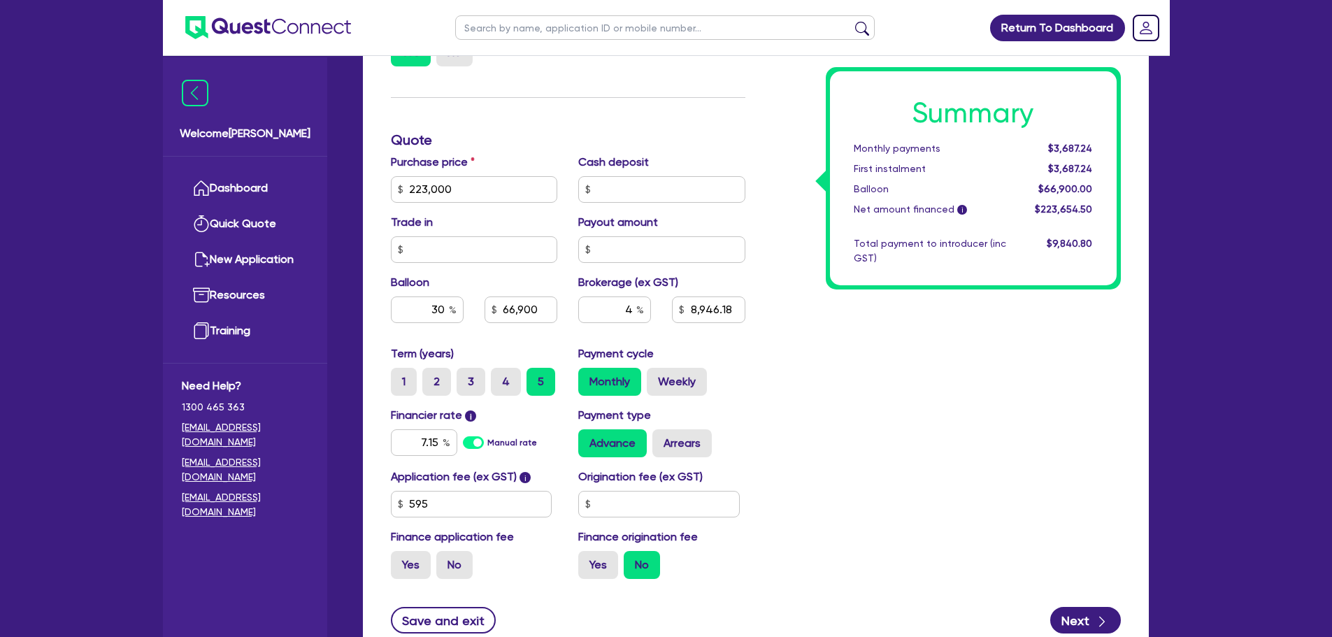
scroll to position [715, 0]
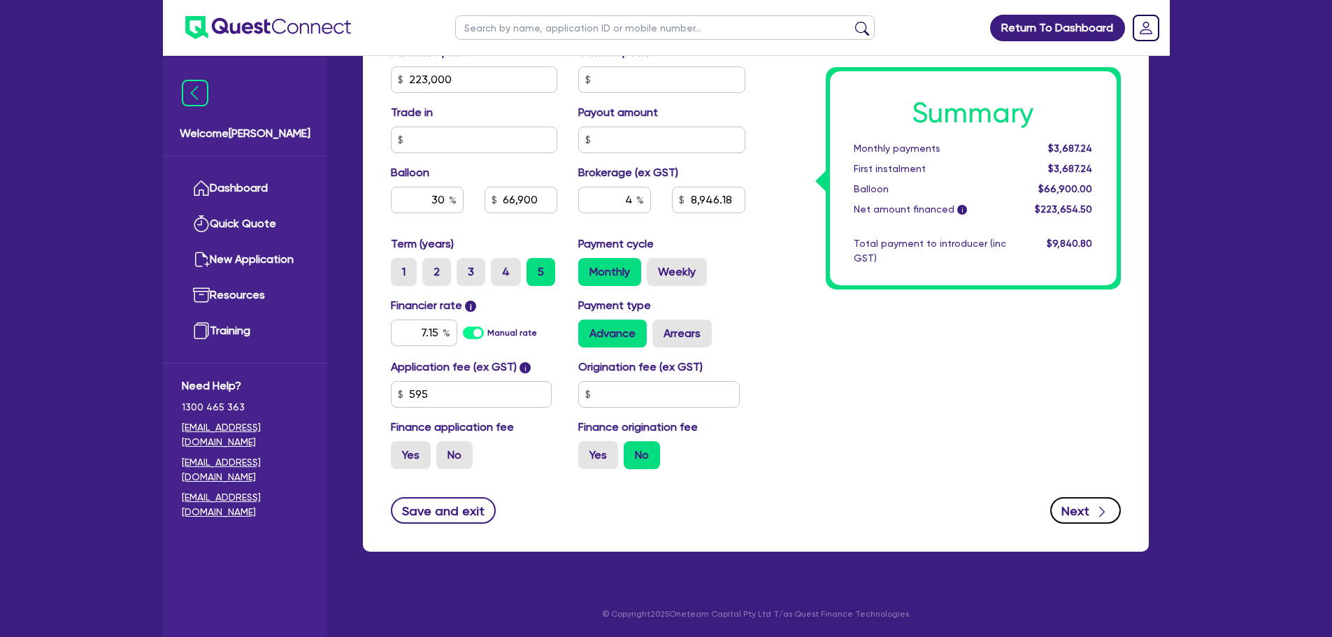
click at [1104, 514] on icon "button" at bounding box center [1102, 512] width 14 height 14
type input "66,900"
type input "8,946.18"
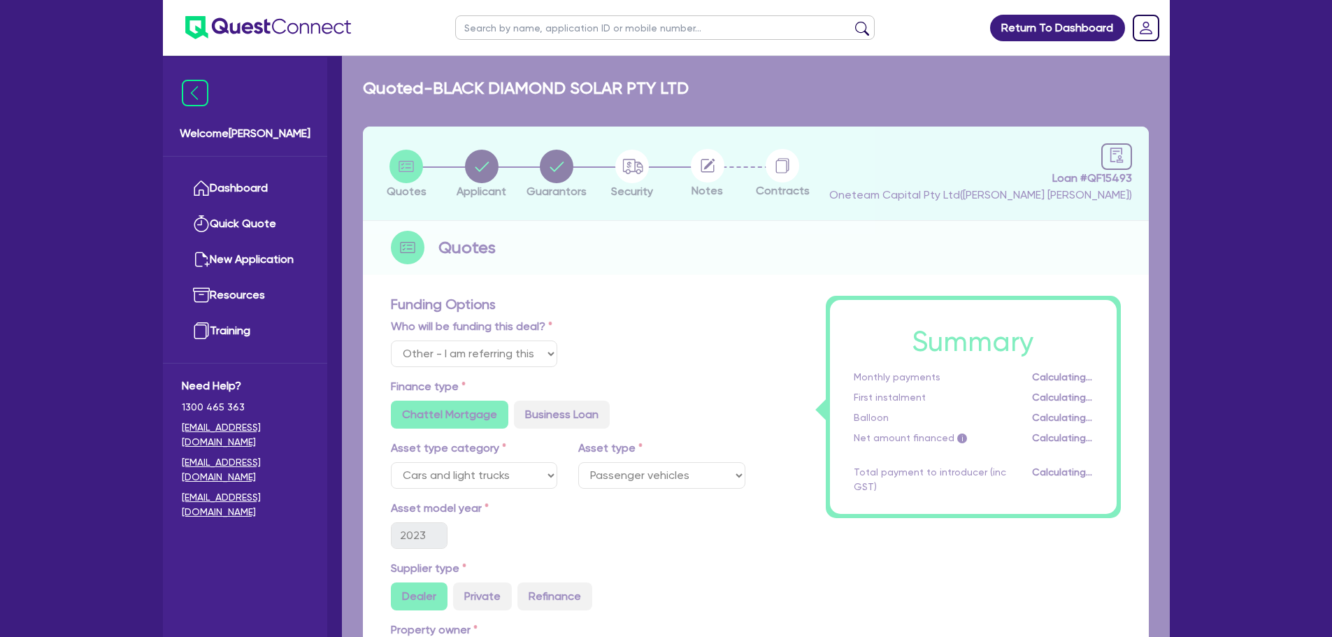
select select "COMPANY"
select select "RETAIL_WHOLESALE_TRADE"
select select "ELECTRICAL"
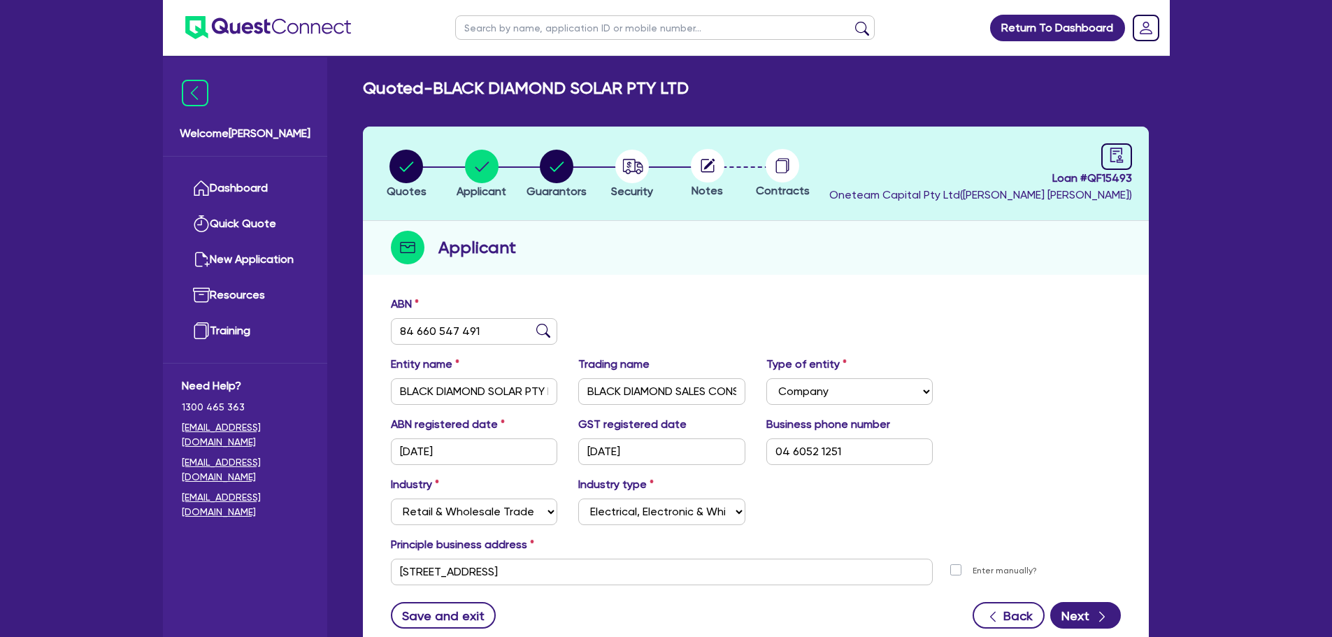
scroll to position [70, 0]
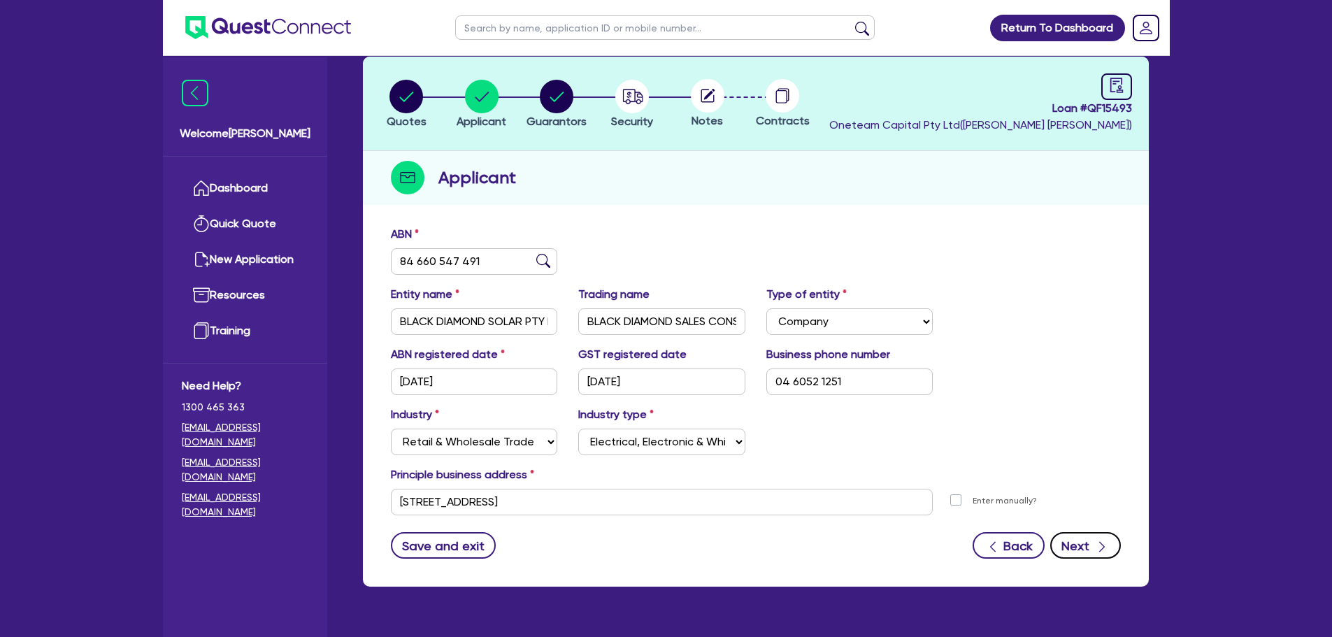
click at [1099, 552] on icon "button" at bounding box center [1102, 547] width 14 height 14
select select "MR"
select select "QLD"
select select "MARRIED"
select select "CASH"
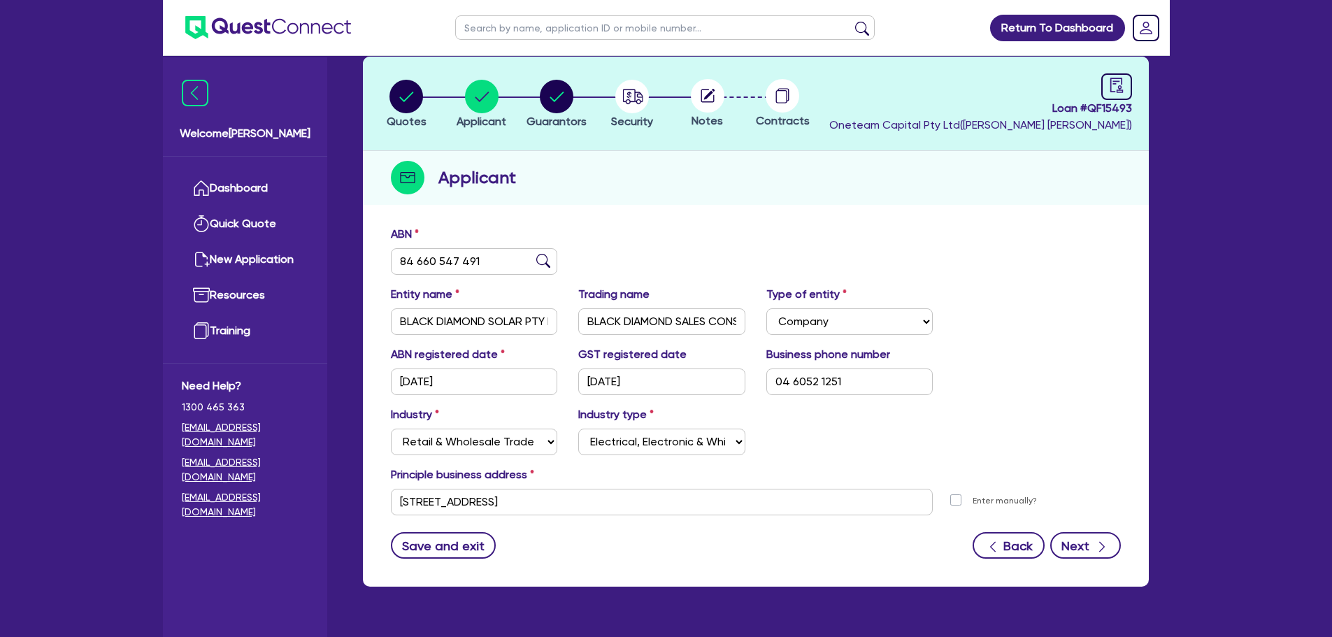
select select "VEHICLE"
select select "EQUIPMENT"
select select "HOUSEHOLD_PERSONAL"
select select "MRS"
select select "QLD"
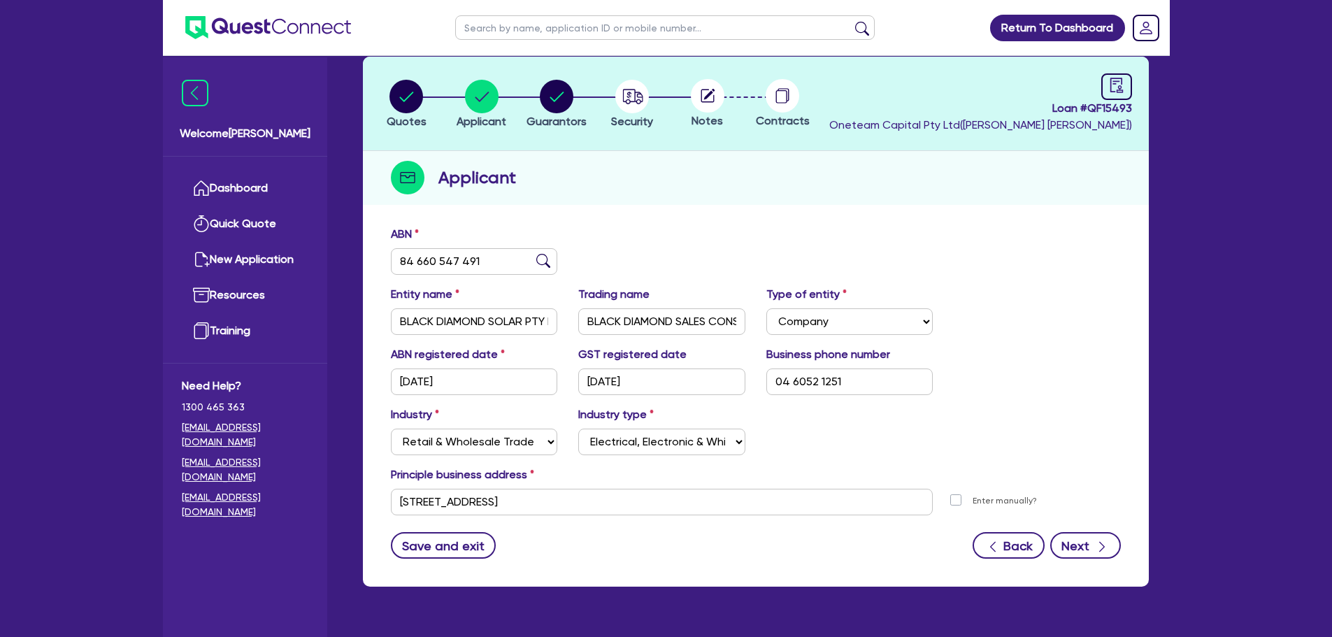
select select "MARRIED"
select select "PROPERTY"
select select "CASH"
select select "VEHICLE"
select select "HOUSEHOLD_PERSONAL"
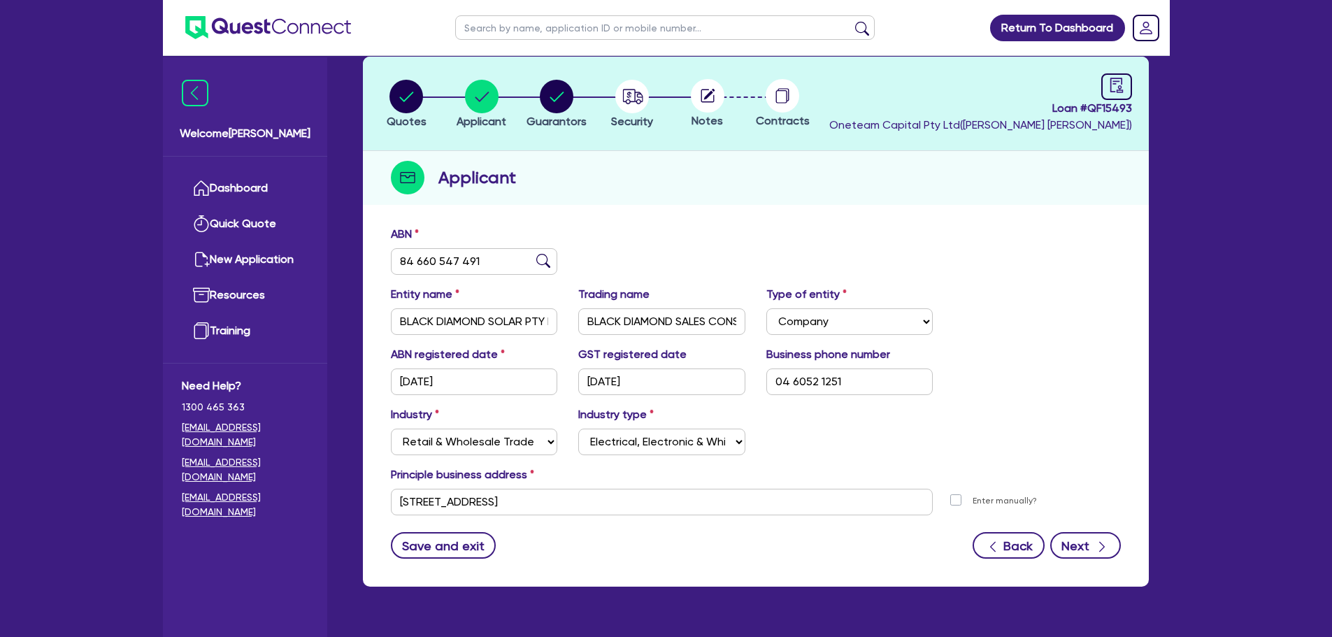
select select "MORTGAGE"
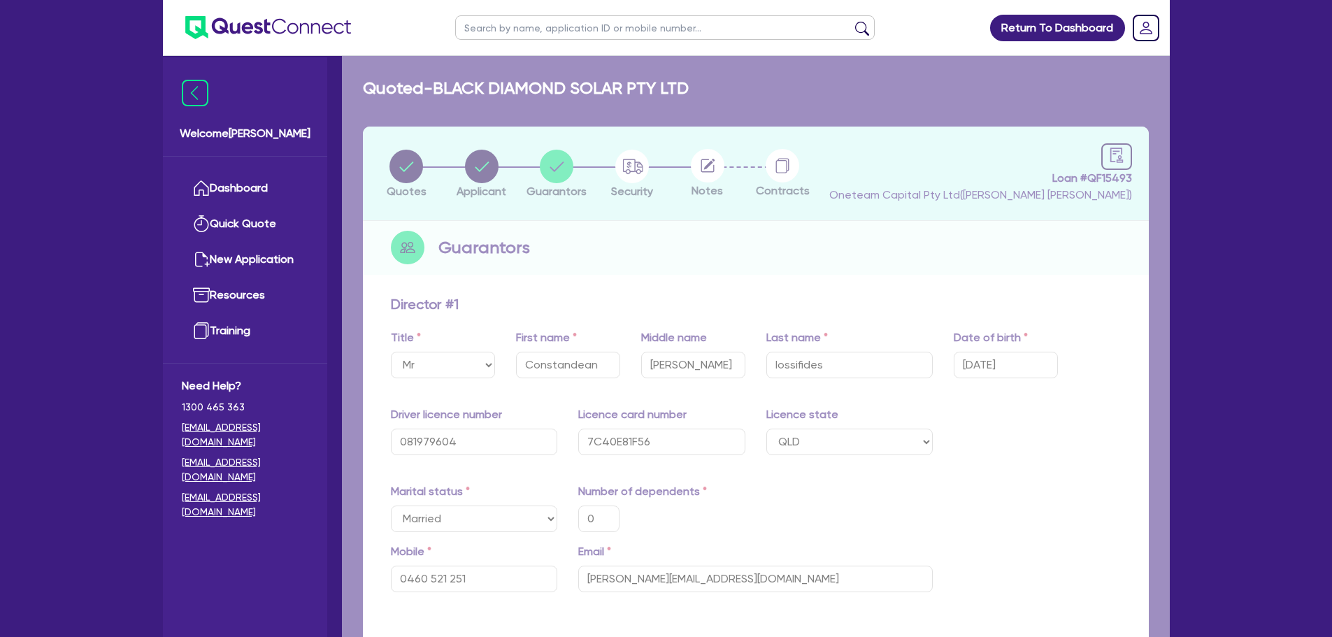
type input "0"
type input "0460 521 251"
type input "65,000"
type input "50,000"
type input "150,000"
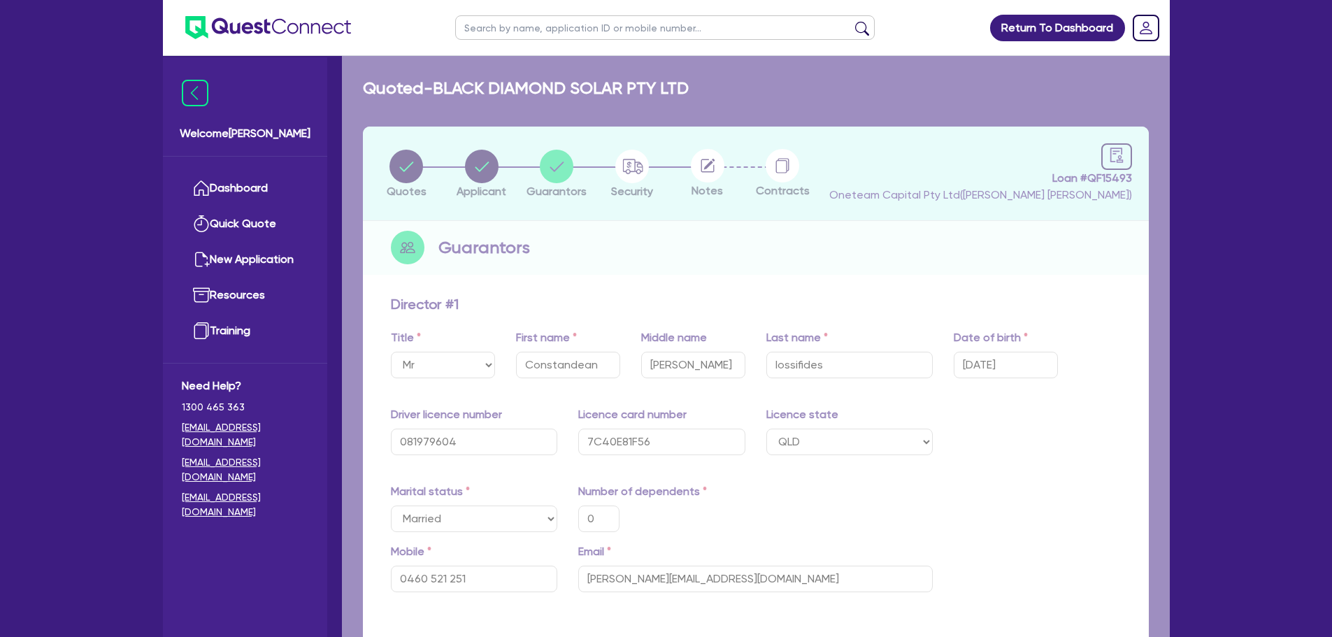
type input "50,000"
type input "2"
type input "0482 553 985"
type input "1,200,000"
type input "50,000"
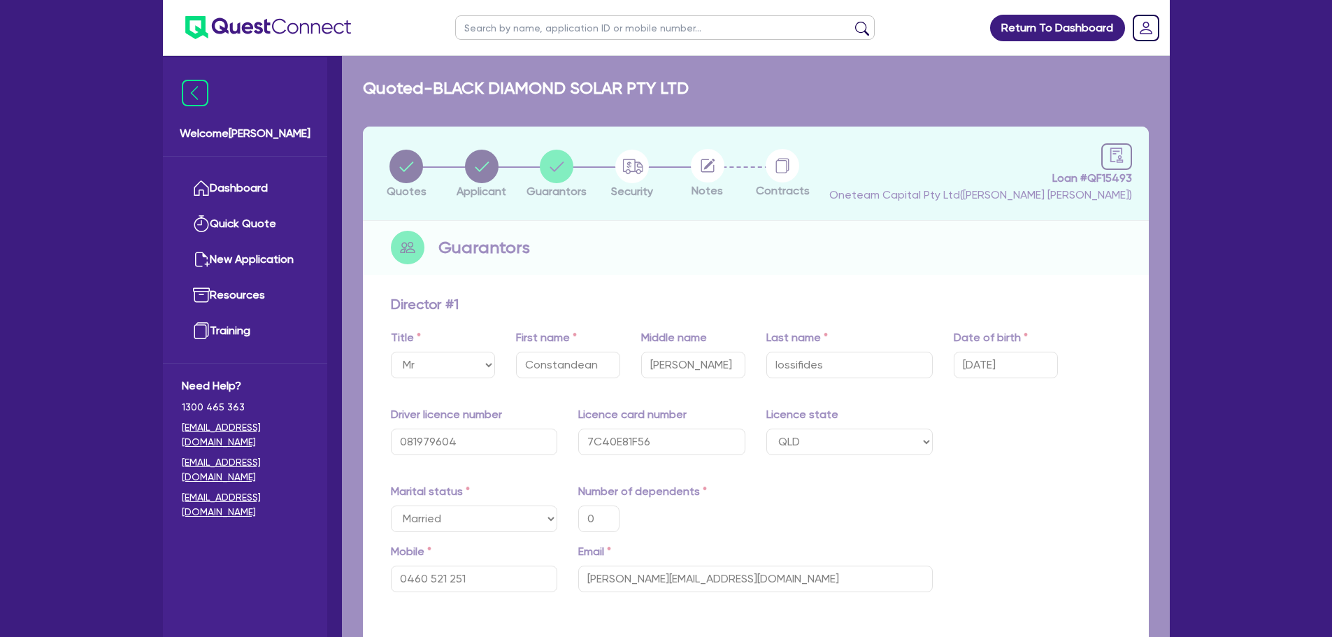
type input "45,000"
type input "50,000"
type input "490,000"
type input "3,000"
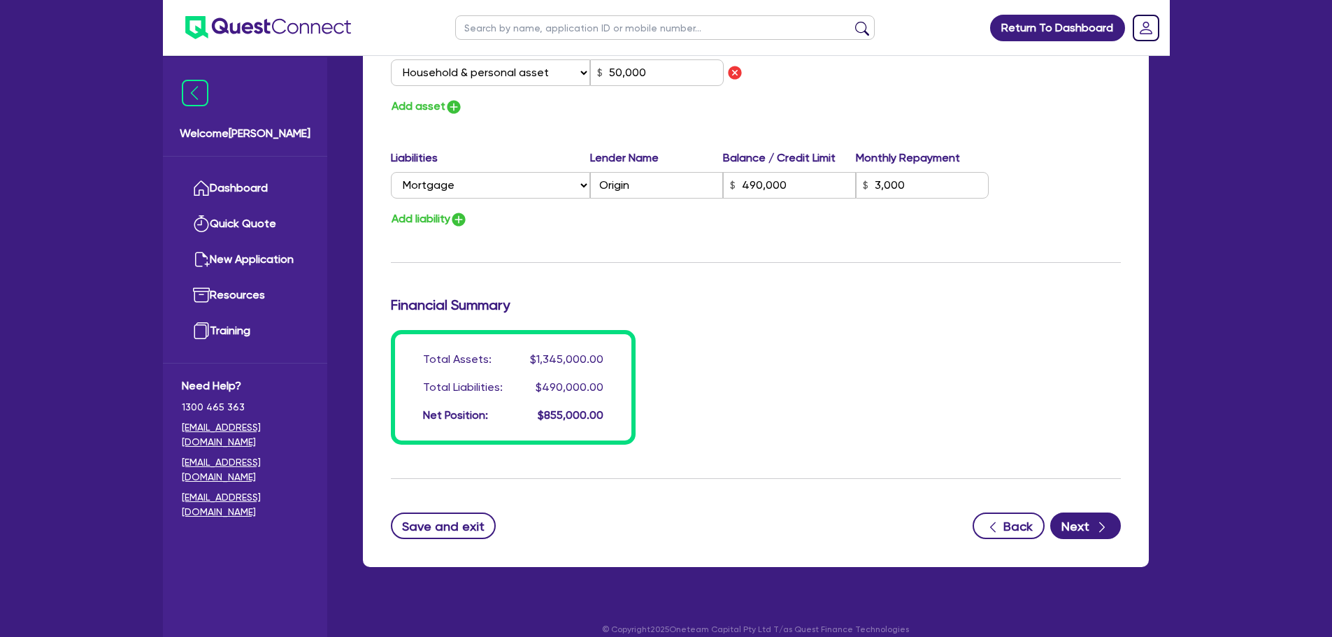
scroll to position [2196, 0]
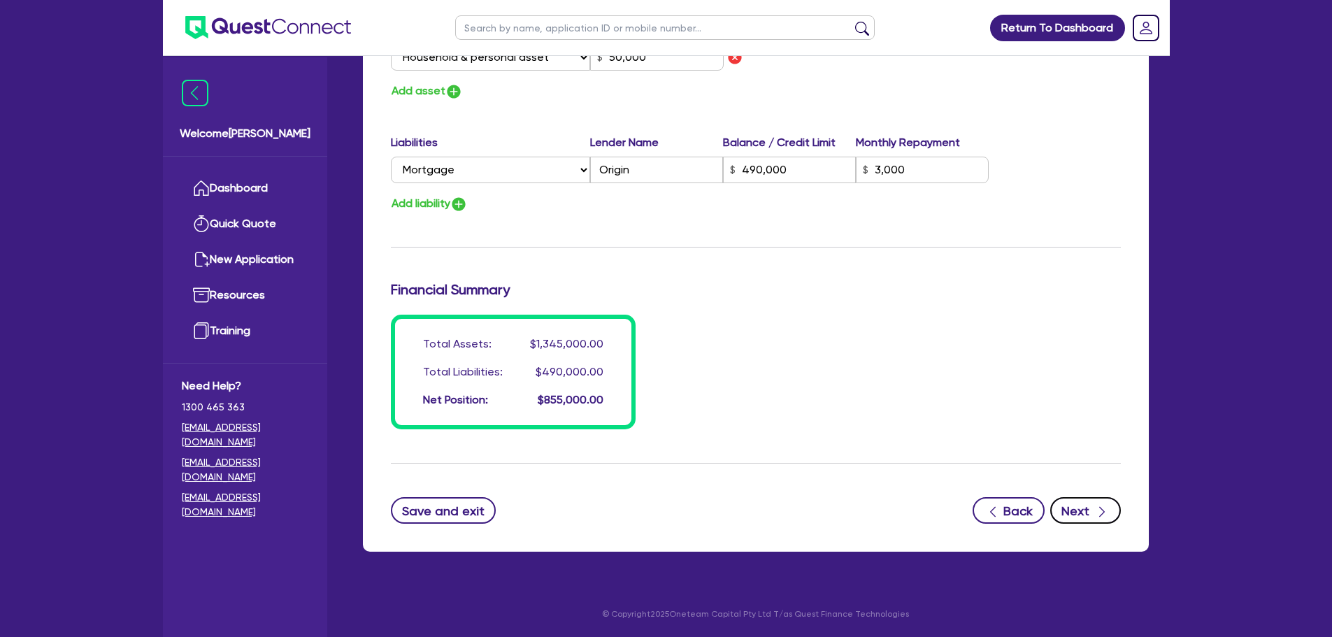
click at [1097, 498] on button "Next" at bounding box center [1085, 510] width 71 height 27
select select "CARS_AND_LIGHT_TRUCKS"
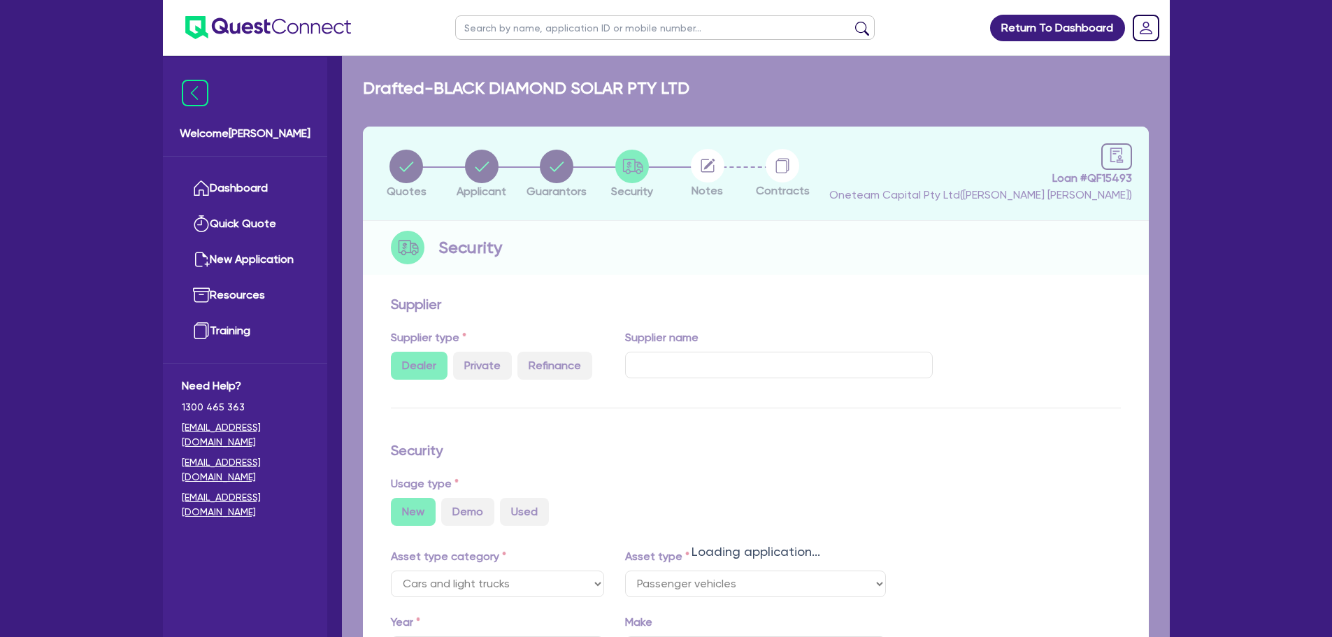
select select "PASSENGER_VEHICLES"
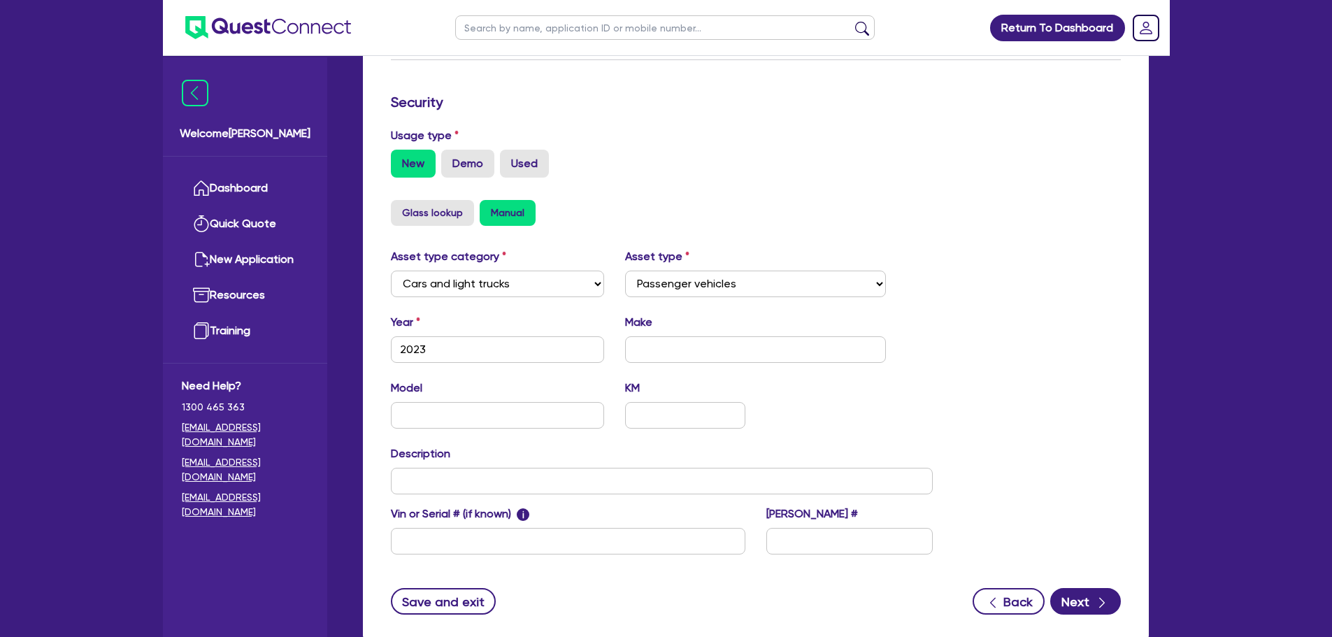
scroll to position [439, 0]
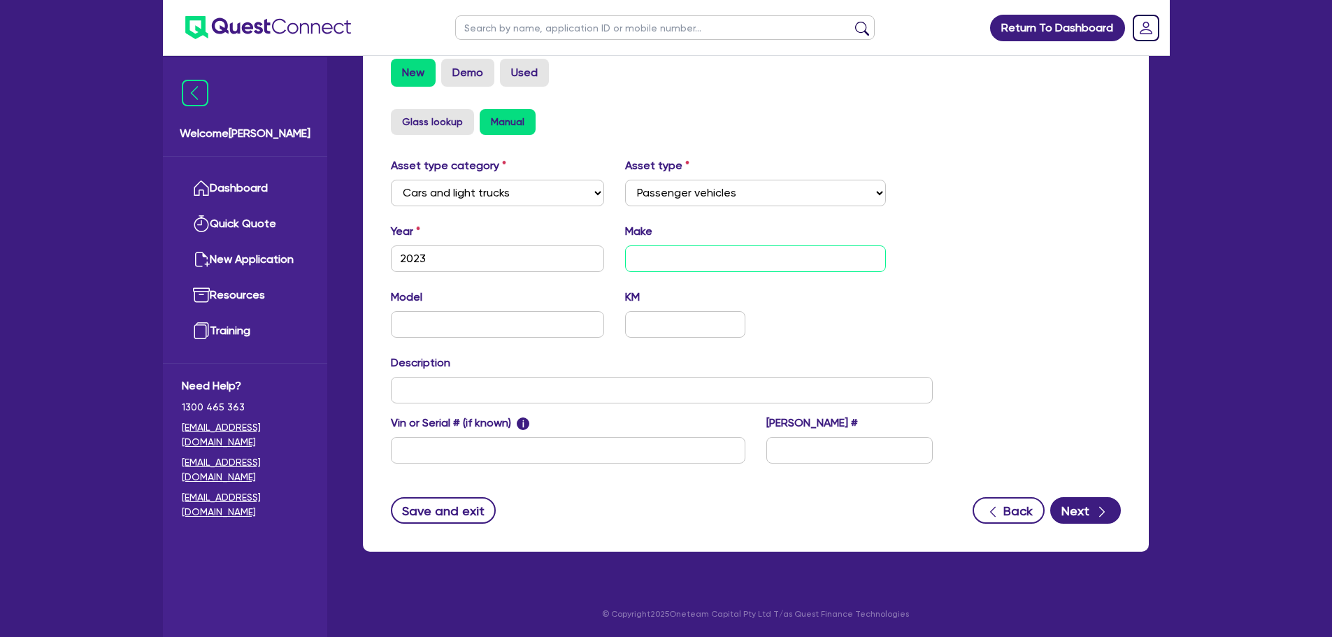
click at [756, 261] on input "text" at bounding box center [755, 258] width 261 height 27
type input "Dodge Ram"
type input "TRX"
click at [1073, 506] on button "Next" at bounding box center [1085, 510] width 71 height 27
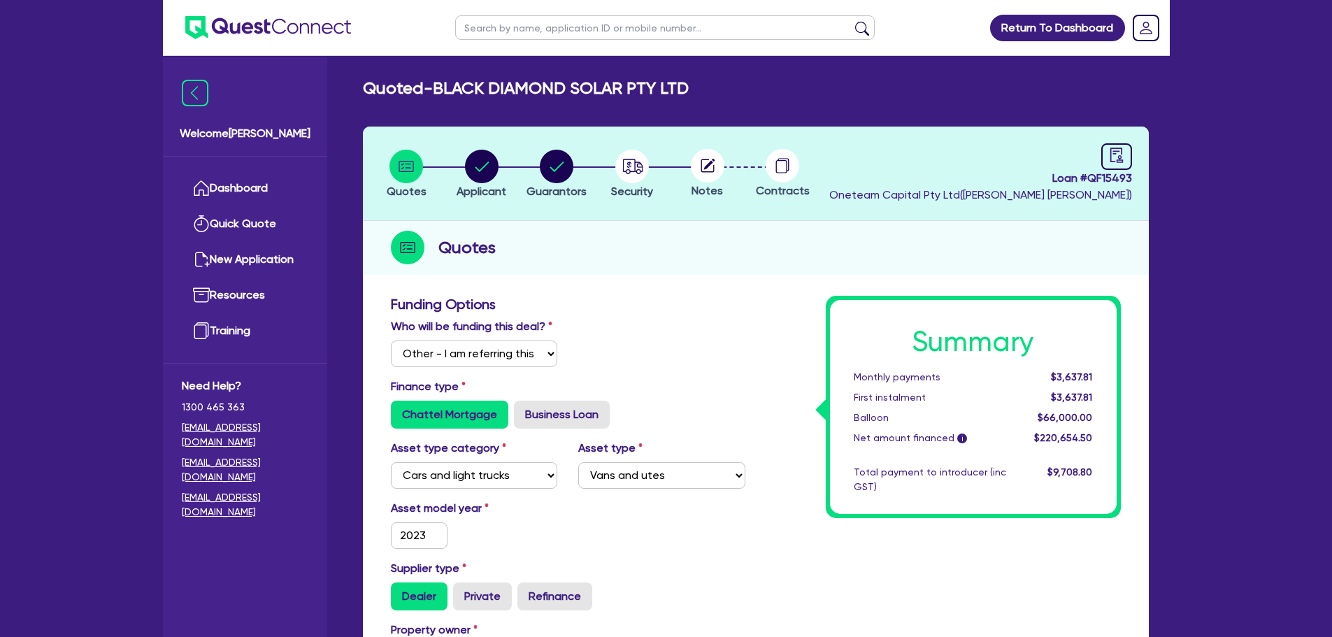
select select "Other"
select select "CARS_AND_LIGHT_TRUCKS"
select select "VANS_AND_UTES"
click at [232, 191] on link "Dashboard" at bounding box center [245, 189] width 127 height 36
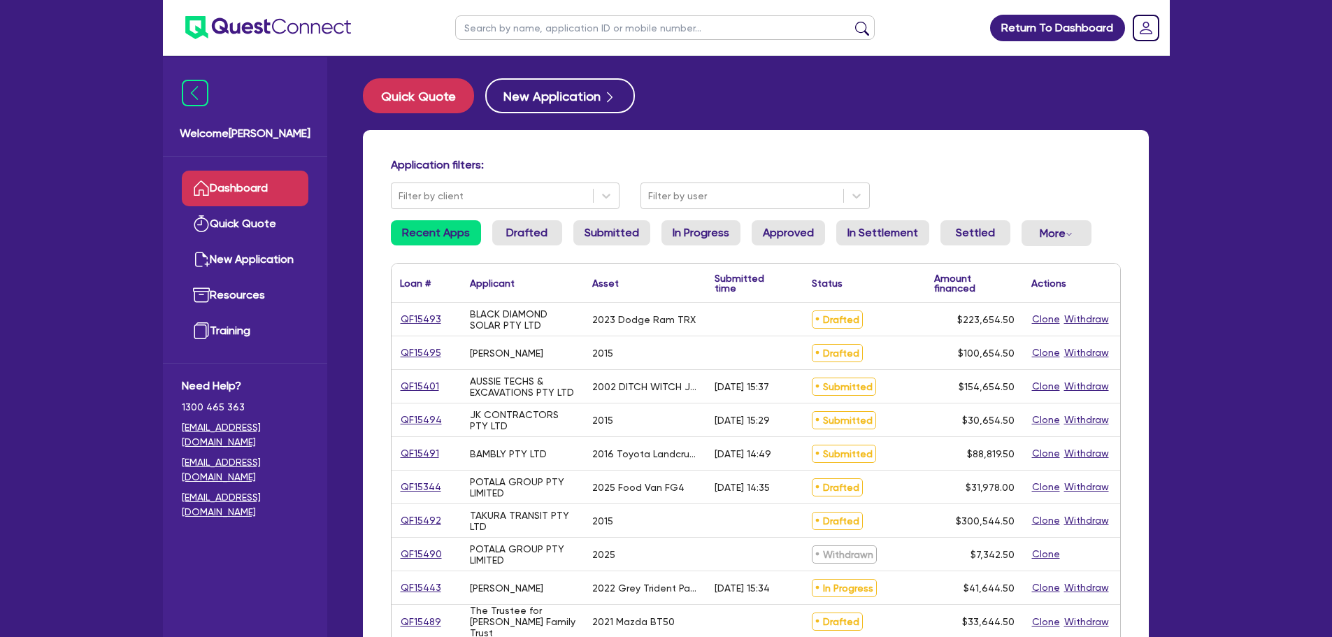
click at [581, 26] on input "text" at bounding box center [664, 27] width 419 height 24
type input "black"
click at [851, 21] on button "submit" at bounding box center [862, 31] width 22 height 20
